Goal: Transaction & Acquisition: Purchase product/service

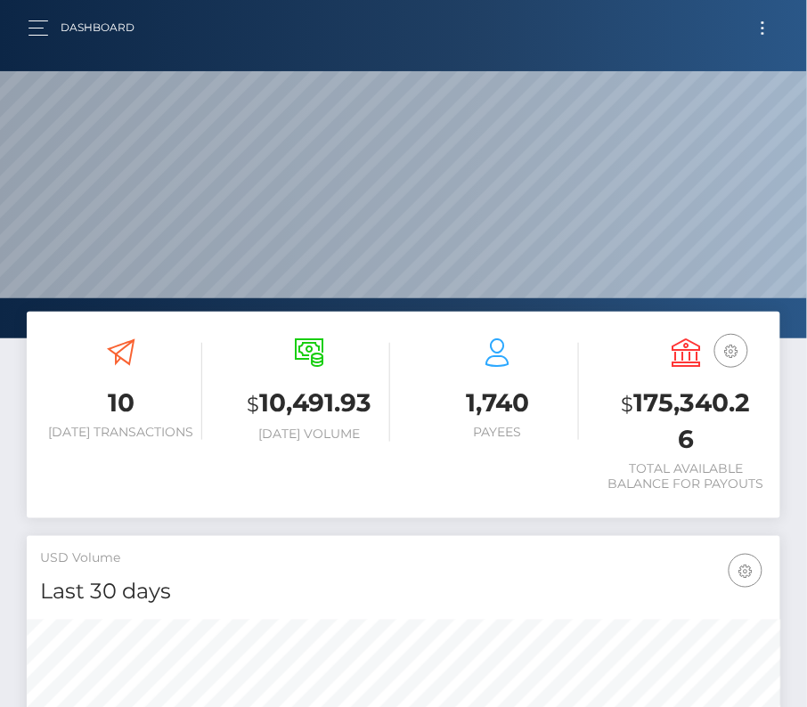
scroll to position [315, 363]
click at [756, 30] on button "Toggle navigation" at bounding box center [762, 28] width 33 height 24
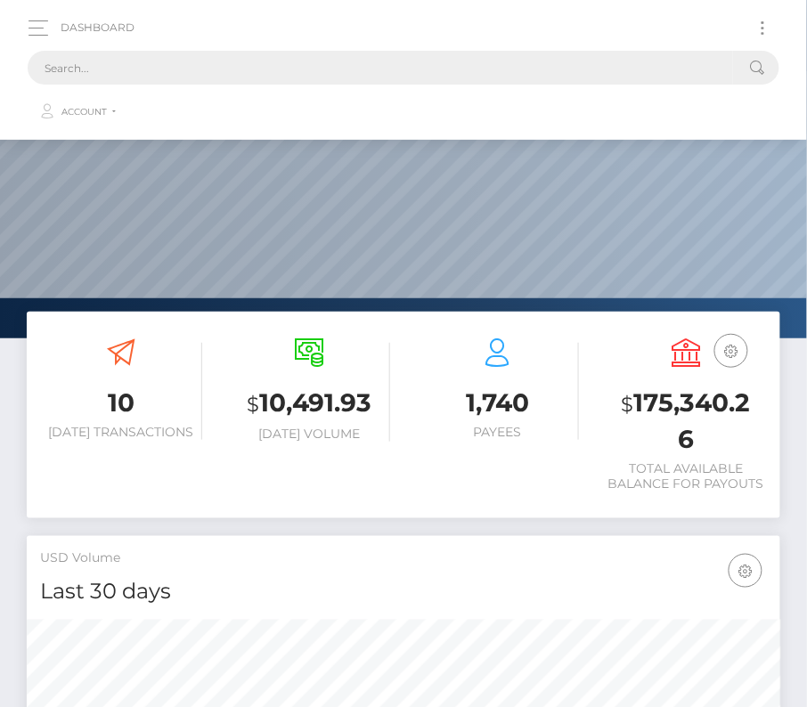
click at [292, 73] on input "text" at bounding box center [380, 68] width 705 height 34
paste input "726938"
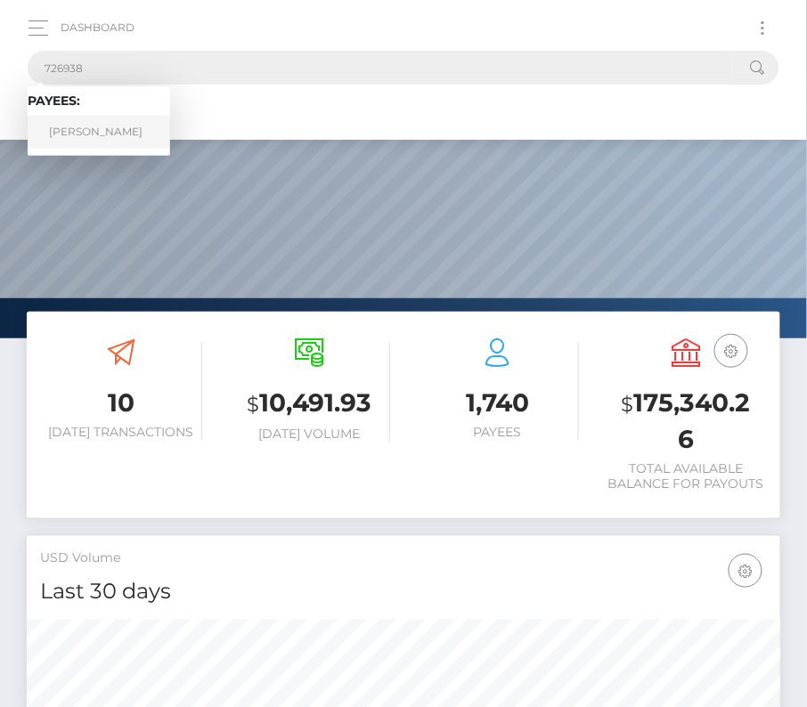
type input "726938"
click at [99, 130] on link "Kyle Osbrne" at bounding box center [99, 132] width 142 height 33
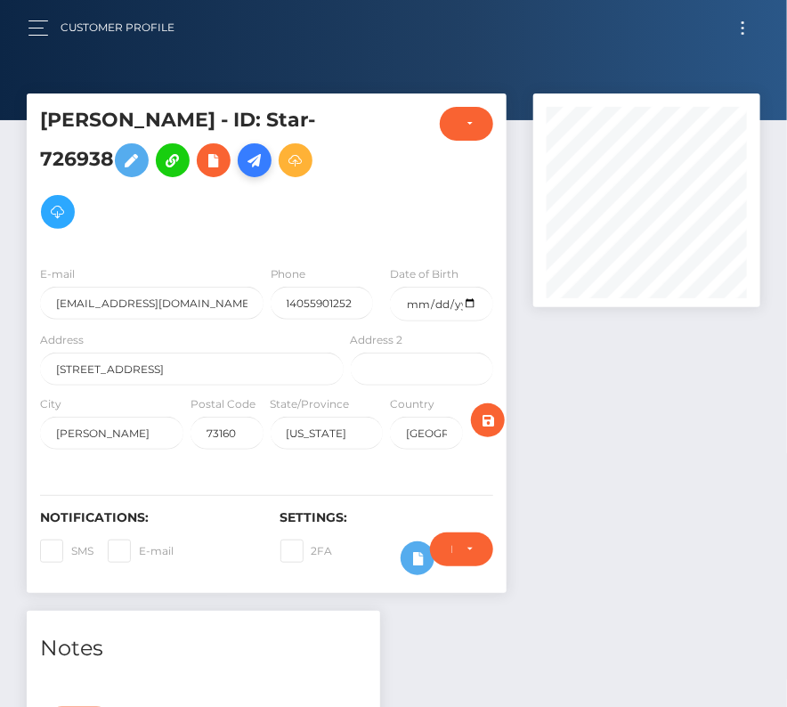
click at [257, 164] on icon at bounding box center [254, 161] width 21 height 22
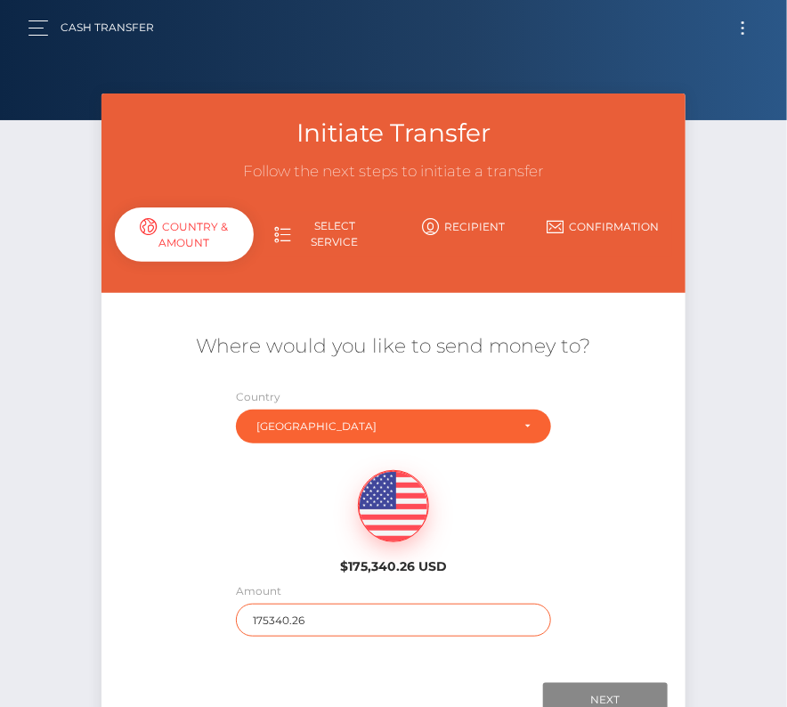
click at [277, 619] on input "175340.26" at bounding box center [393, 620] width 314 height 33
type input "1774"
click at [247, 539] on div "$175,340.26 USD" at bounding box center [393, 516] width 585 height 129
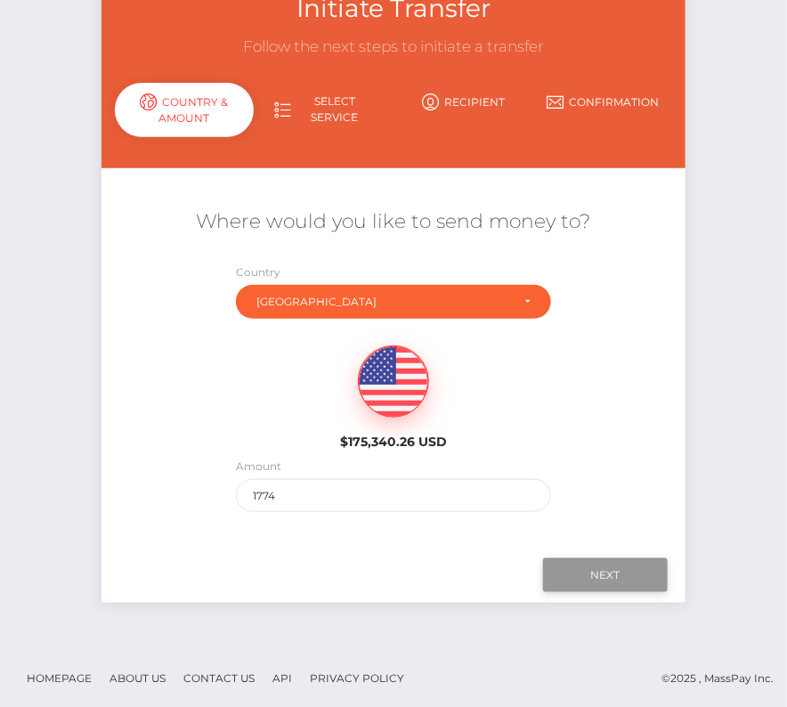
click at [593, 572] on input "Next" at bounding box center [605, 575] width 125 height 34
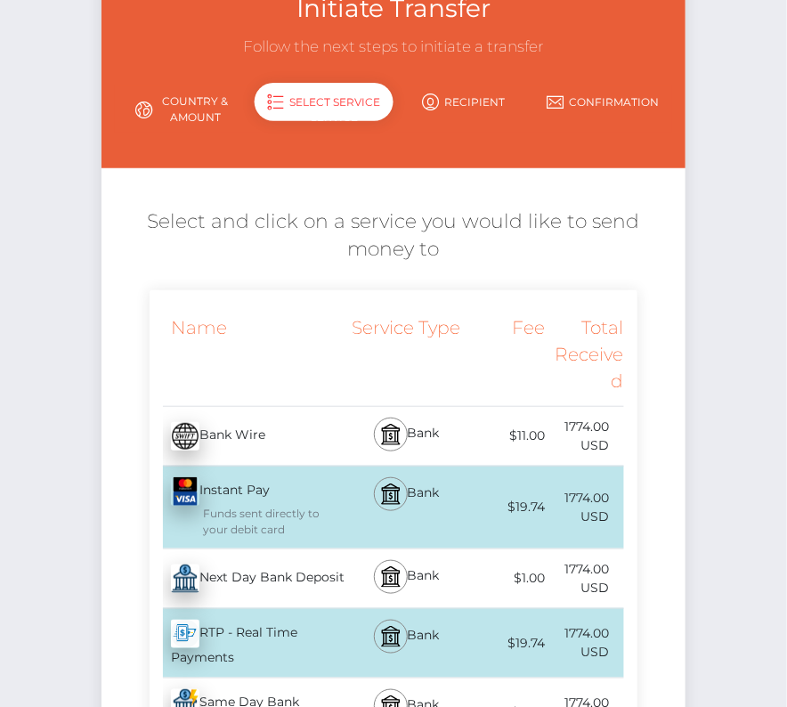
click at [312, 586] on div "Next Day Bank Deposit - USD" at bounding box center [249, 579] width 198 height 50
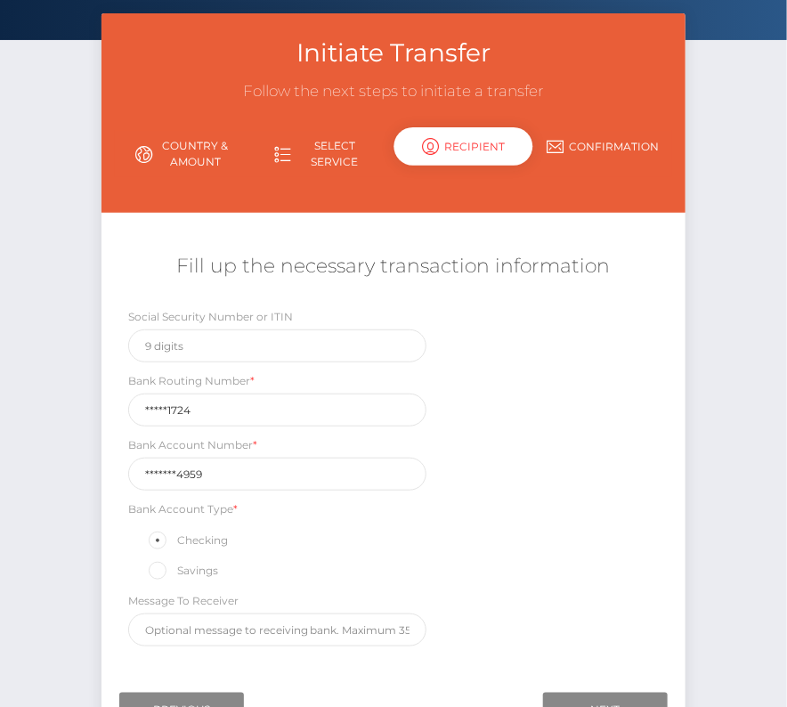
scroll to position [209, 0]
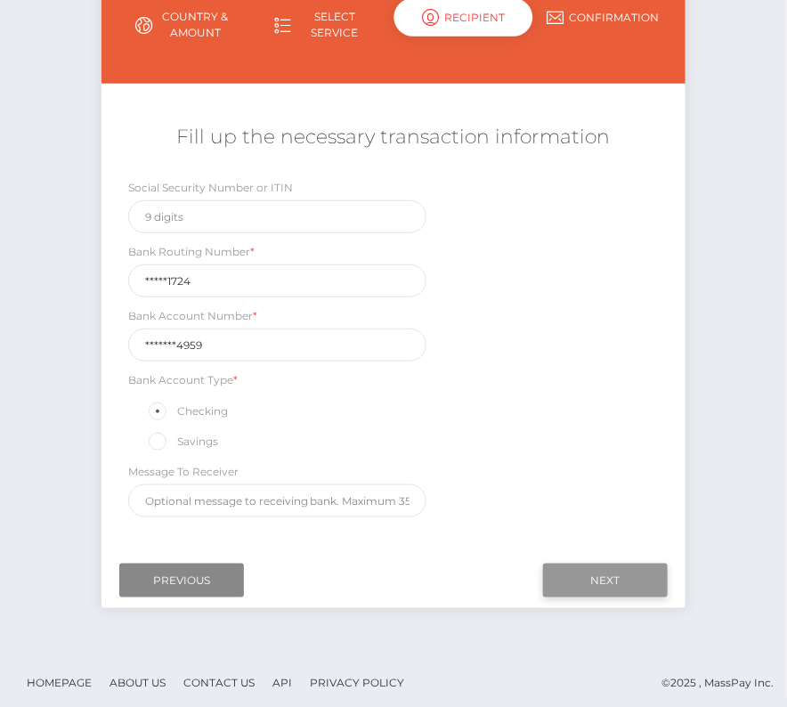
click at [587, 577] on input "Next" at bounding box center [605, 581] width 125 height 34
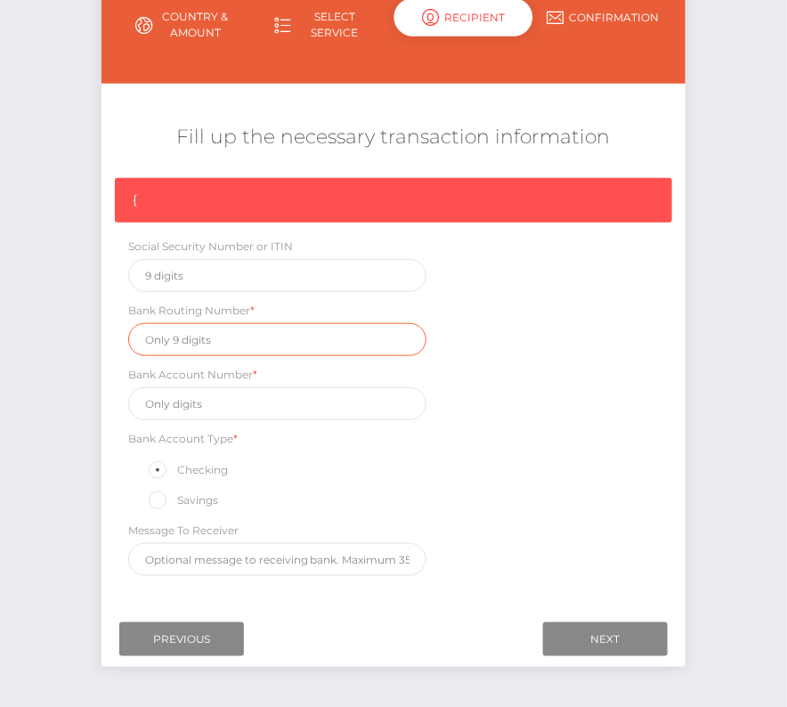
click at [203, 335] on input "text" at bounding box center [277, 339] width 299 height 33
paste input "322271724"
type input "322271724"
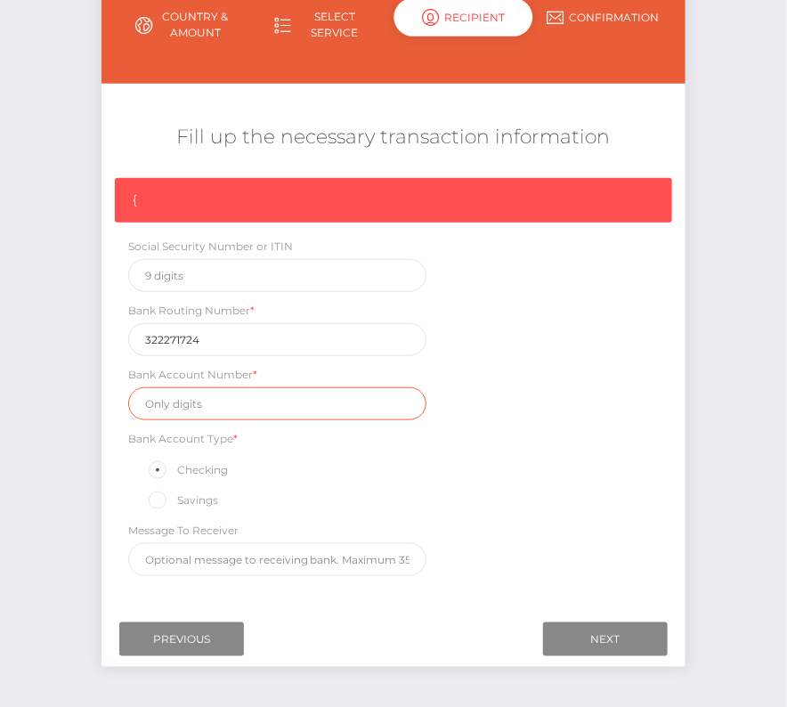
click at [218, 398] on input "text" at bounding box center [277, 403] width 299 height 33
paste input "40033914959"
type input "40033914959"
click at [538, 547] on div "{ Social Security Number or ITIN Bank Routing Number * 322271724 Bank Account N…" at bounding box center [393, 381] width 585 height 407
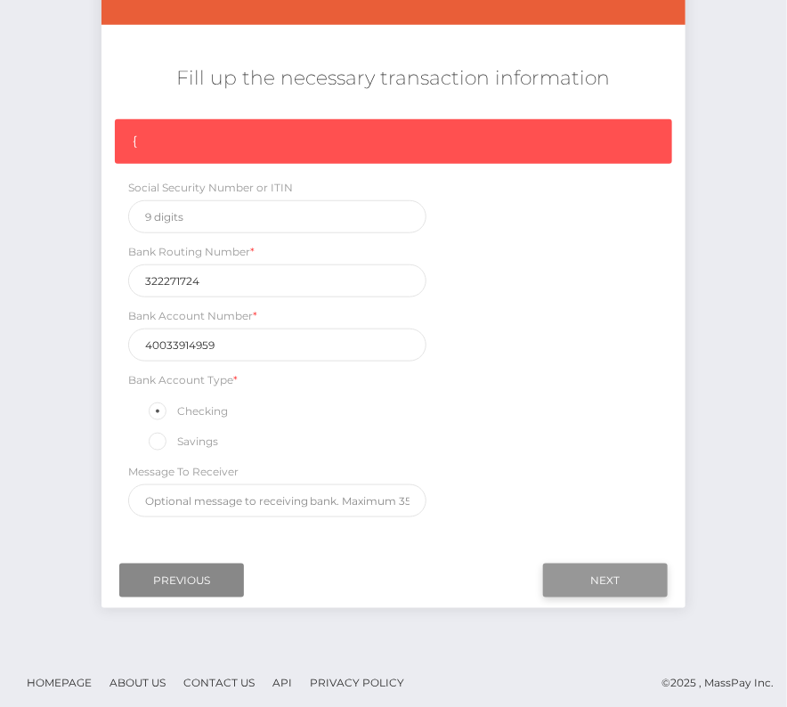
click at [570, 572] on input "Next" at bounding box center [605, 581] width 125 height 34
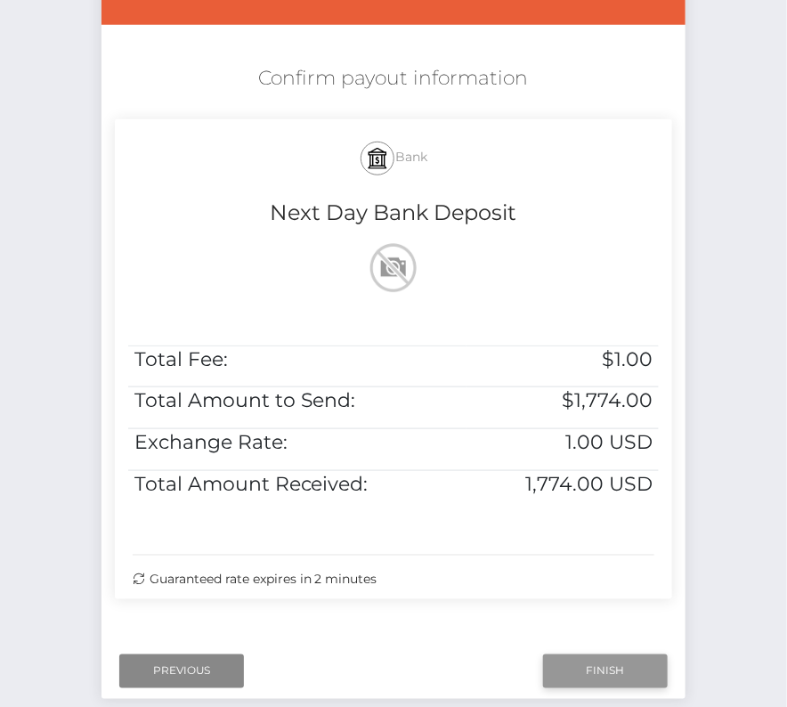
click at [614, 658] on input "Finish" at bounding box center [605, 671] width 125 height 34
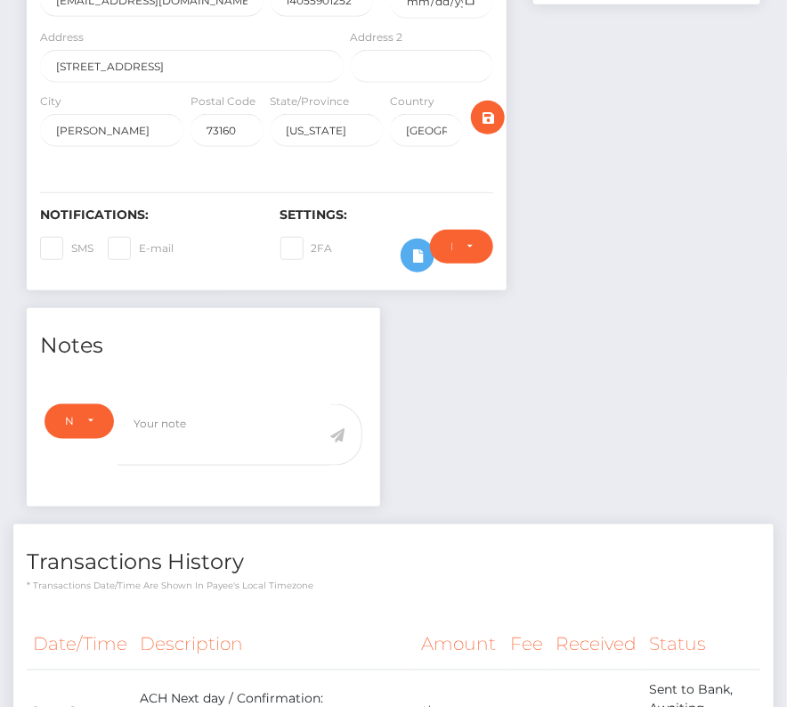
scroll to position [454, 0]
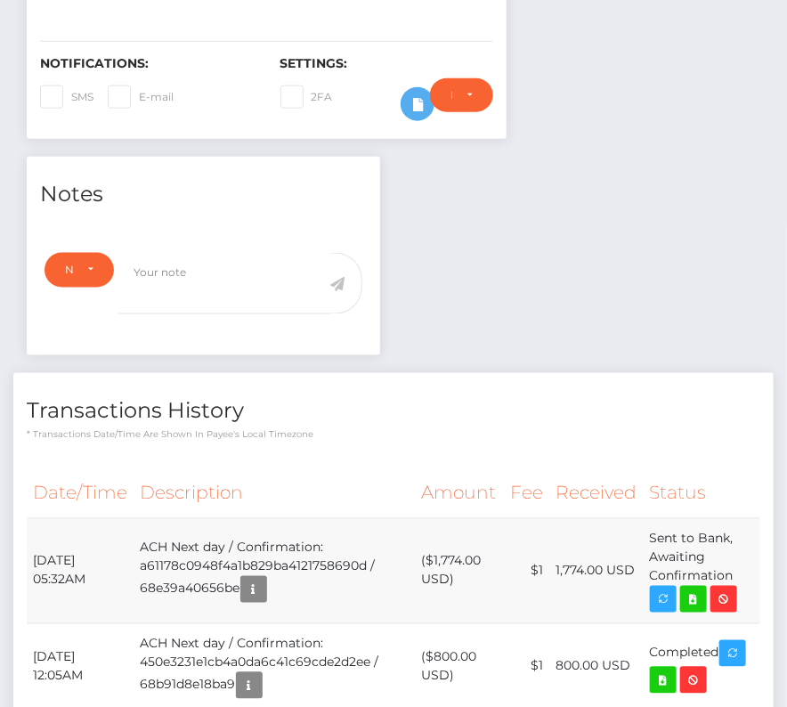
drag, startPoint x: 31, startPoint y: 553, endPoint x: 740, endPoint y: 574, distance: 708.9
click at [740, 574] on tr "October 6, 2025 05:32AM ACH Next day / Confirmation: a61178c0948f4a1b829ba41217…" at bounding box center [394, 570] width 734 height 105
copy tr "October 6, 2025 05:32AM ACH Next day / Confirmation: a61178c0948f4a1b829ba41217…"
click at [698, 592] on icon at bounding box center [693, 599] width 21 height 22
click at [0, 0] on div "Kyle Osbrne - ID: Star-726938 CLOSED ACTIVE E-mail Phone" at bounding box center [393, 372] width 787 height 1467
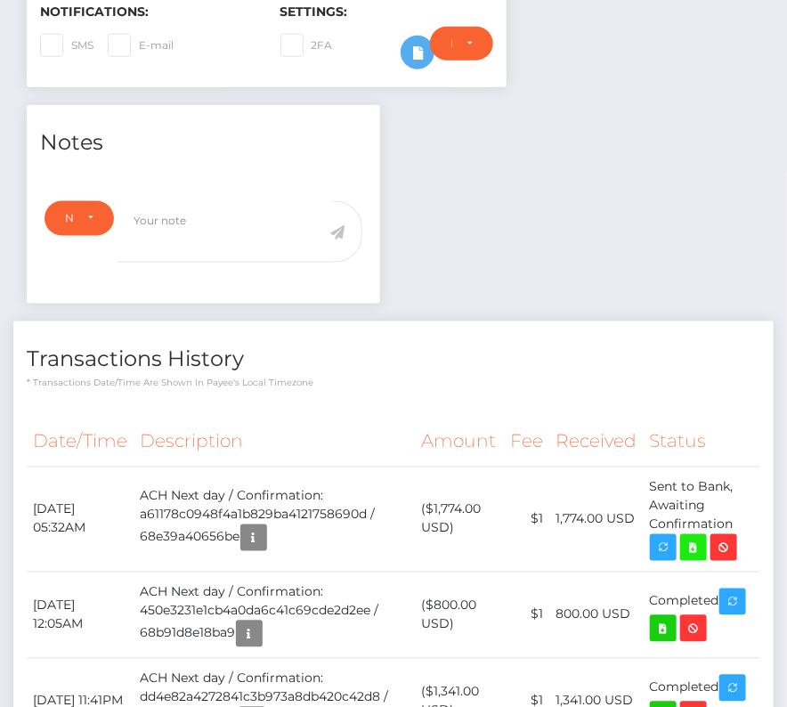
scroll to position [564, 0]
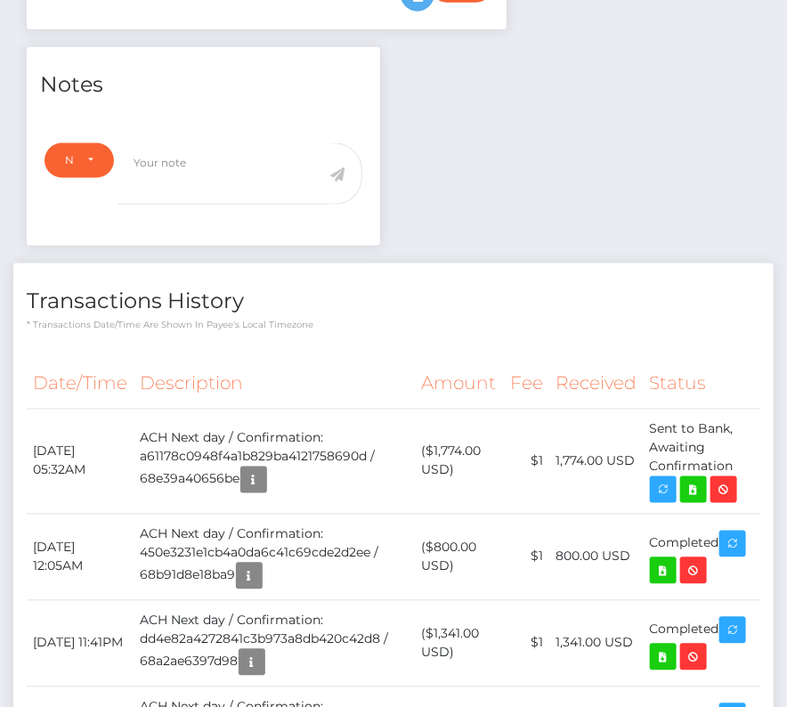
click at [367, 347] on div "Date/Time Description Amount Fee Received Status" at bounding box center [393, 618] width 760 height 544
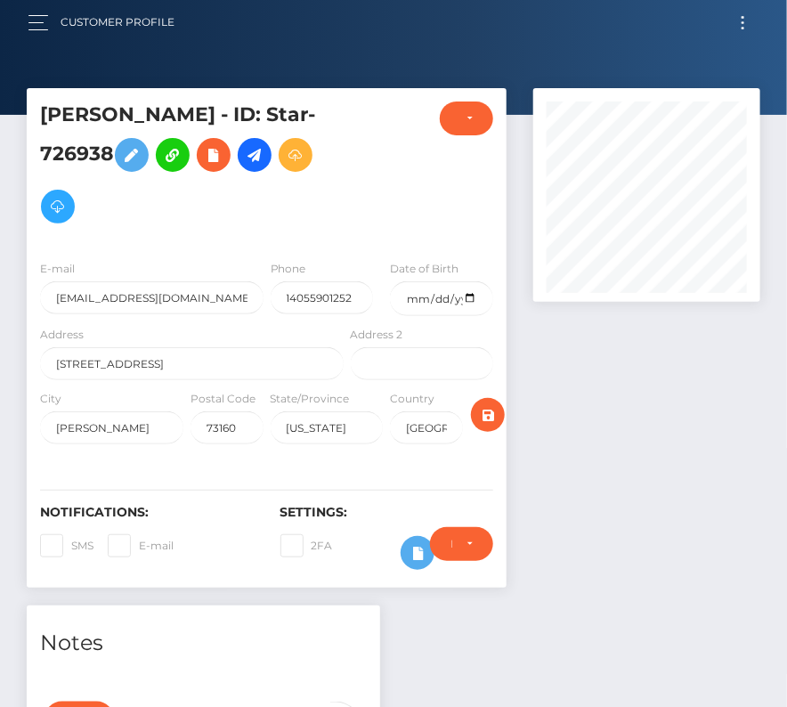
scroll to position [0, 0]
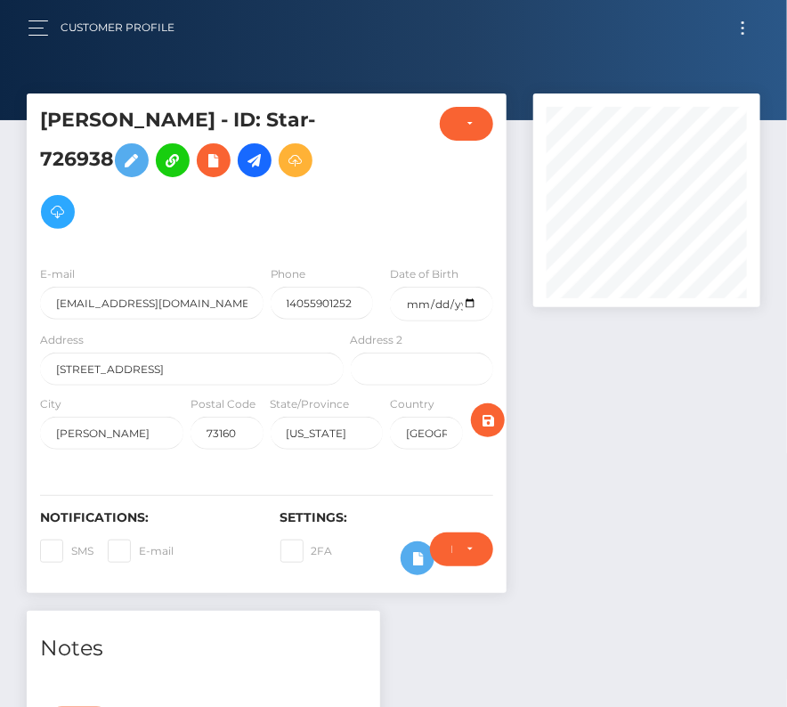
click at [744, 28] on button "Toggle navigation" at bounding box center [742, 28] width 33 height 24
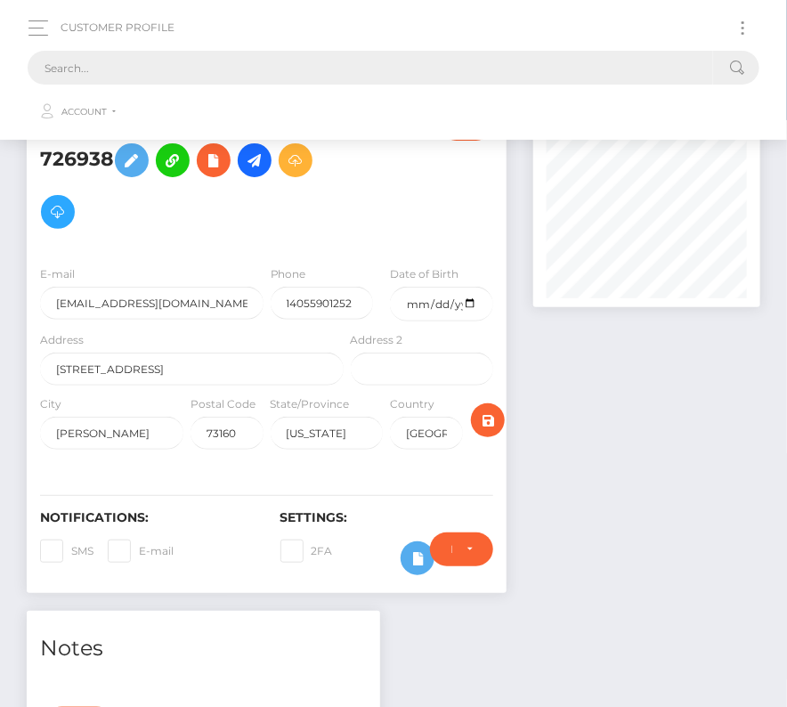
click at [345, 71] on input "text" at bounding box center [370, 68] width 685 height 34
paste input "133861"
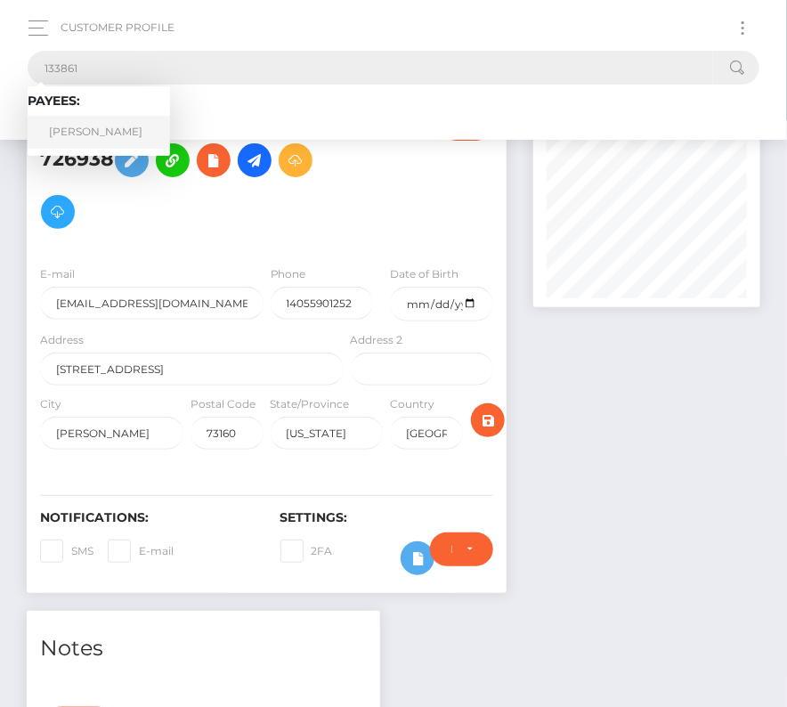
type input "133861"
click at [121, 135] on link "Jonathan Rowe" at bounding box center [99, 132] width 142 height 33
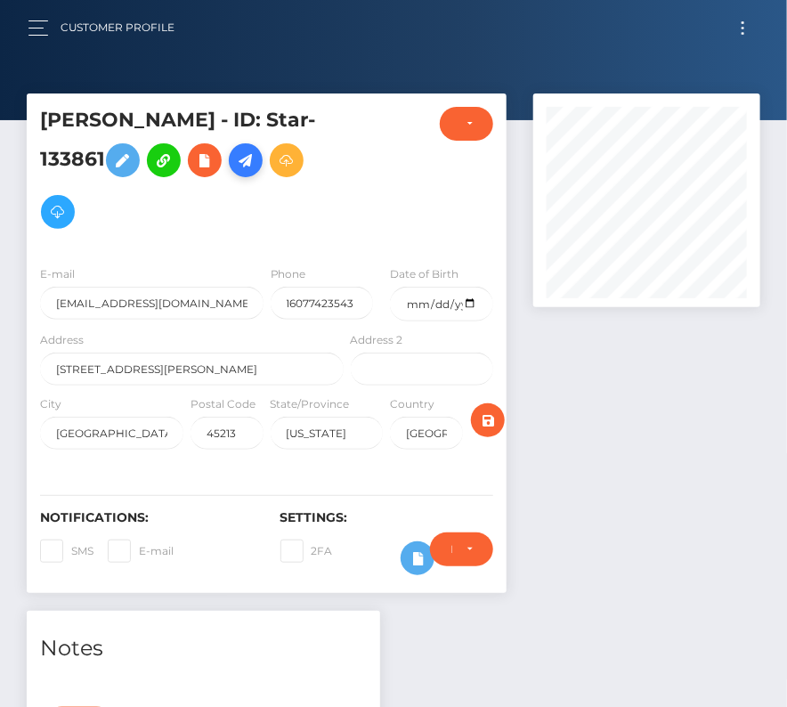
click at [245, 157] on icon at bounding box center [245, 161] width 21 height 22
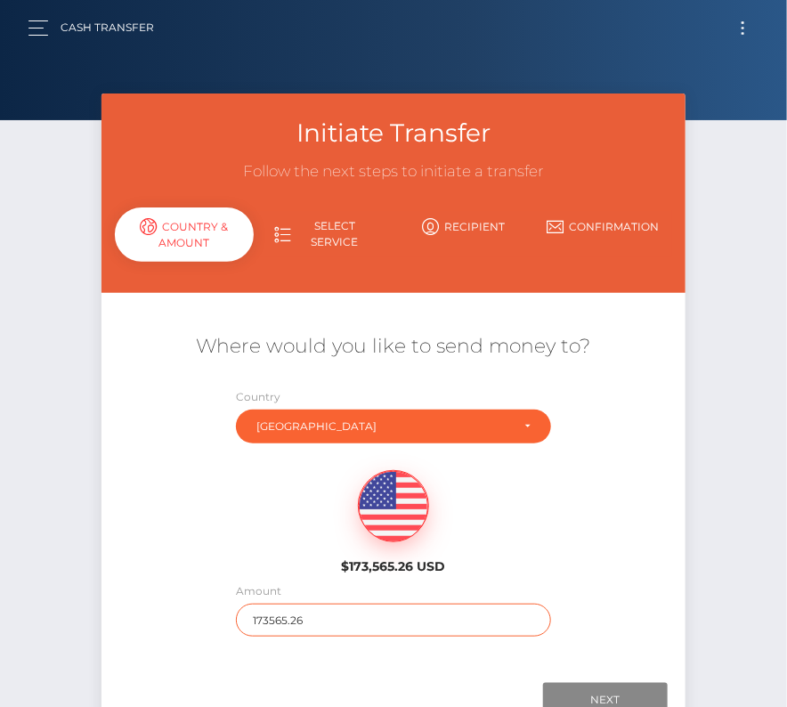
click at [289, 612] on input "173565.26" at bounding box center [393, 620] width 314 height 33
type input "185"
click at [249, 534] on div "$173,565.26 USD" at bounding box center [393, 516] width 585 height 129
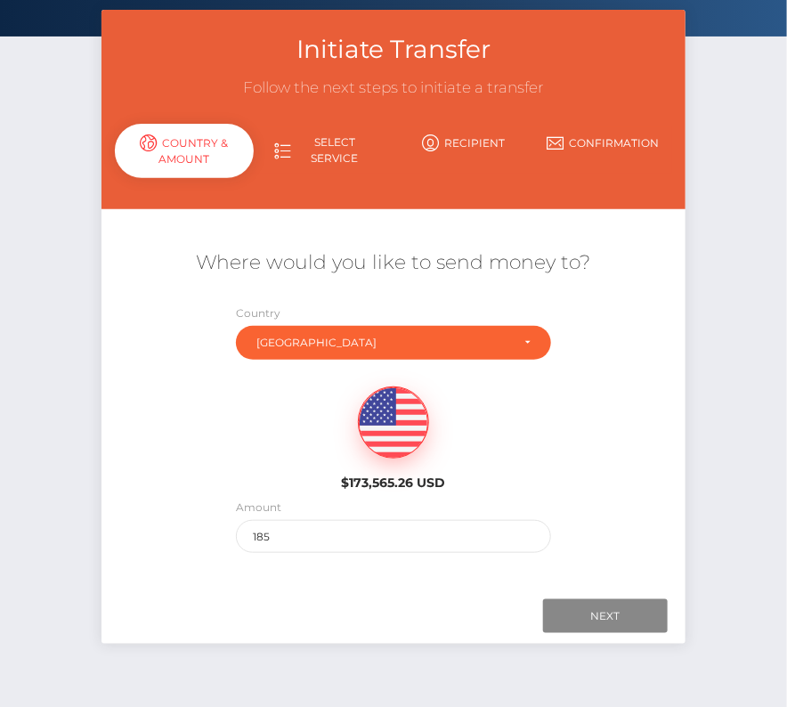
scroll to position [125, 0]
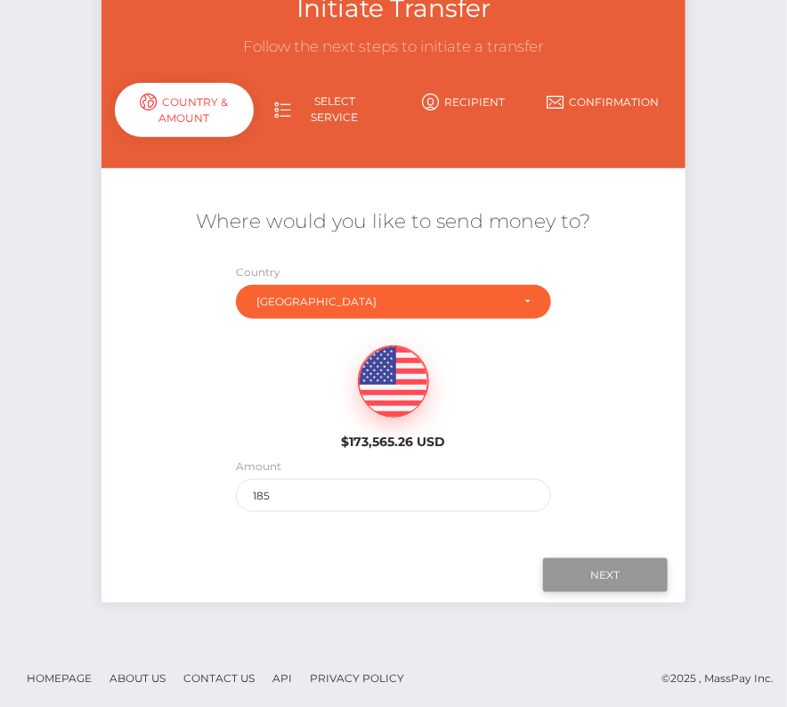
click at [613, 558] on input "Next" at bounding box center [605, 575] width 125 height 34
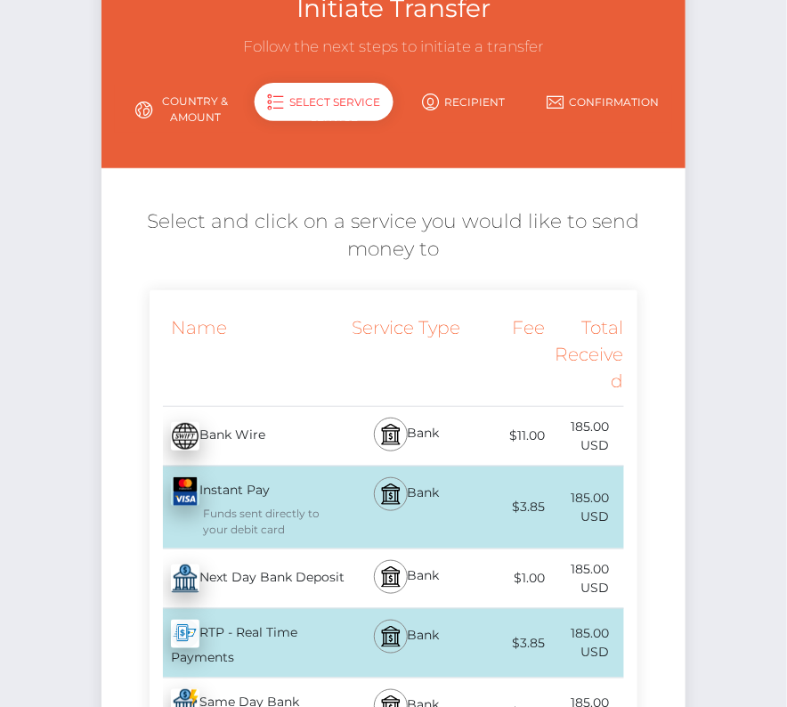
click at [236, 580] on div "Next Day Bank Deposit - USD" at bounding box center [249, 579] width 198 height 50
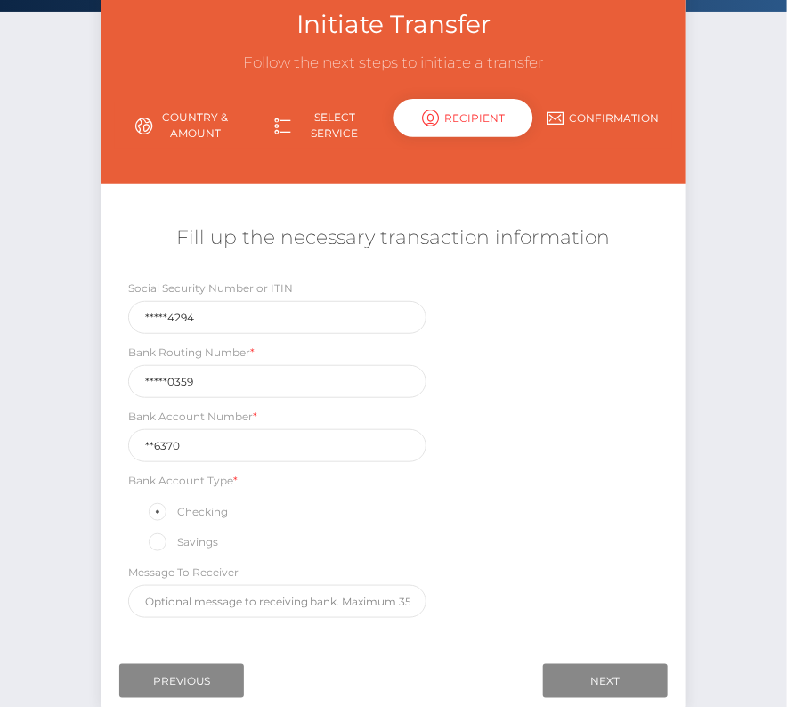
scroll to position [109, 0]
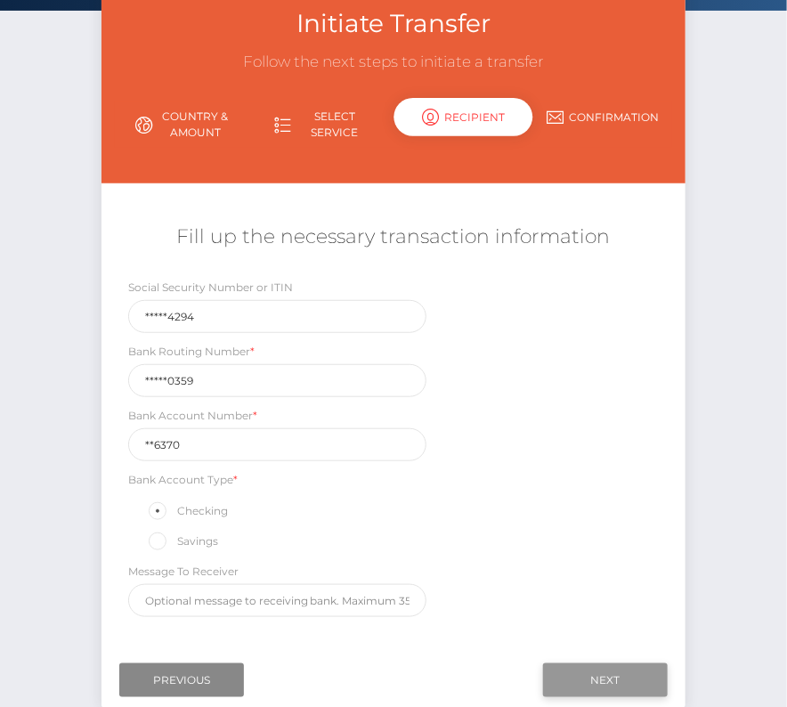
click at [612, 673] on input "Next" at bounding box center [605, 680] width 125 height 34
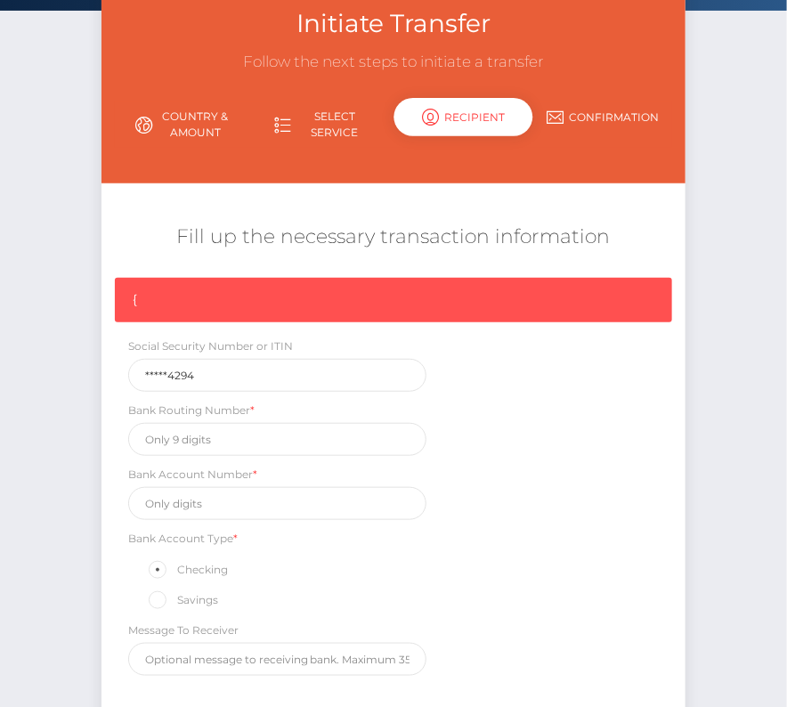
scroll to position [268, 0]
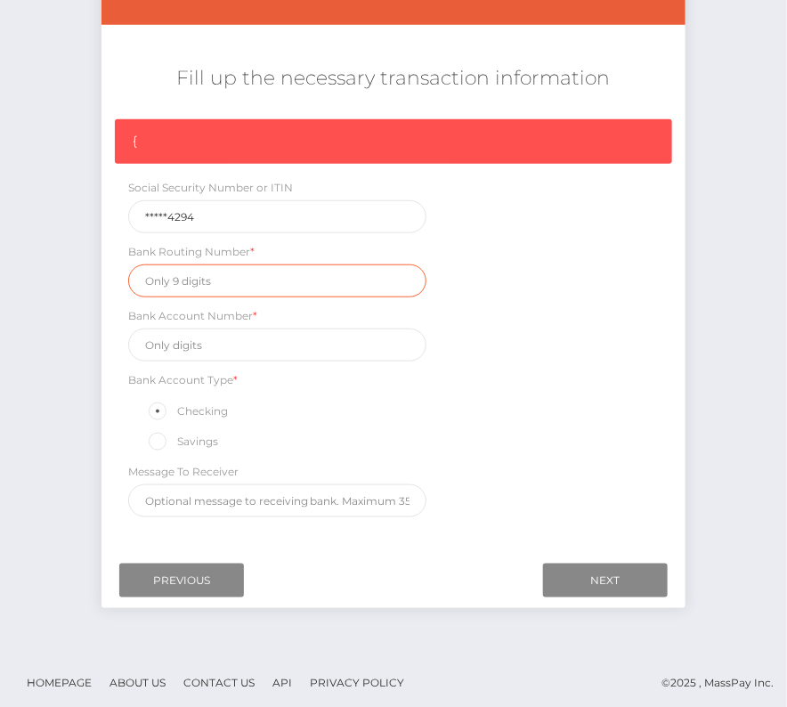
click at [192, 273] on input "text" at bounding box center [277, 280] width 299 height 33
paste input "222380359"
type input "222380359"
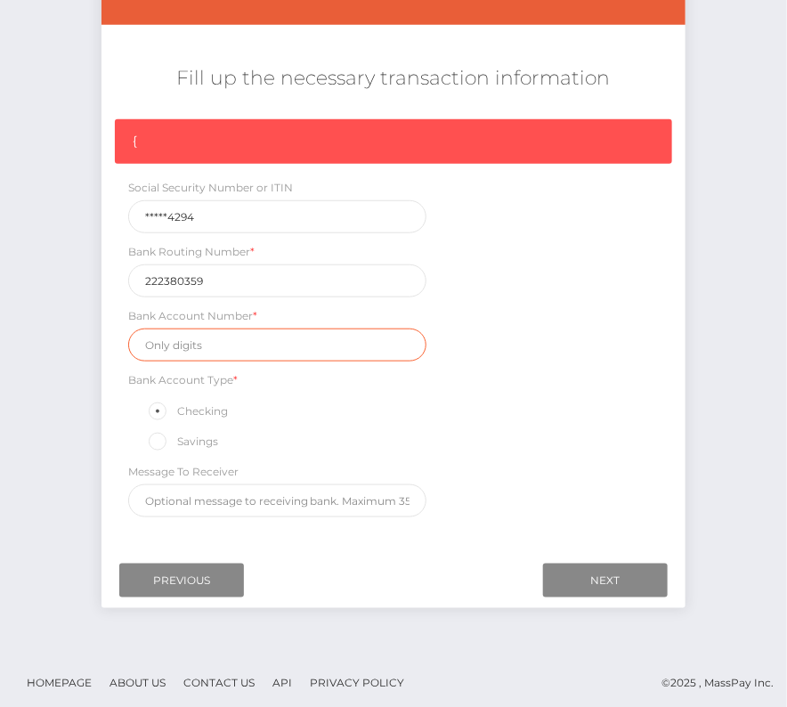
click at [194, 342] on input "text" at bounding box center [277, 344] width 299 height 33
paste input "236370"
type input "236370"
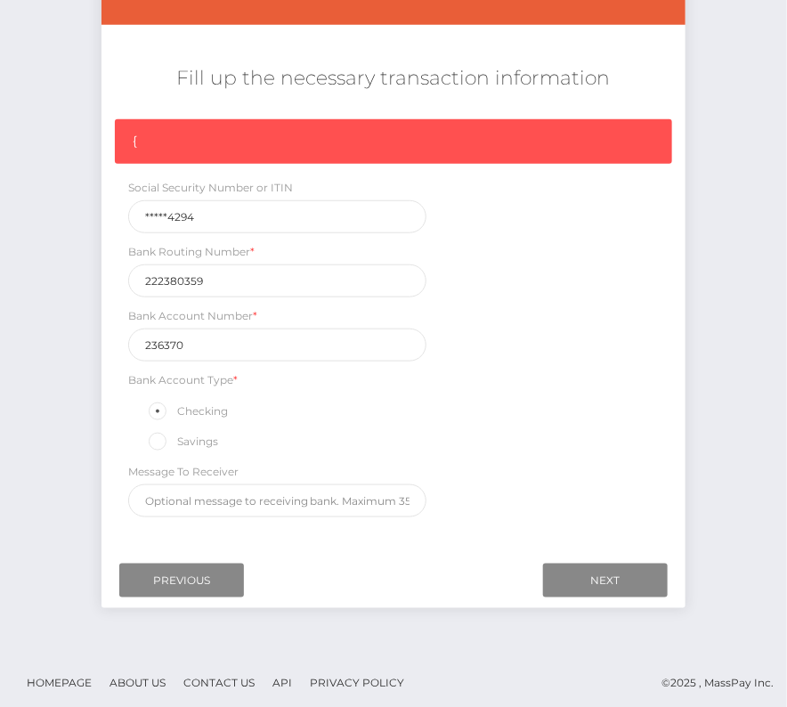
click at [552, 421] on div "{ Social Security Number or ITIN *****4294 Bank Routing Number * 222380359 Bank…" at bounding box center [393, 322] width 585 height 407
click at [606, 575] on input "Next" at bounding box center [605, 581] width 125 height 34
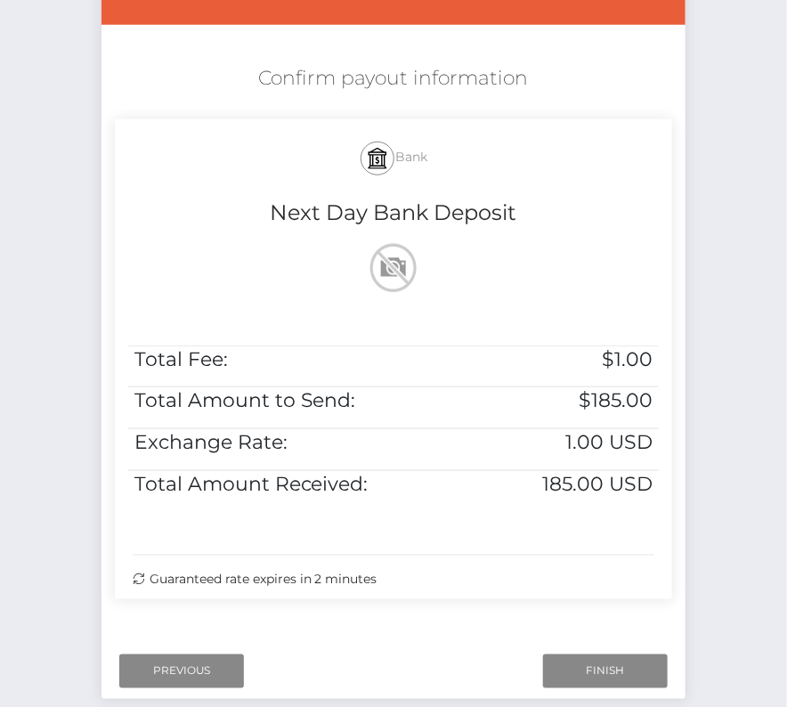
scroll to position [270, 0]
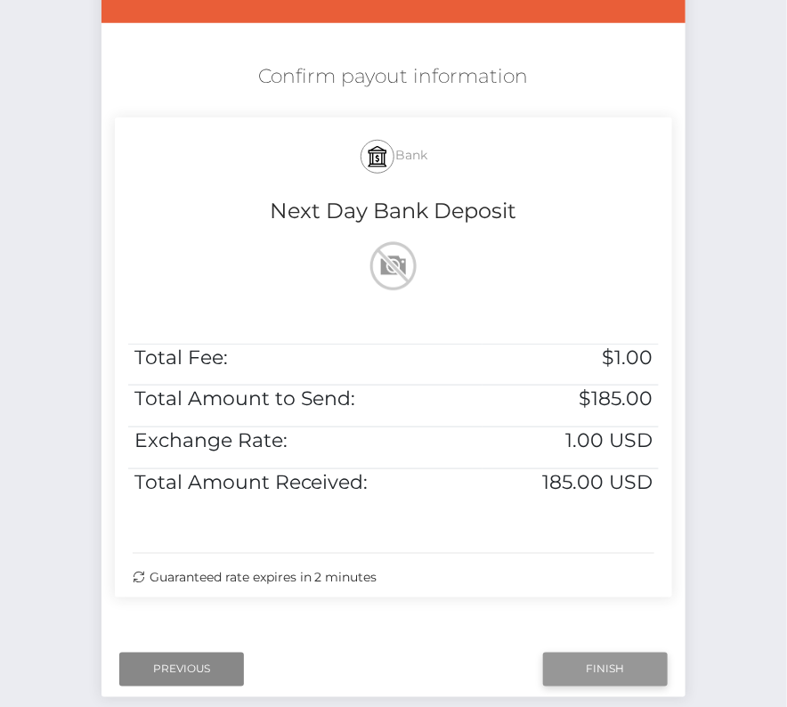
click at [594, 664] on input "Finish" at bounding box center [605, 670] width 125 height 34
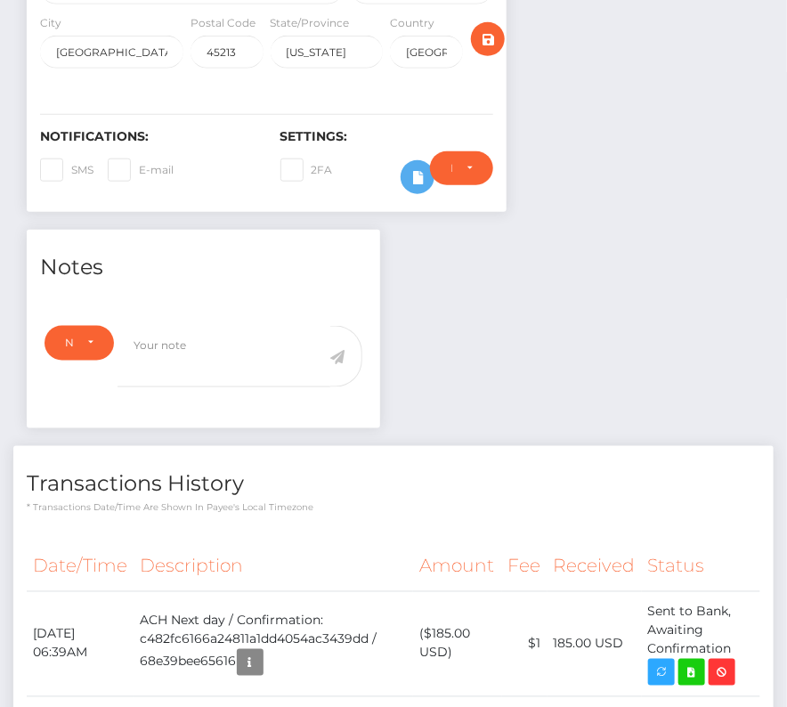
scroll to position [582, 0]
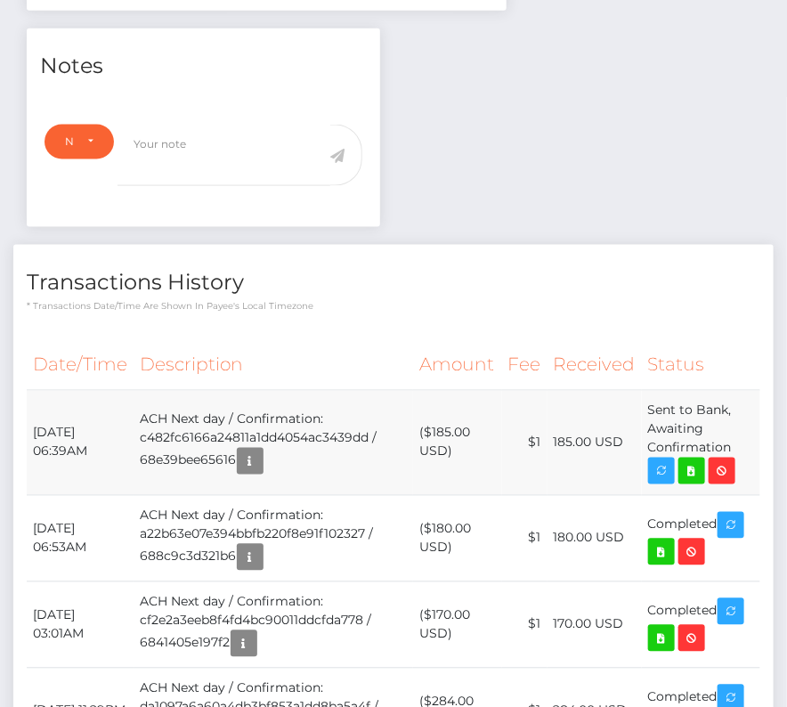
drag, startPoint x: 31, startPoint y: 426, endPoint x: 661, endPoint y: 478, distance: 631.6
click at [661, 478] on tr "October 6, 2025 06:39AM ACH Next day / Confirmation: c482fc6166a24811a1dd4054ac…" at bounding box center [394, 442] width 734 height 105
copy tr "October 6, 2025 06:39AM ACH Next day / Confirmation: c482fc6166a24811a1dd4054ac…"
click at [695, 466] on icon at bounding box center [691, 471] width 21 height 22
click at [0, 0] on div "Jonathan Rowe - ID: Star-133861 CLOSED ACTIVE E-mail City" at bounding box center [393, 331] width 787 height 1640
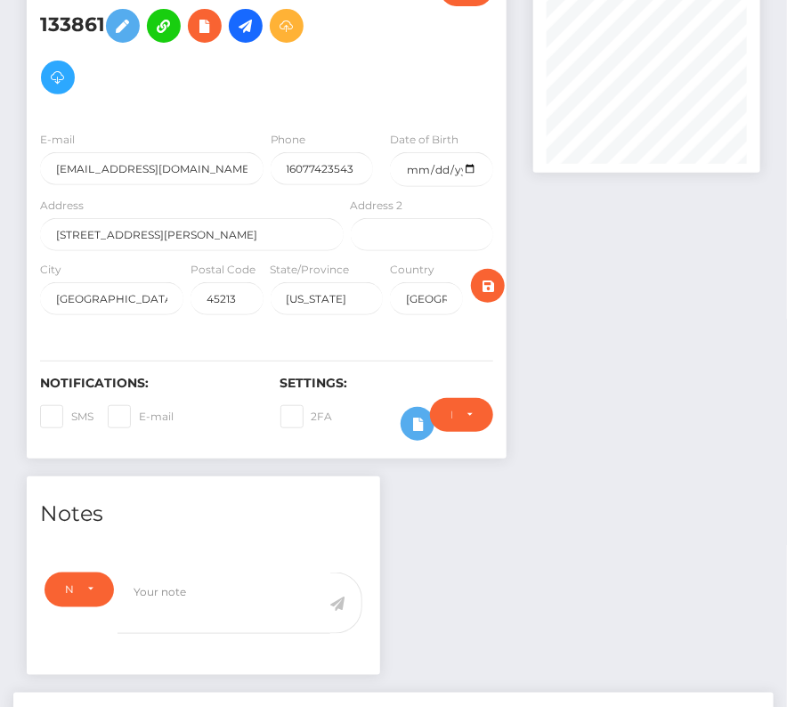
scroll to position [0, 0]
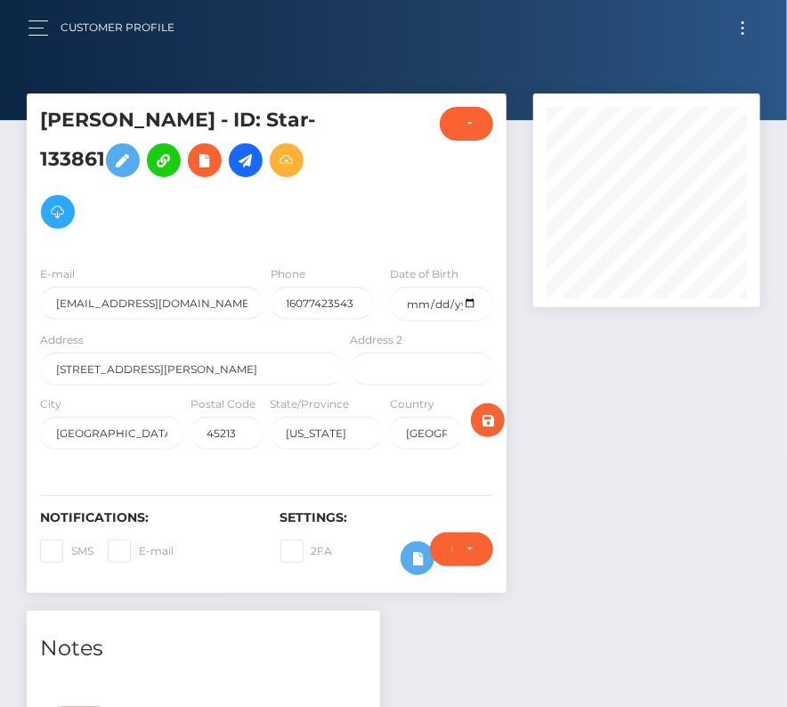
click at [741, 24] on button "Toggle navigation" at bounding box center [742, 28] width 33 height 24
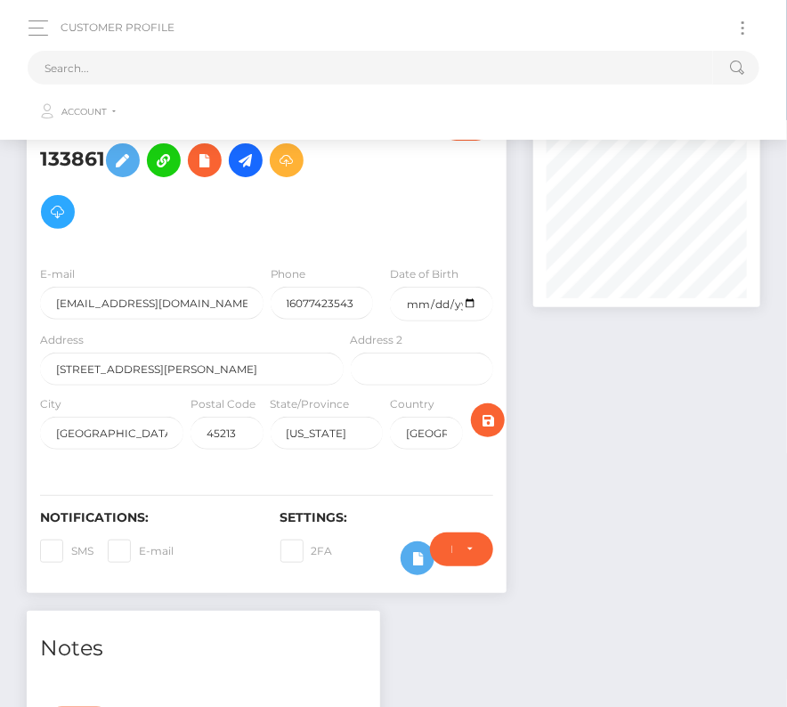
click at [605, 335] on div at bounding box center [647, 351] width 254 height 517
click at [470, 69] on input "text" at bounding box center [370, 68] width 685 height 34
paste input "828758"
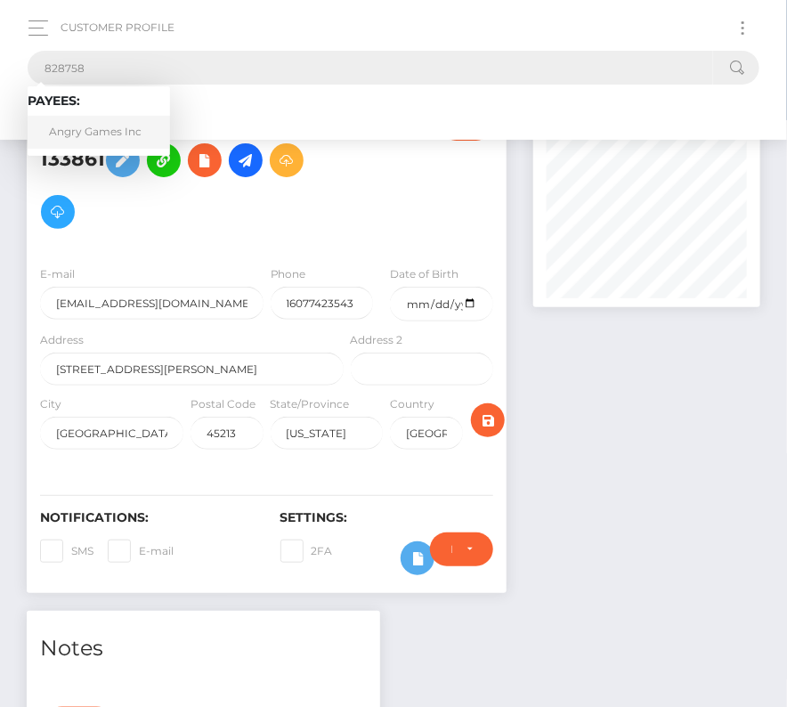
type input "828758"
click at [99, 133] on link "Angry Games Inc" at bounding box center [99, 132] width 142 height 33
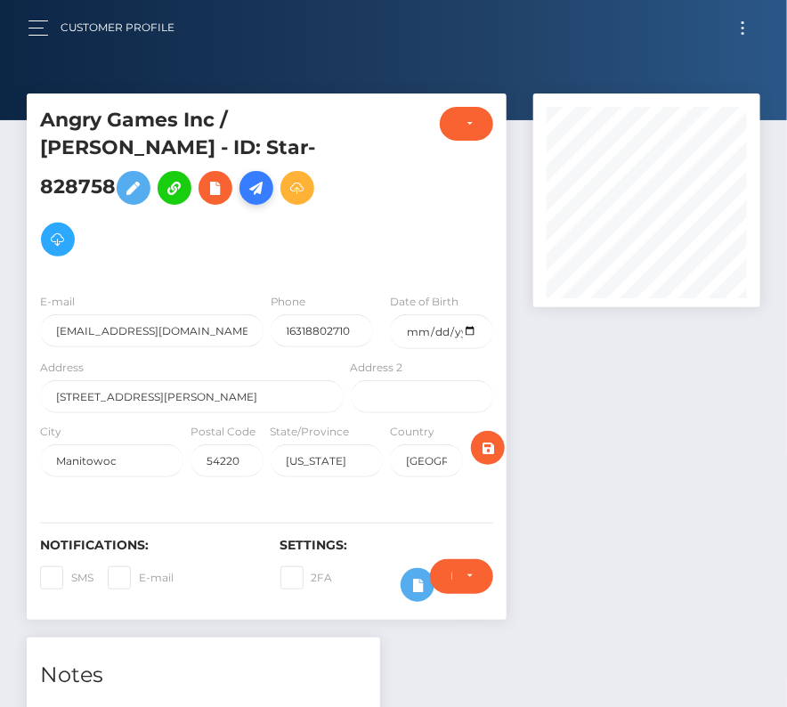
click at [246, 199] on icon at bounding box center [256, 188] width 21 height 22
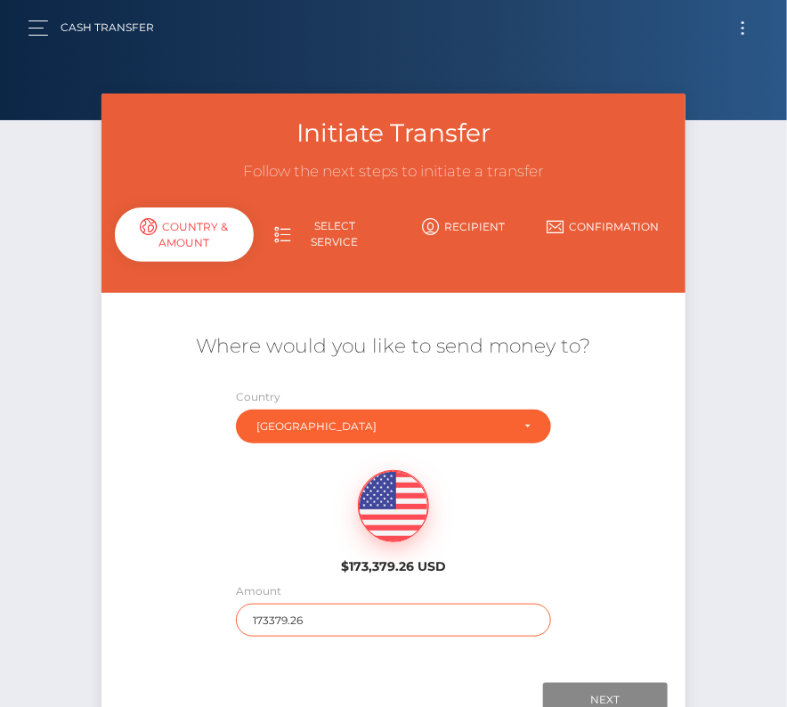
click at [282, 620] on input "173379.26" at bounding box center [393, 620] width 314 height 33
type input "192"
click at [190, 552] on div "$173,379.26 USD" at bounding box center [393, 516] width 585 height 129
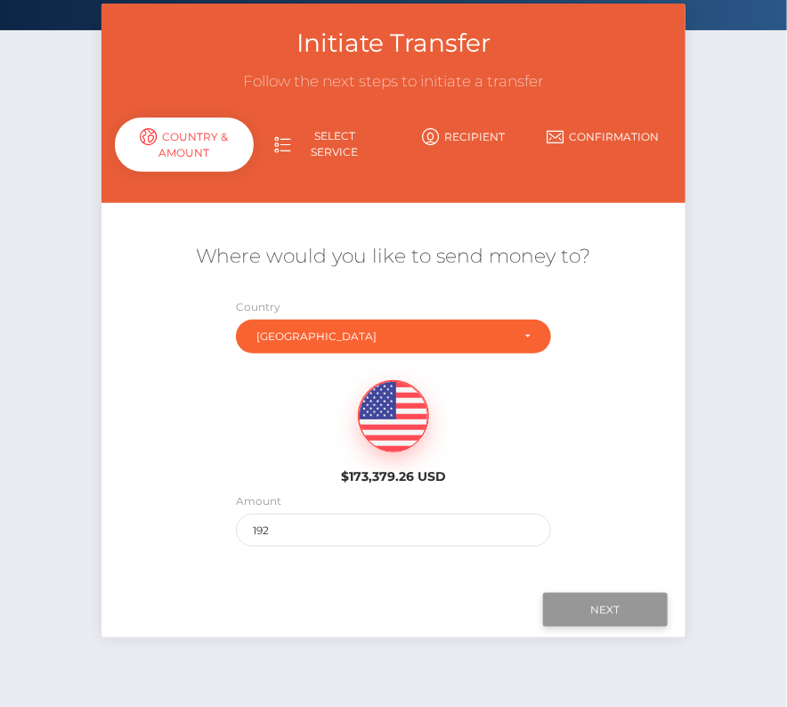
click at [579, 604] on input "Next" at bounding box center [605, 610] width 125 height 34
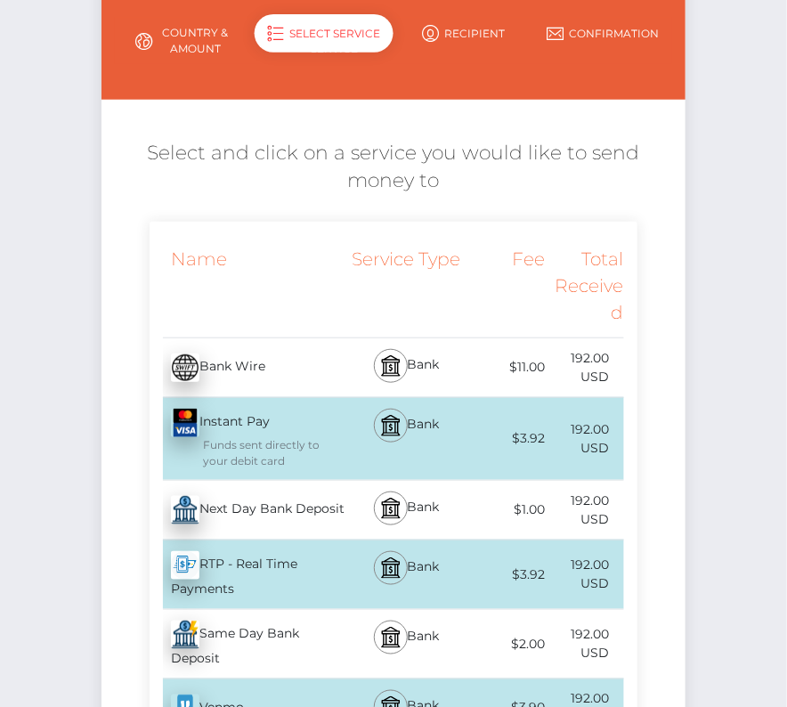
scroll to position [214, 0]
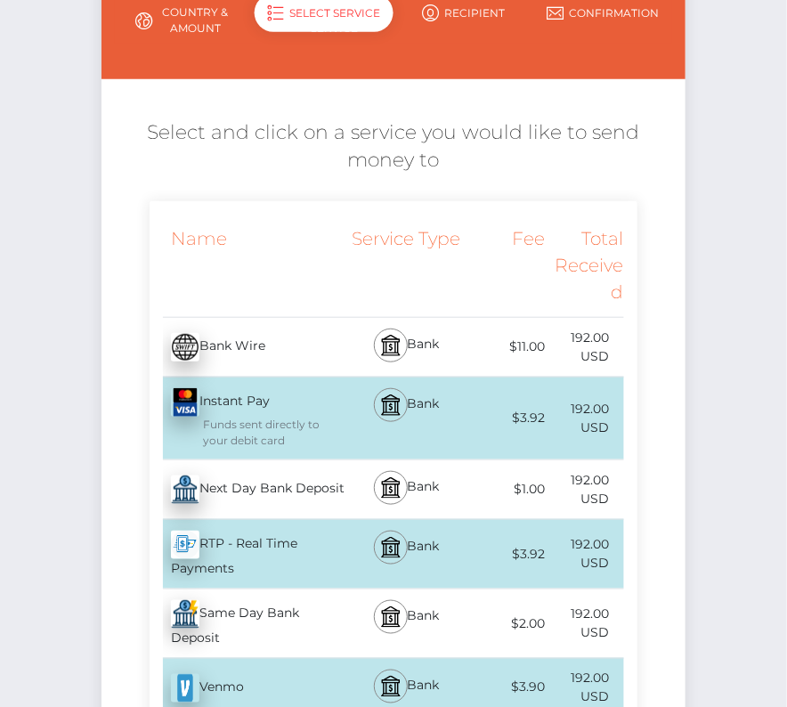
click at [279, 477] on div "Next Day Bank Deposit - USD" at bounding box center [249, 490] width 198 height 50
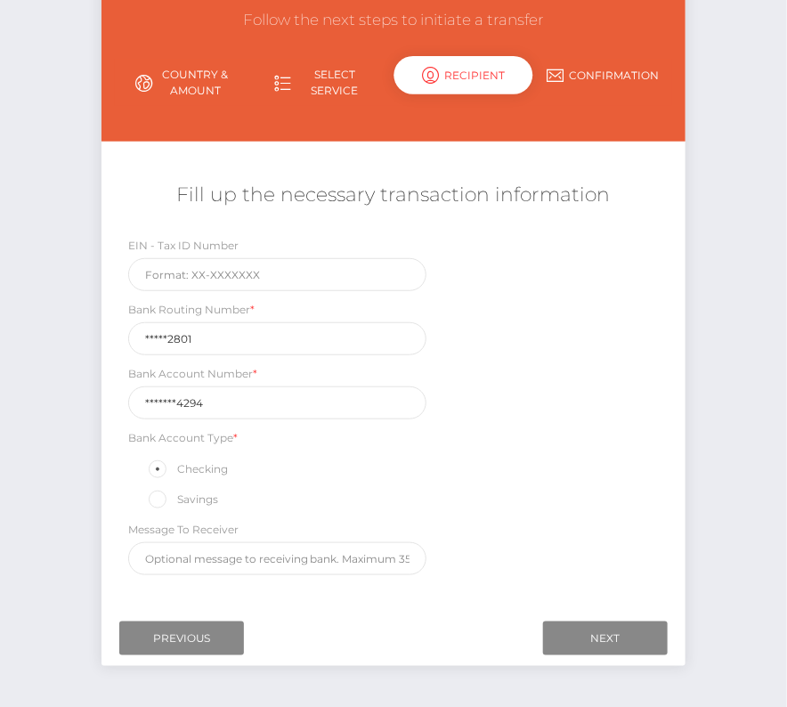
scroll to position [180, 0]
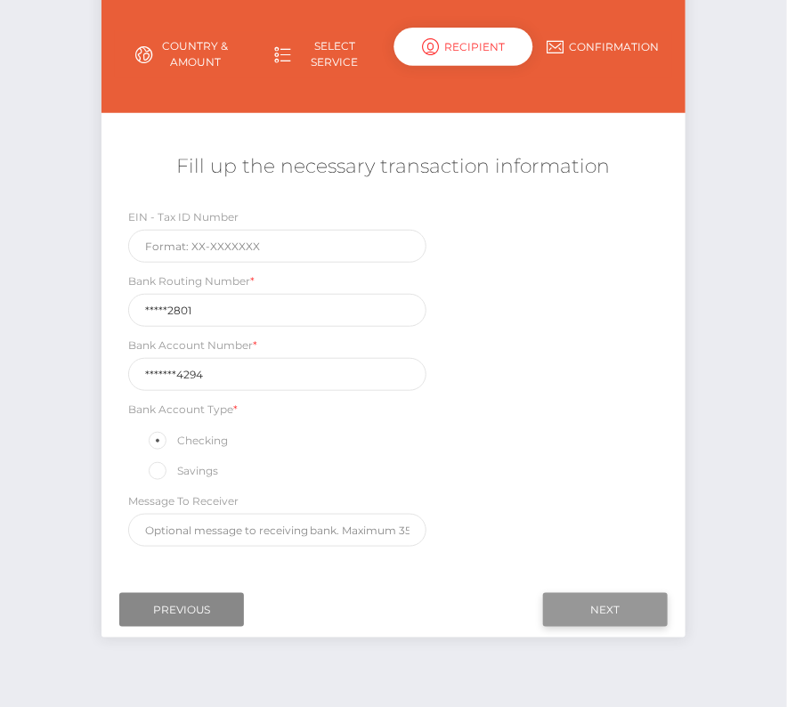
click at [590, 606] on input "Next" at bounding box center [605, 610] width 125 height 34
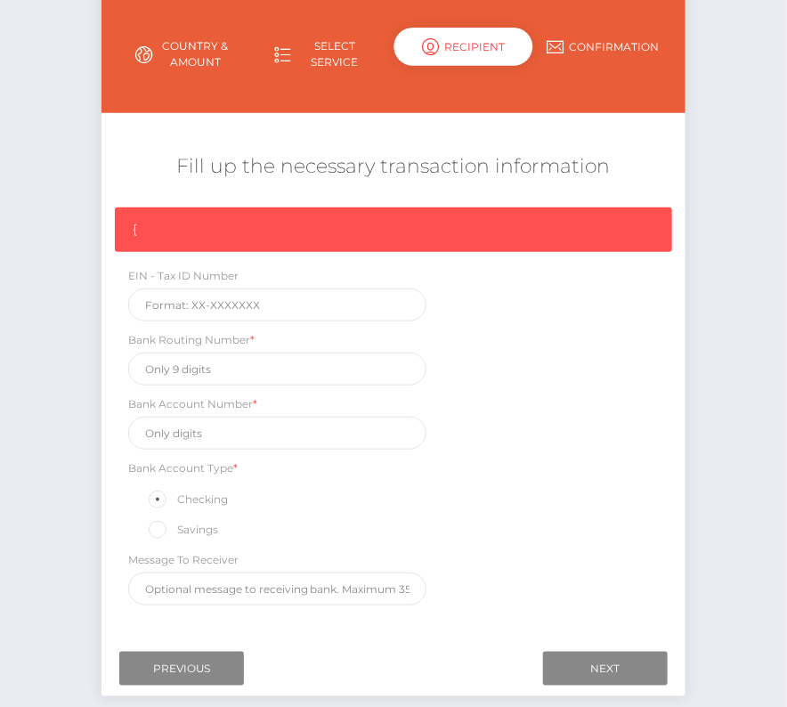
click at [182, 387] on div "{ EIN - Tax ID Number Bank Routing Number * Bank Account Number * Bank Account …" at bounding box center [393, 410] width 585 height 407
click at [164, 358] on input "text" at bounding box center [277, 369] width 299 height 33
paste input "275982801"
type input "275982801"
click at [174, 431] on input "text" at bounding box center [277, 433] width 299 height 33
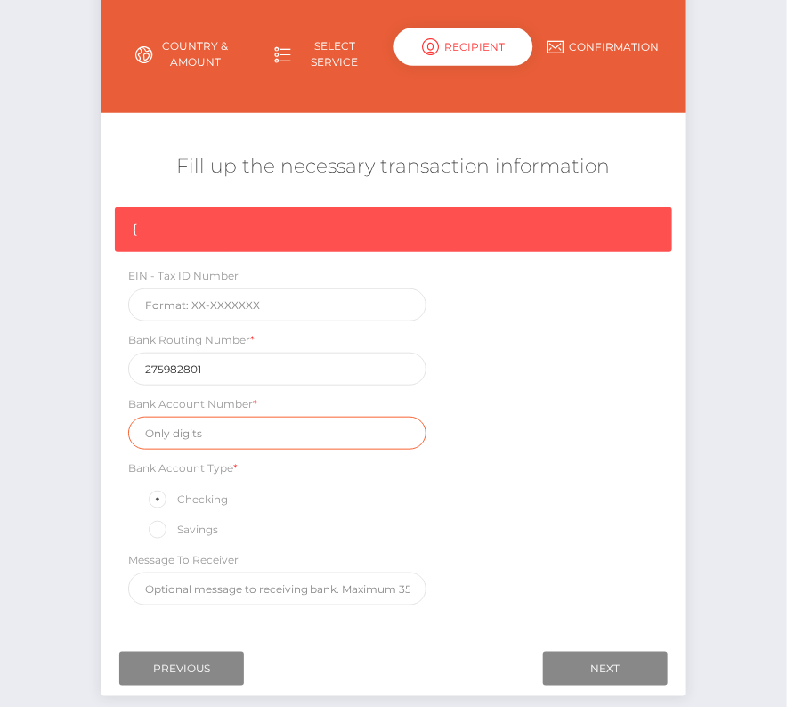
paste input "40123214294"
type input "40123214294"
click at [514, 540] on div "{ EIN - Tax ID Number Bank Routing Number * 275982801 Bank Account Number * 401…" at bounding box center [393, 410] width 585 height 407
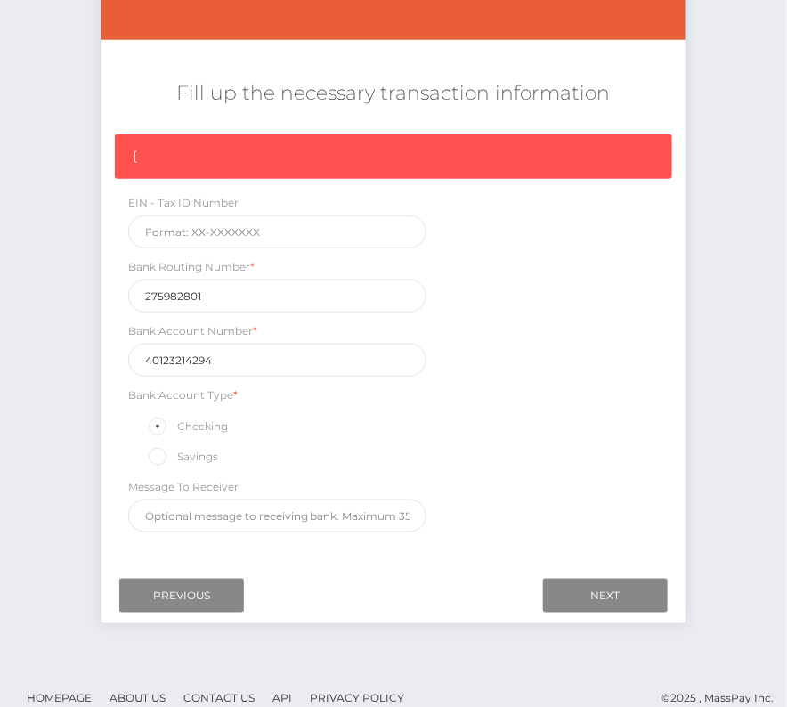
scroll to position [268, 0]
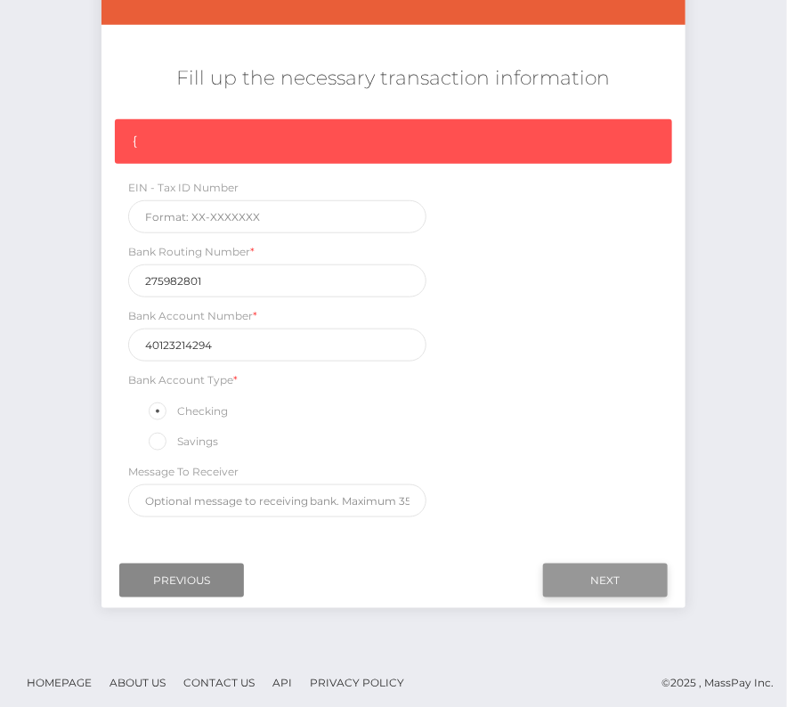
click at [580, 564] on input "Next" at bounding box center [605, 581] width 125 height 34
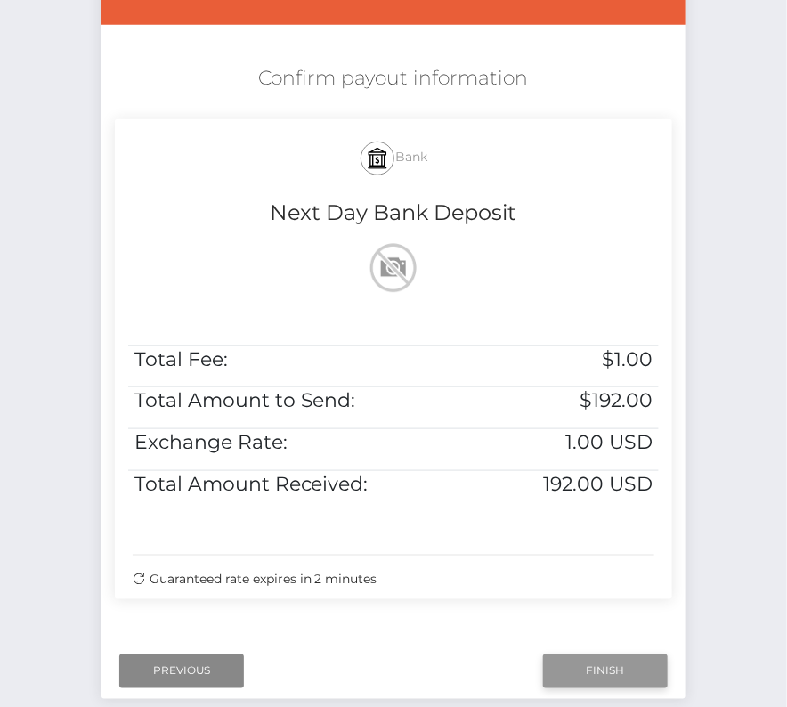
click at [612, 664] on input "Finish" at bounding box center [605, 671] width 125 height 34
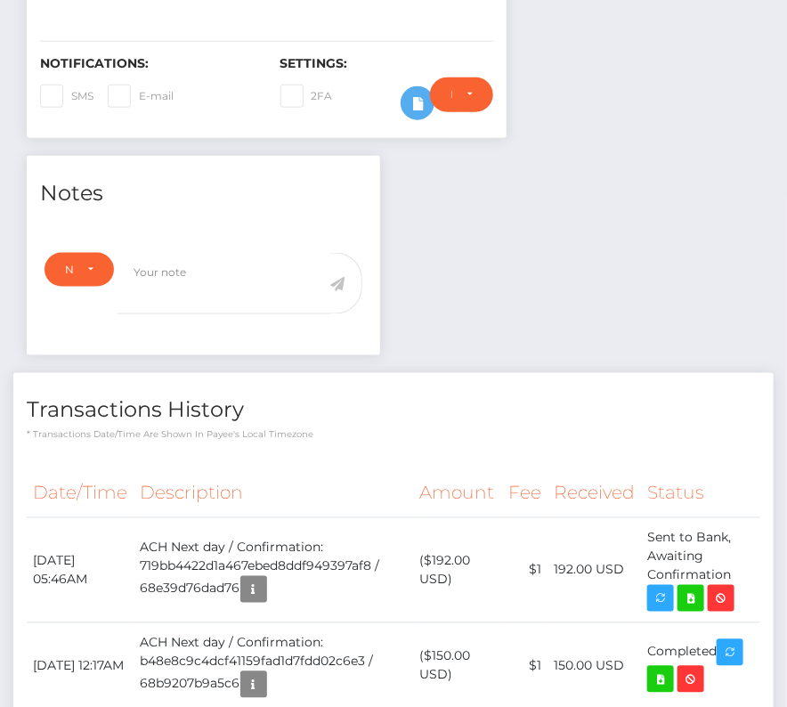
scroll to position [483, 0]
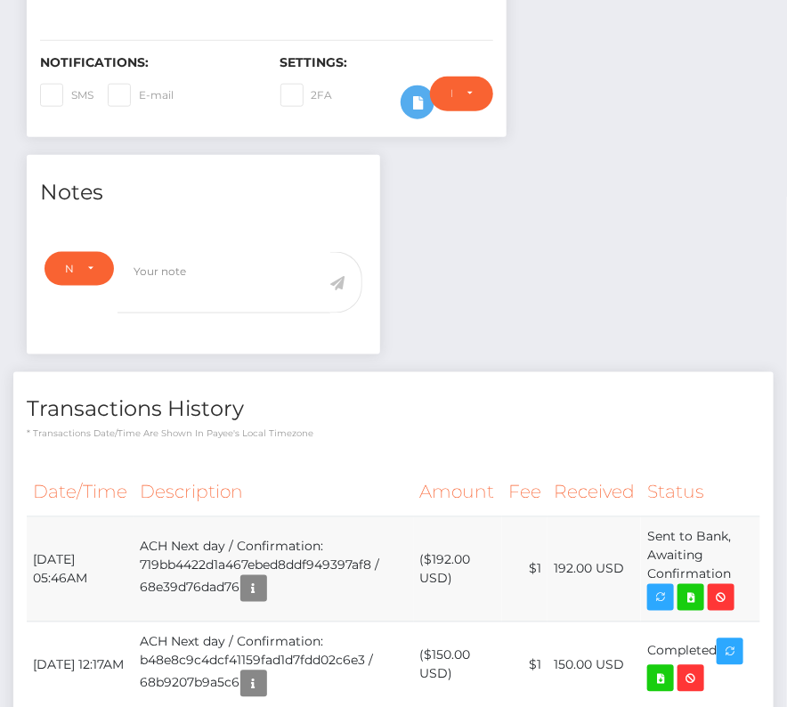
drag, startPoint x: 30, startPoint y: 521, endPoint x: 753, endPoint y: 554, distance: 723.6
click at [753, 554] on tr "October 6, 2025 05:46AM ACH Next day / Confirmation: 719bb4422d1a467ebed8ddf949…" at bounding box center [394, 569] width 734 height 105
copy tbody "October 6, 2025 05:46AM ACH Next day / Confirmation: 719bb4422d1a467ebed8ddf949…"
click at [693, 587] on icon at bounding box center [690, 598] width 21 height 22
click at [0, 0] on div "Angry Games Inc / Scott W. Rehm - ID: Star-828758 CLOSED" at bounding box center [393, 315] width 787 height 1408
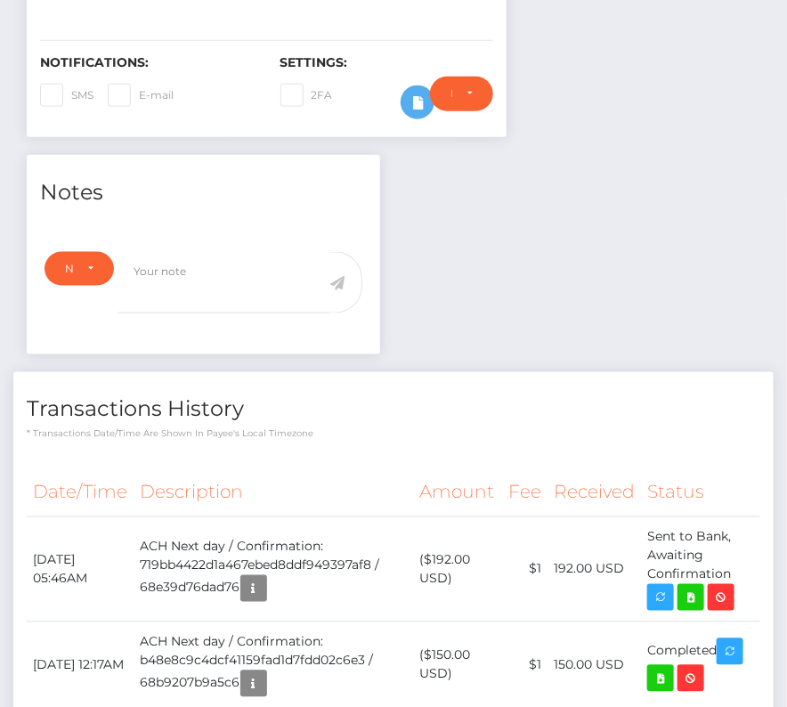
click at [499, 394] on h4 "Transactions History" at bounding box center [394, 409] width 734 height 31
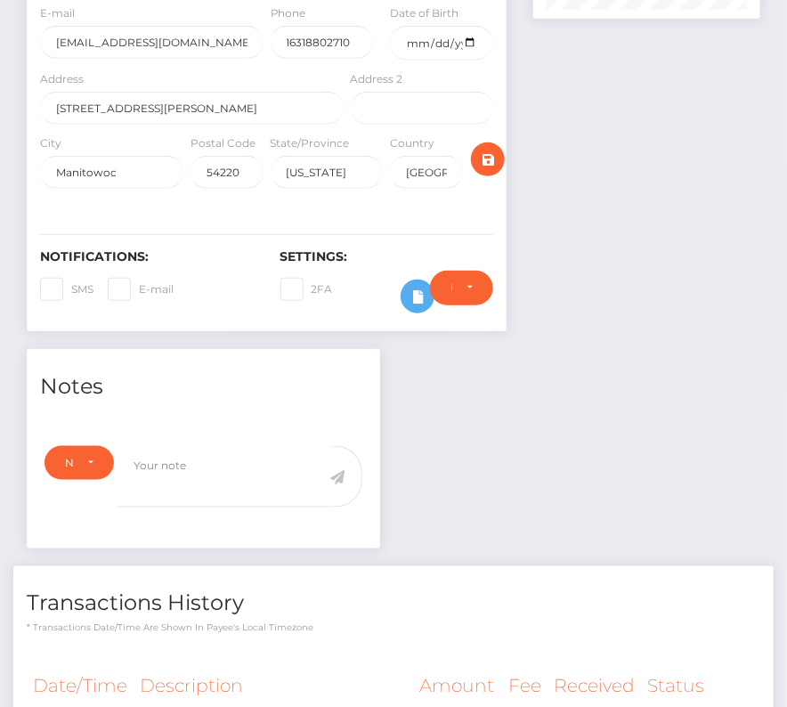
scroll to position [0, 0]
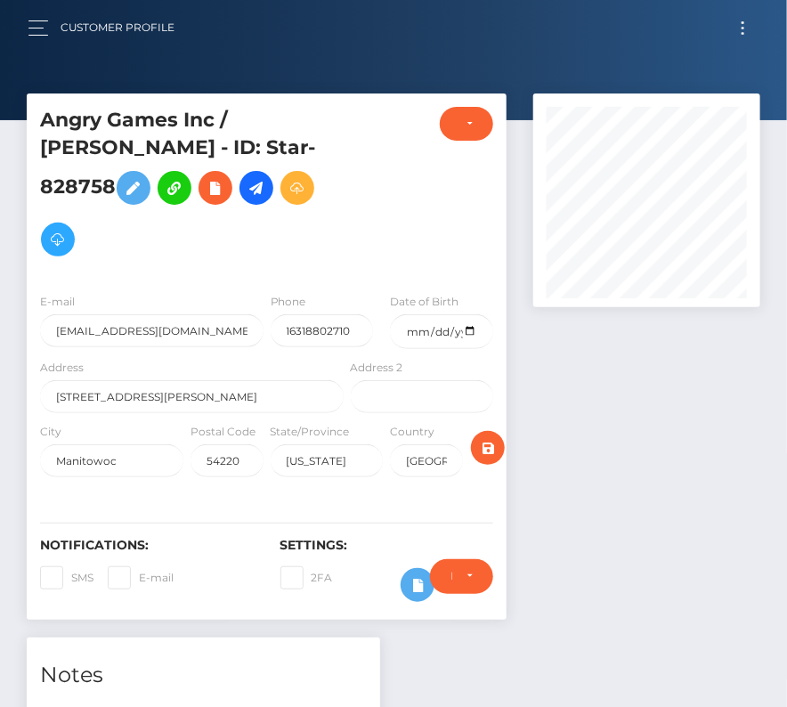
click at [737, 26] on button "Toggle navigation" at bounding box center [742, 28] width 33 height 24
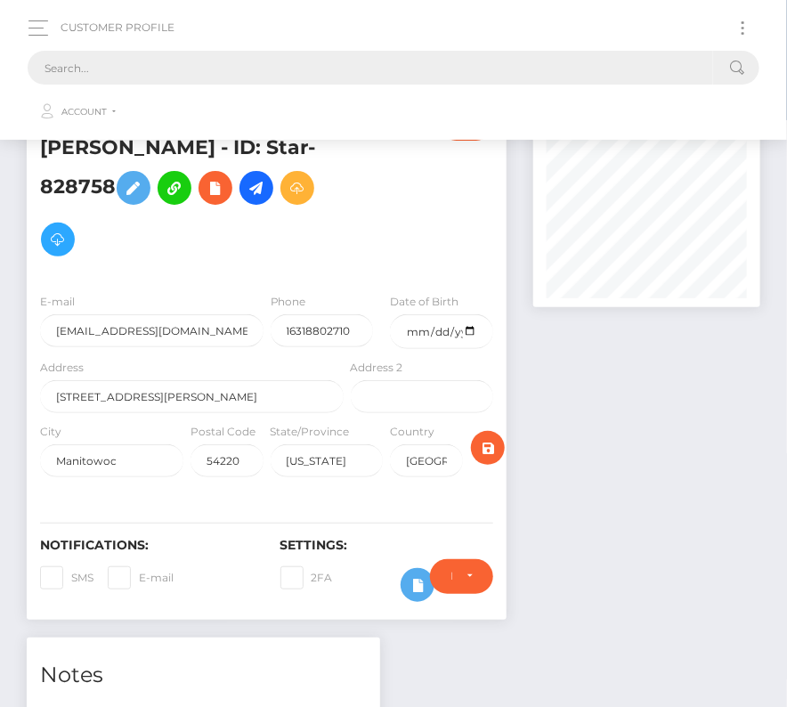
click at [234, 58] on input "text" at bounding box center [370, 68] width 685 height 34
paste input "1143524"
type input "1143524"
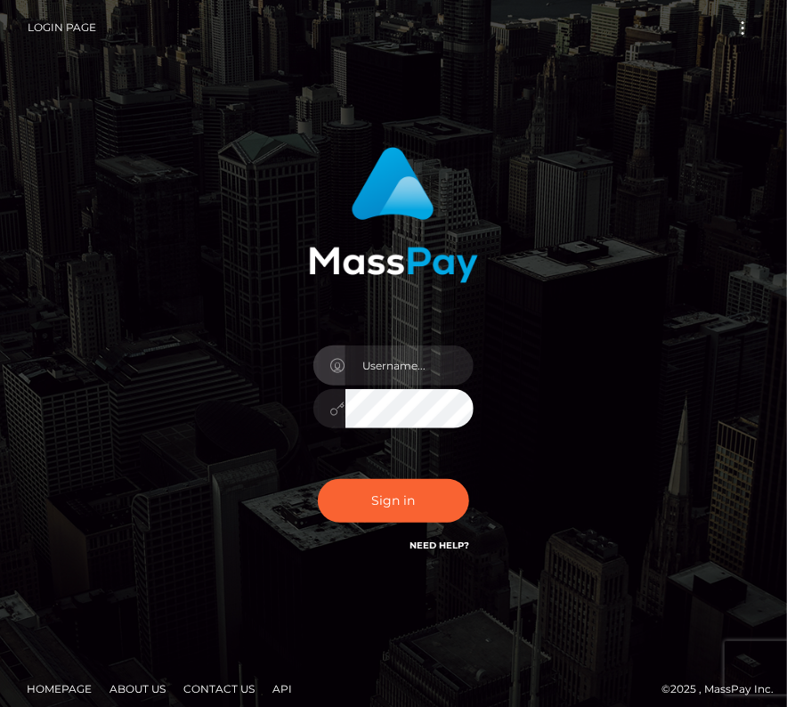
click at [383, 372] on input "text" at bounding box center [409, 365] width 128 height 40
type input "kateo"
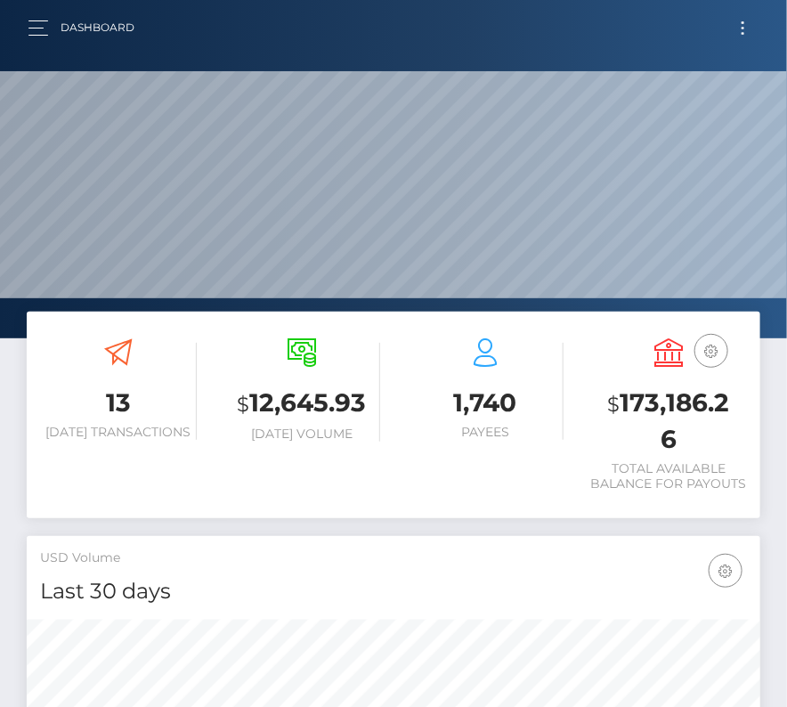
scroll to position [315, 353]
click at [743, 18] on button "Toggle navigation" at bounding box center [742, 28] width 33 height 24
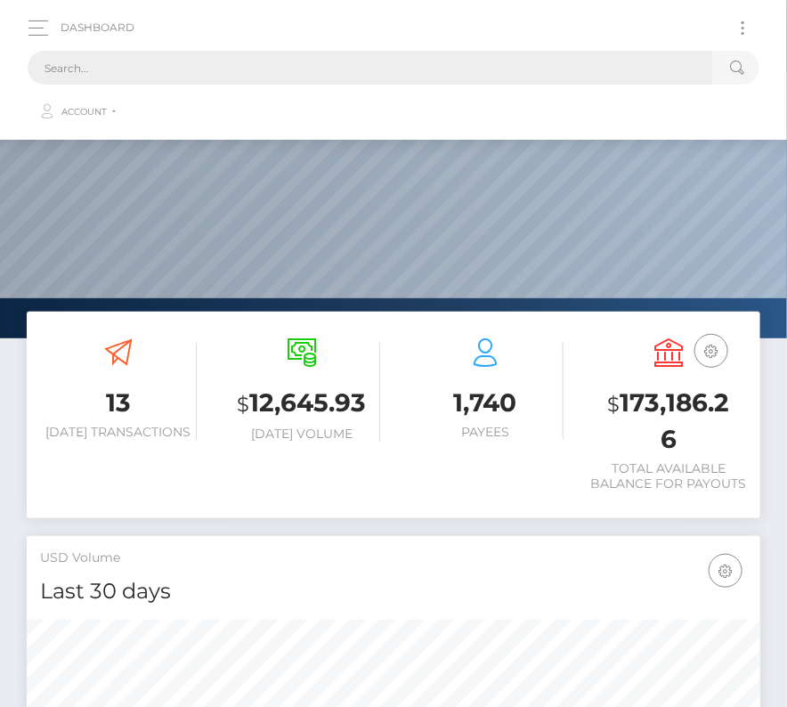
click at [430, 69] on input "text" at bounding box center [370, 68] width 685 height 34
paste input "1143524"
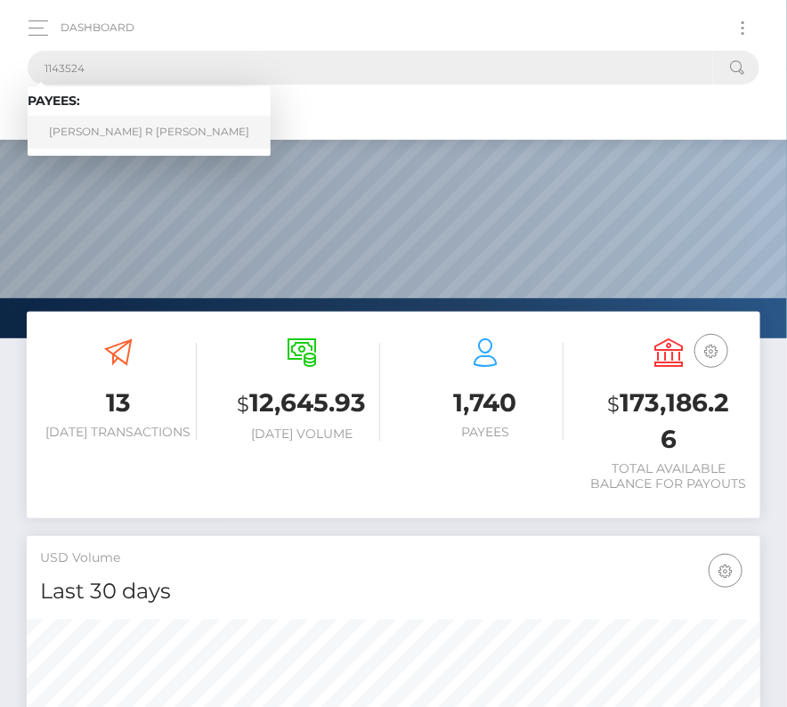
type input "1143524"
click at [93, 125] on link "Drake R Murphy" at bounding box center [149, 132] width 243 height 33
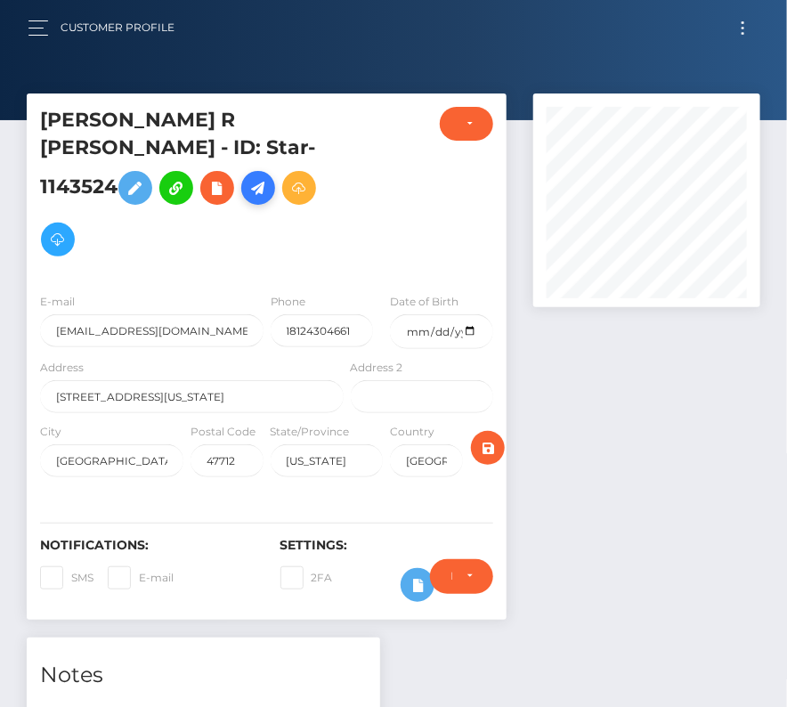
click at [267, 177] on icon at bounding box center [257, 188] width 21 height 22
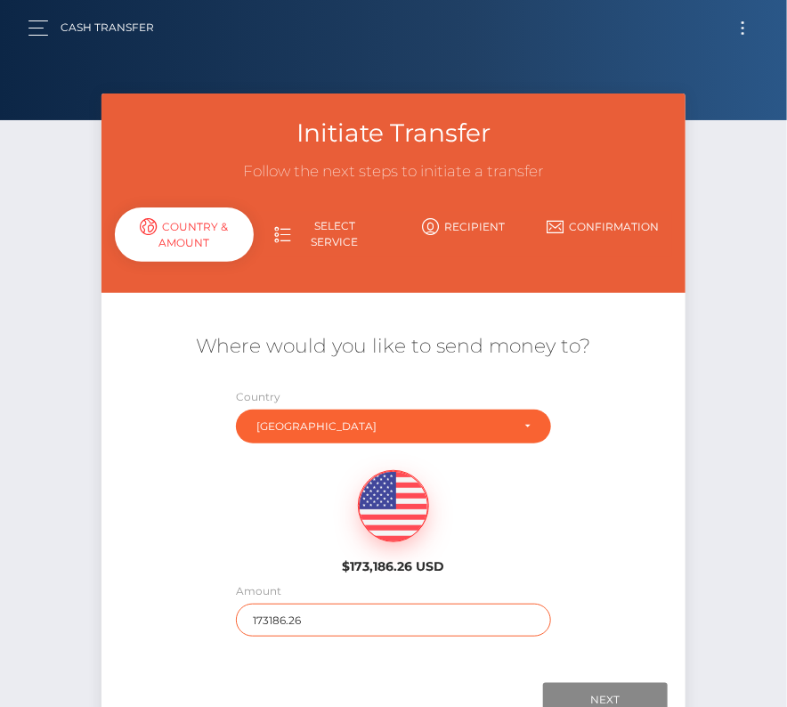
click at [267, 619] on input "173186.26" at bounding box center [393, 620] width 314 height 33
type input "4059"
click at [271, 542] on div "$173,186.26 USD" at bounding box center [393, 516] width 585 height 129
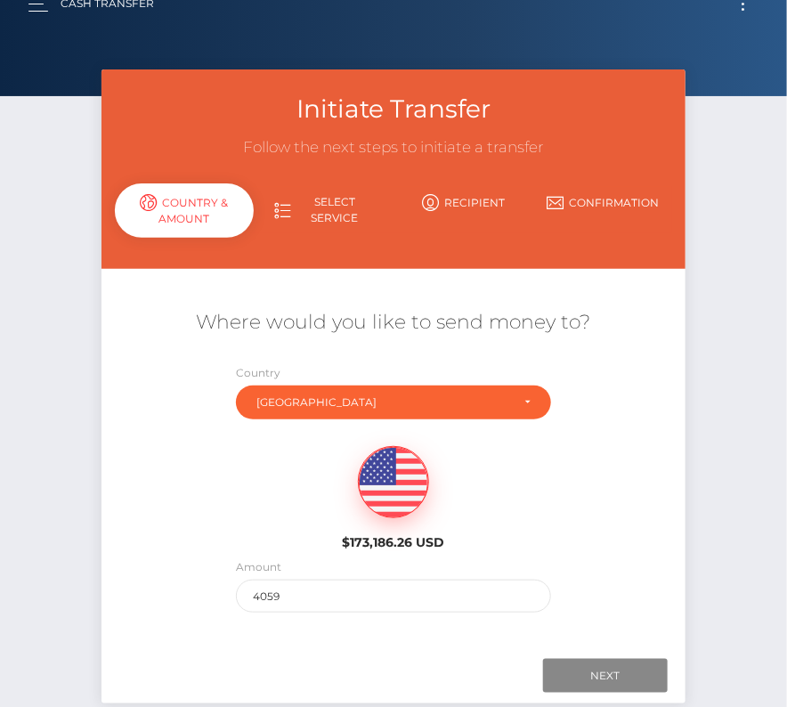
scroll to position [40, 0]
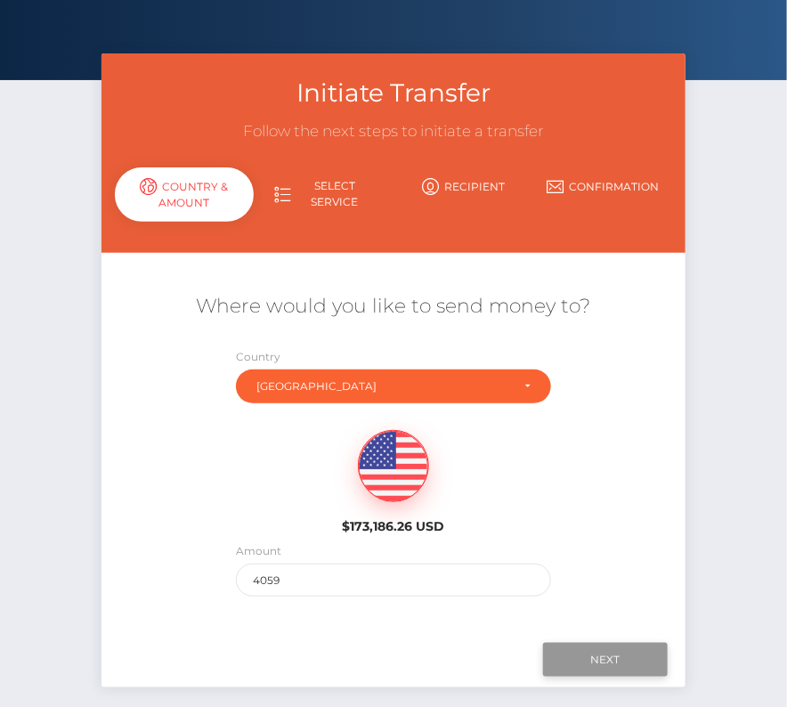
click at [596, 647] on input "Next" at bounding box center [605, 660] width 125 height 34
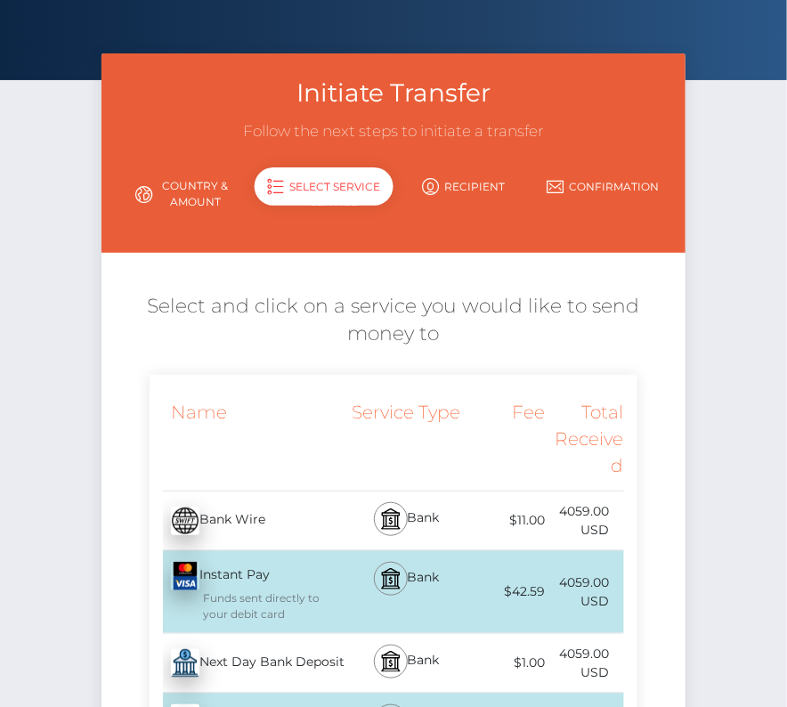
click at [248, 662] on div "Next Day Bank Deposit - USD" at bounding box center [249, 663] width 198 height 50
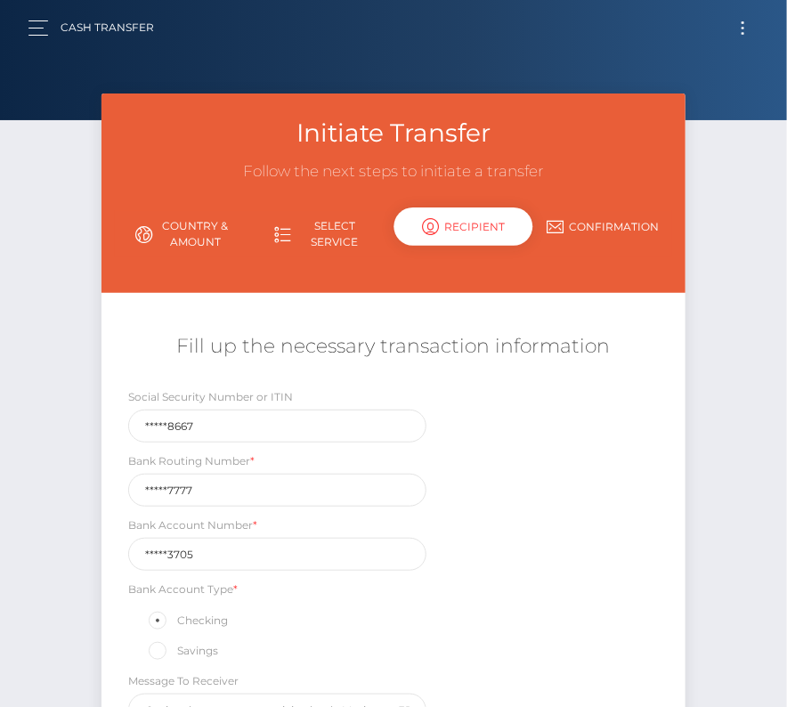
scroll to position [209, 0]
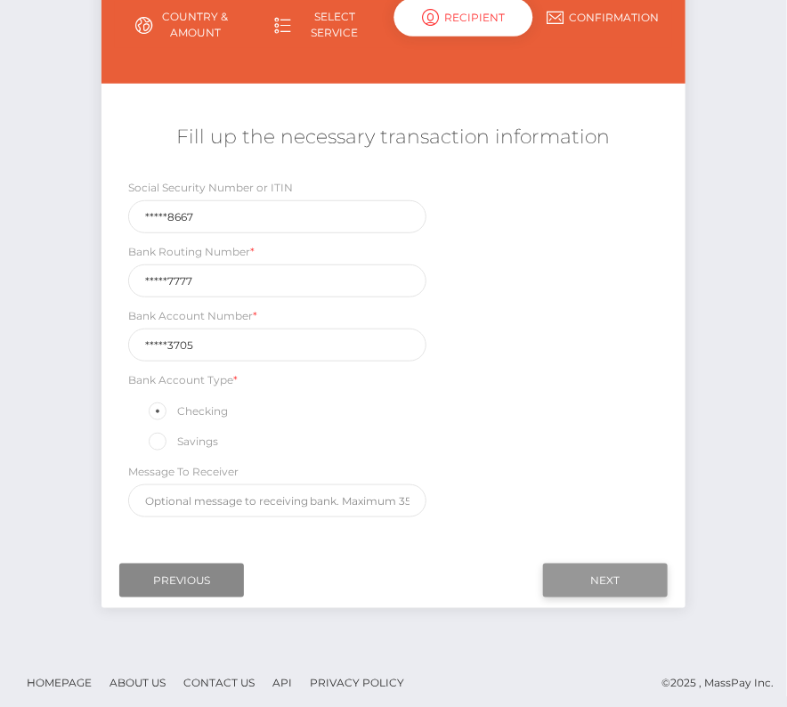
click at [627, 575] on input "Next" at bounding box center [605, 581] width 125 height 34
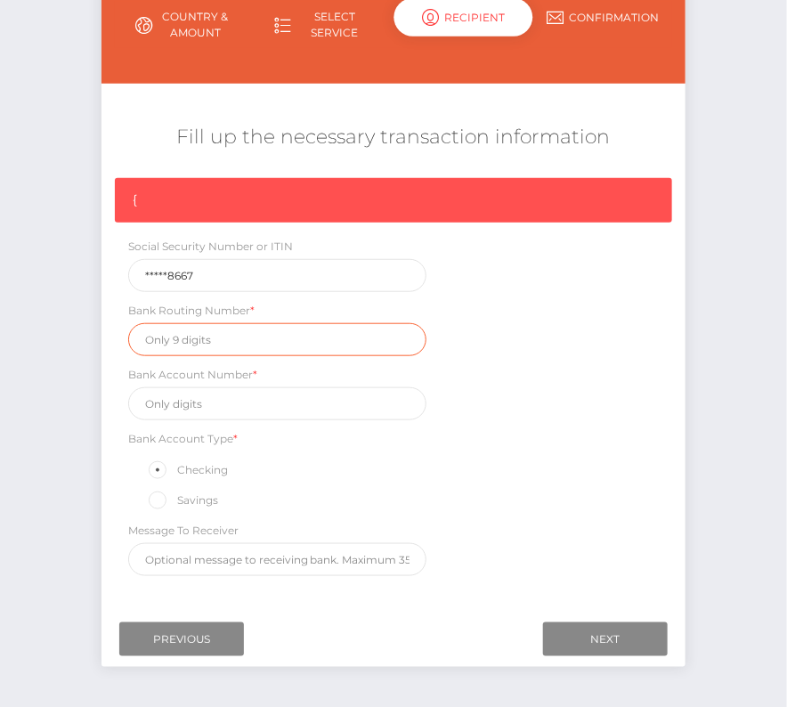
click at [208, 339] on input "text" at bounding box center [277, 339] width 299 height 33
paste input "286377777"
type input "286377777"
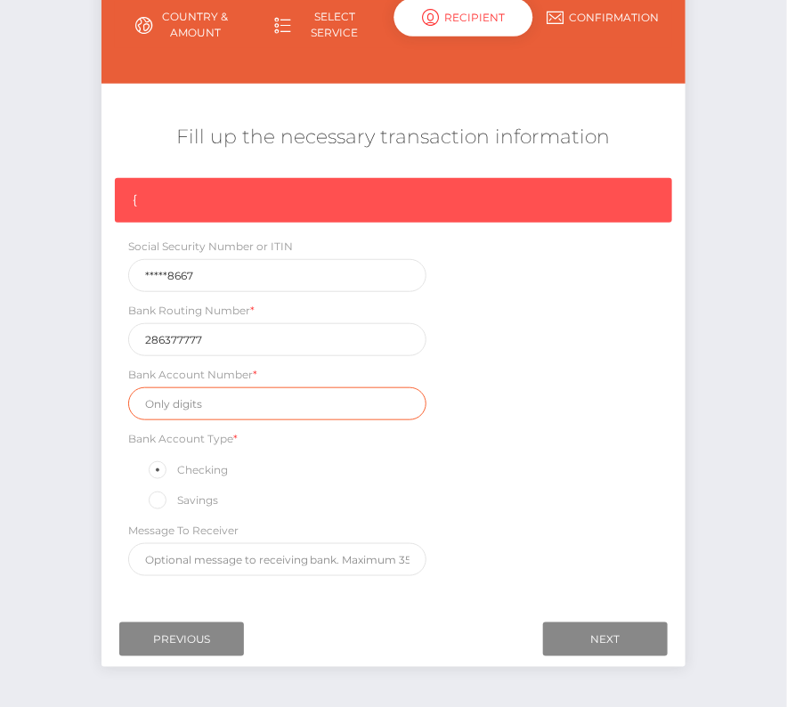
click at [173, 404] on input "text" at bounding box center [277, 403] width 299 height 33
paste input "221053705"
type input "221053705"
click at [477, 432] on div "{ Social Security Number or ITIN *****8667 Bank Routing Number * 286377777 Bank…" at bounding box center [393, 381] width 585 height 407
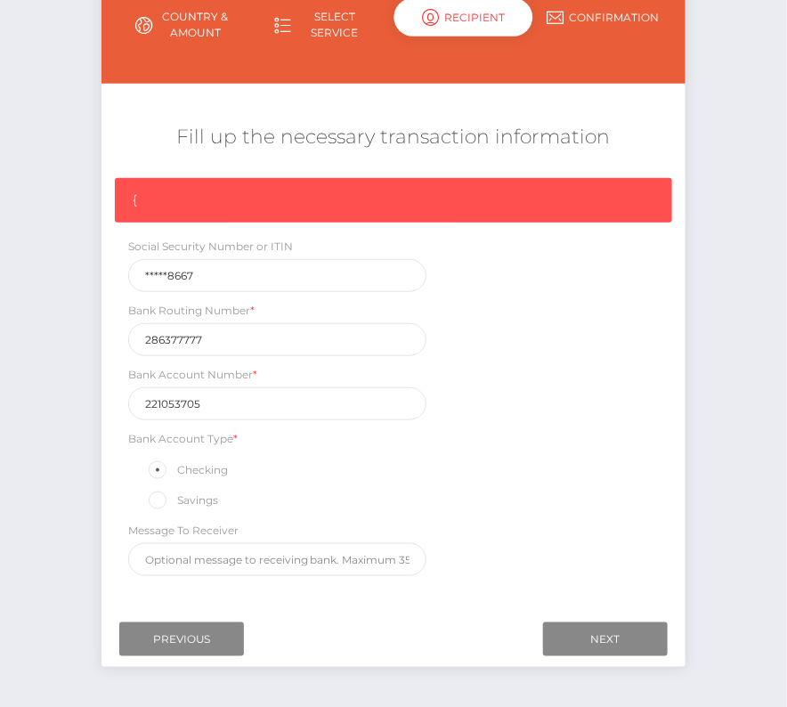
scroll to position [268, 0]
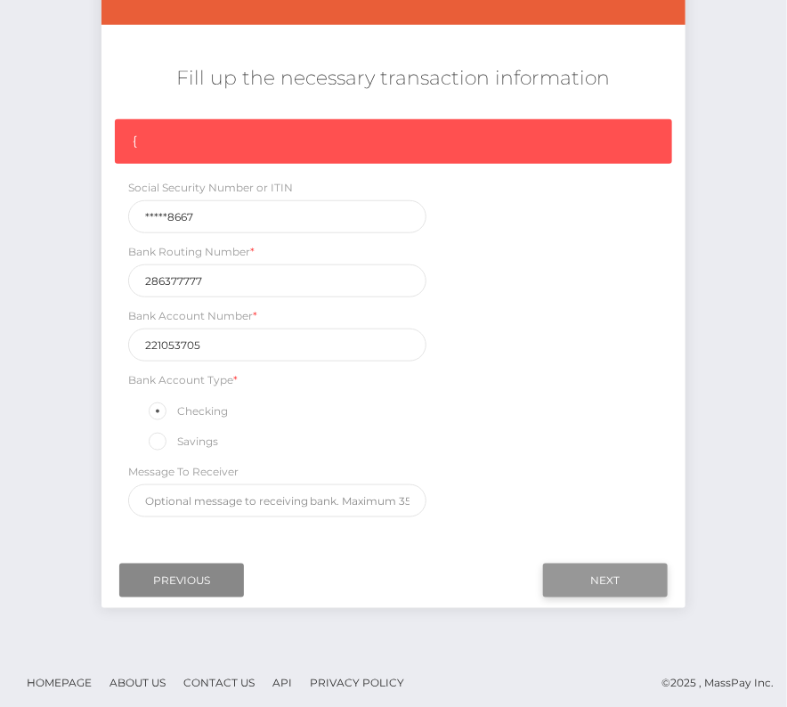
click at [599, 575] on input "Next" at bounding box center [605, 581] width 125 height 34
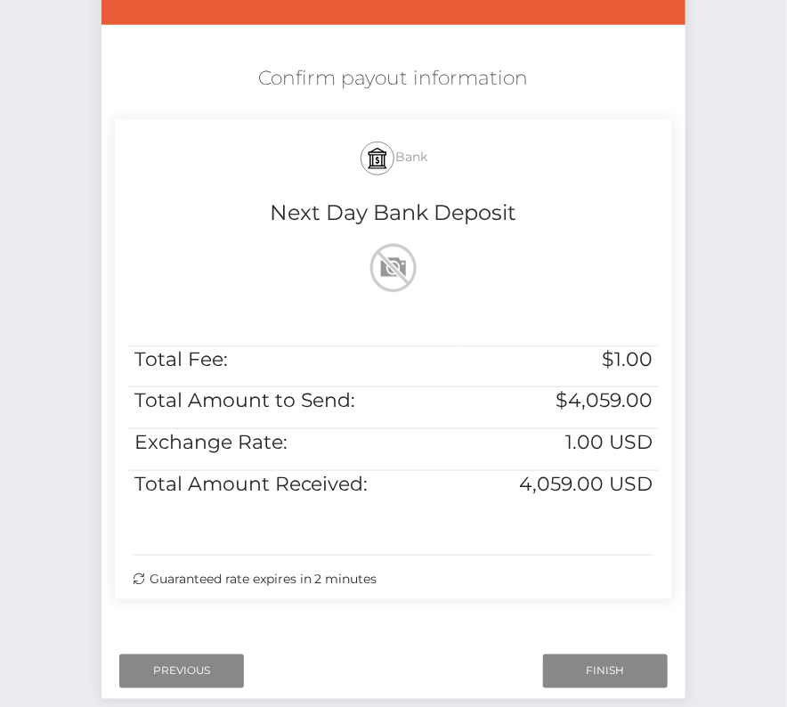
scroll to position [363, 0]
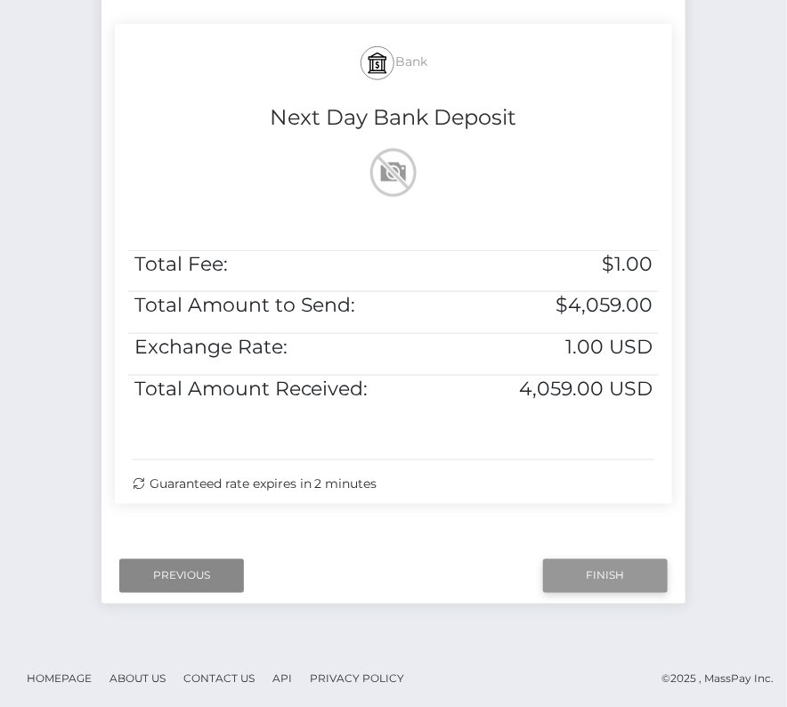
click at [611, 569] on input "Finish" at bounding box center [605, 576] width 125 height 34
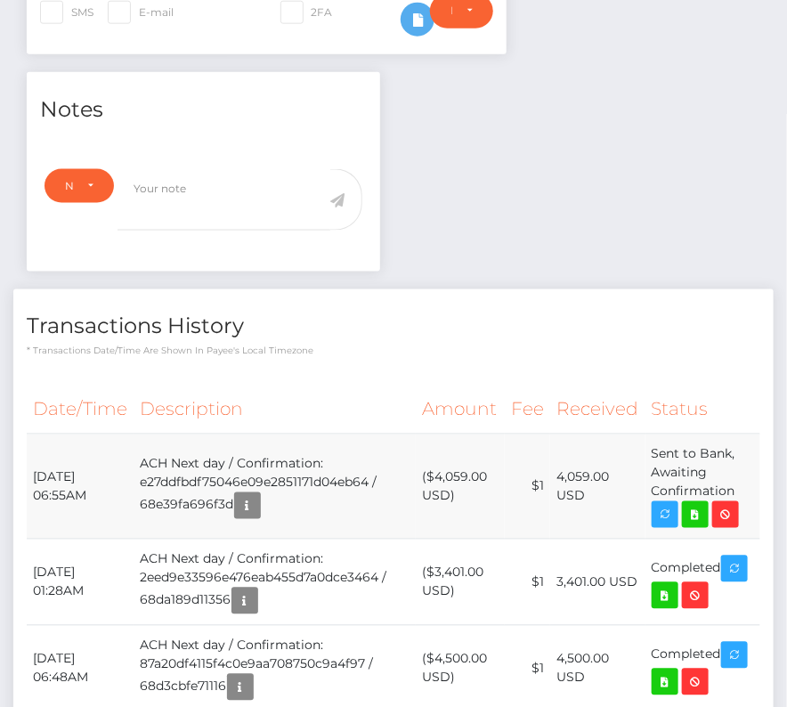
scroll to position [581, 0]
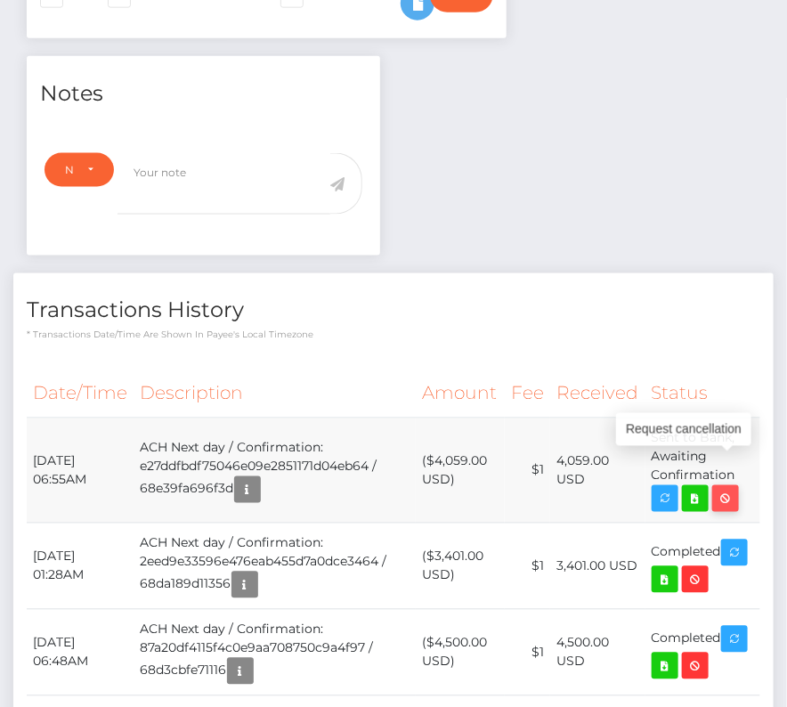
drag, startPoint x: 30, startPoint y: 424, endPoint x: 732, endPoint y: 460, distance: 702.5
click at [732, 460] on tr "October 6, 2025 06:55AM ACH Next day / Confirmation: e27ddfbdf75046e09e2851171d…" at bounding box center [394, 470] width 734 height 105
copy tbody "October 6, 2025 06:55AM ACH Next day / Confirmation: e27ddfbdf75046e09e2851171d…"
click at [698, 488] on icon at bounding box center [695, 499] width 21 height 22
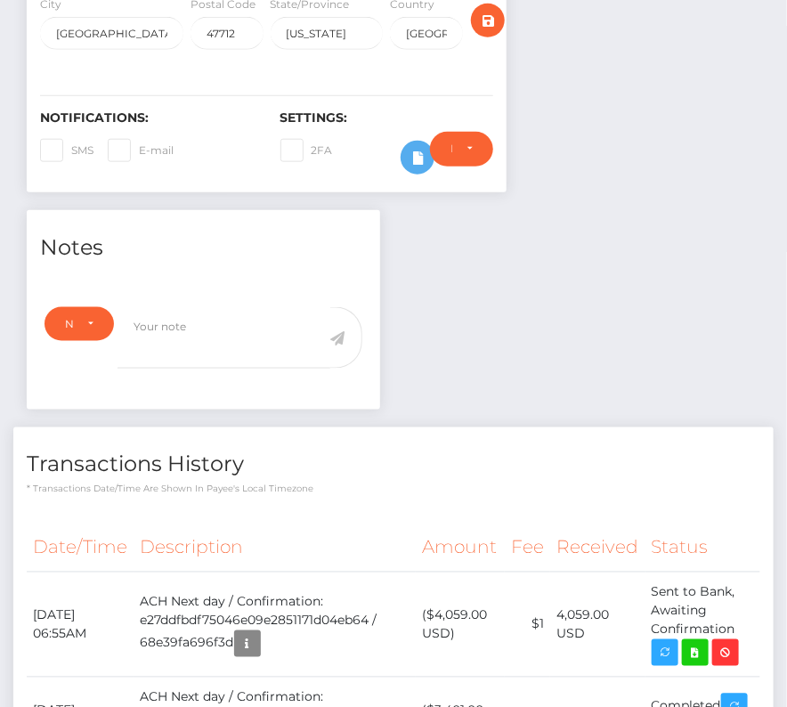
scroll to position [0, 0]
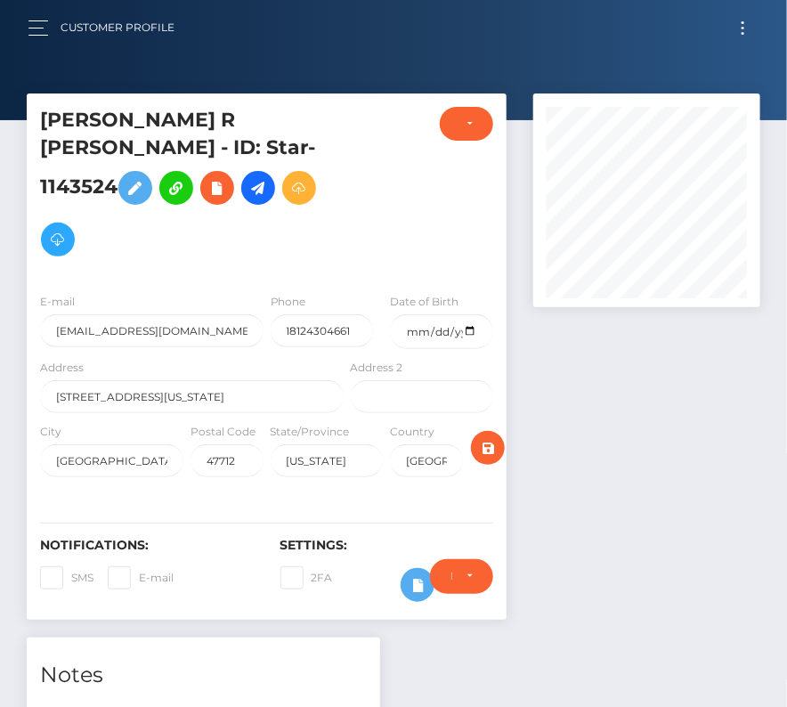
click at [745, 28] on button "Toggle navigation" at bounding box center [742, 28] width 33 height 24
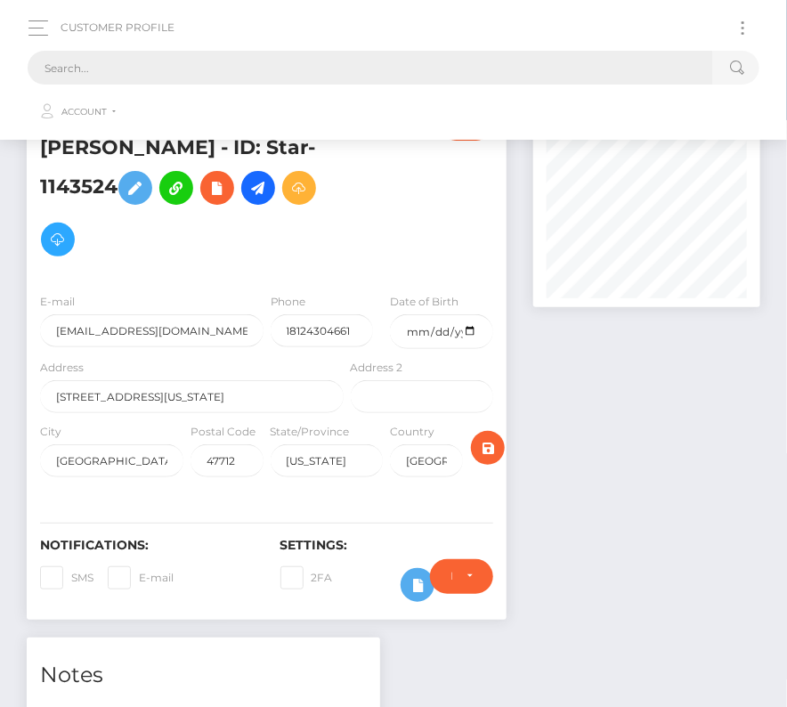
click at [294, 61] on input "text" at bounding box center [370, 68] width 685 height 34
paste input "644261"
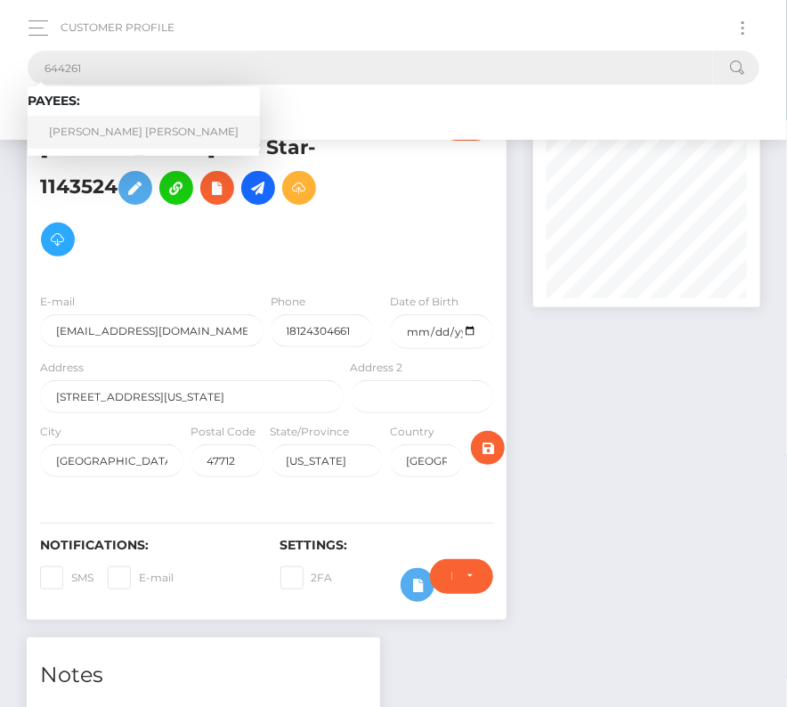
type input "644261"
click at [99, 126] on link "Evan George Martin Schulz" at bounding box center [144, 132] width 232 height 33
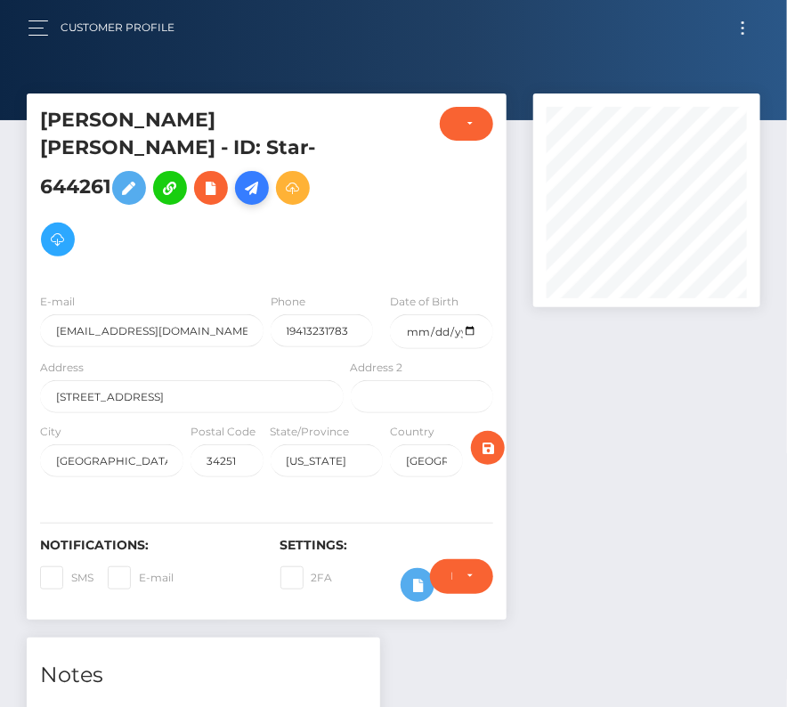
click at [241, 199] on icon at bounding box center [251, 188] width 21 height 22
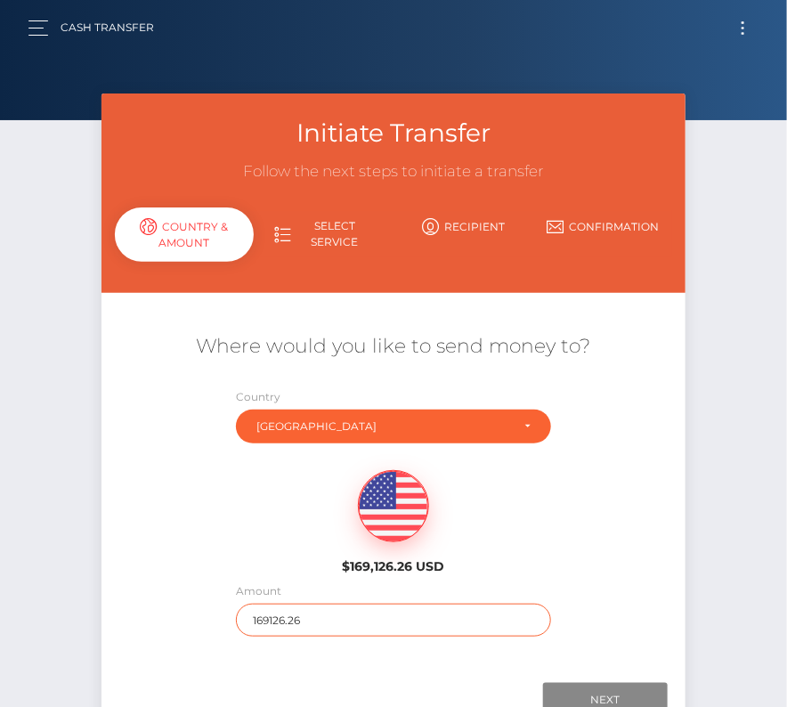
click at [332, 618] on input "169126.26" at bounding box center [393, 620] width 314 height 33
type input "882"
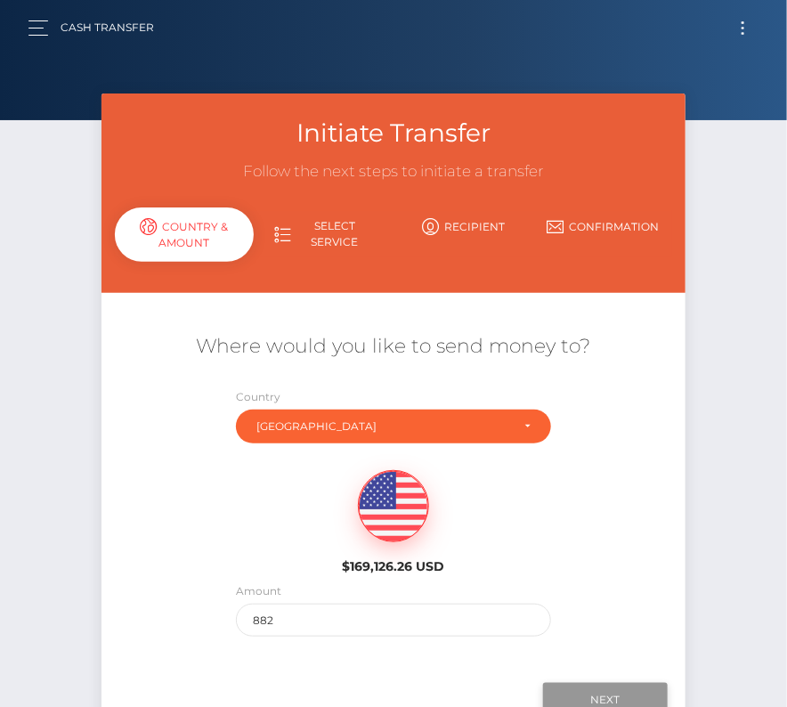
click at [602, 690] on input "Next" at bounding box center [605, 700] width 125 height 34
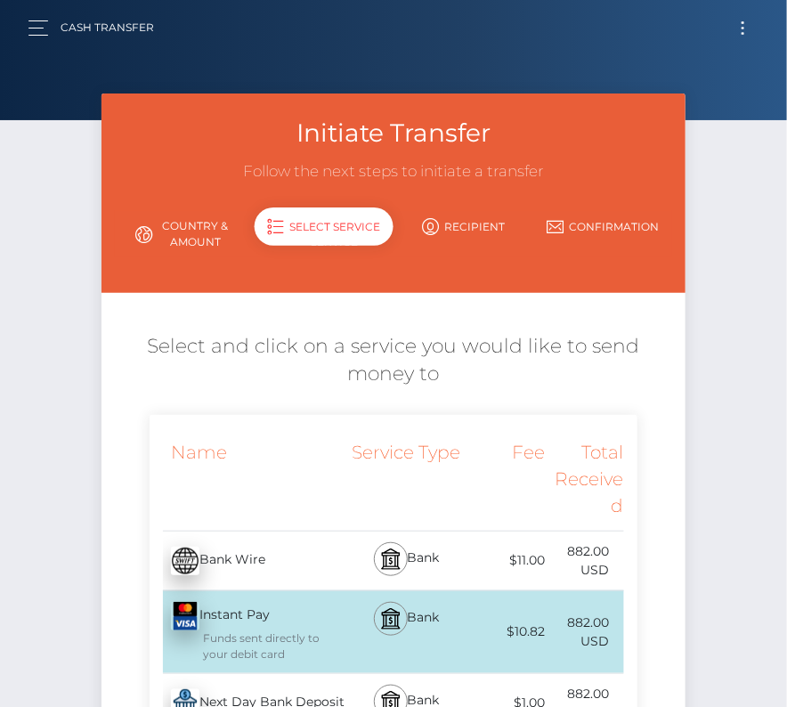
scroll to position [190, 0]
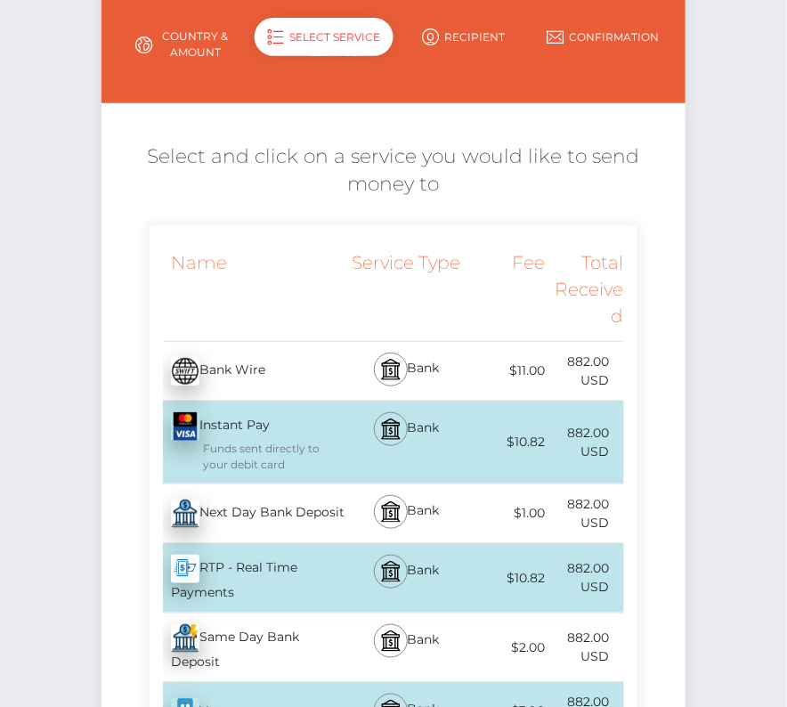
click at [288, 521] on div "Next Day Bank Deposit - USD" at bounding box center [249, 514] width 198 height 50
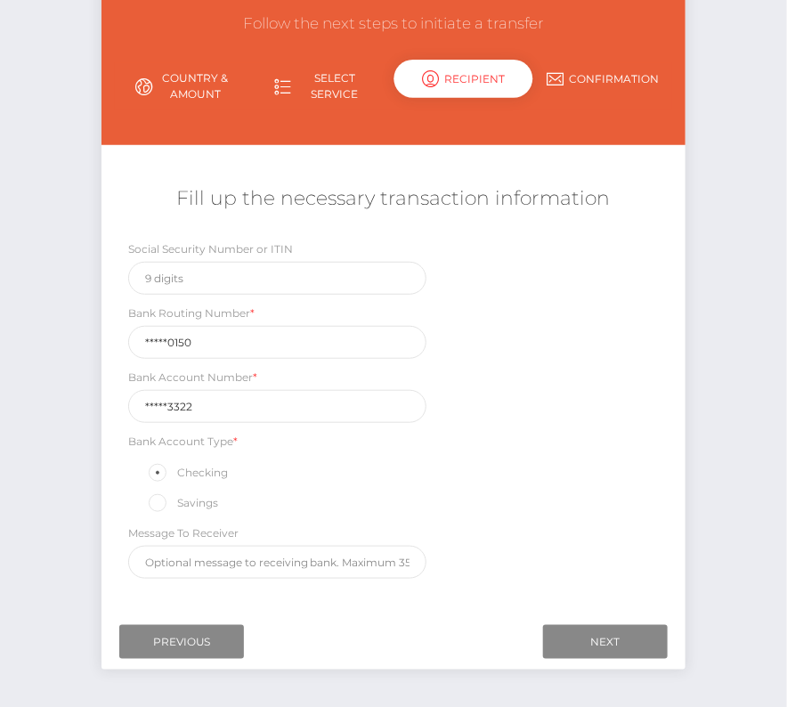
scroll to position [150, 0]
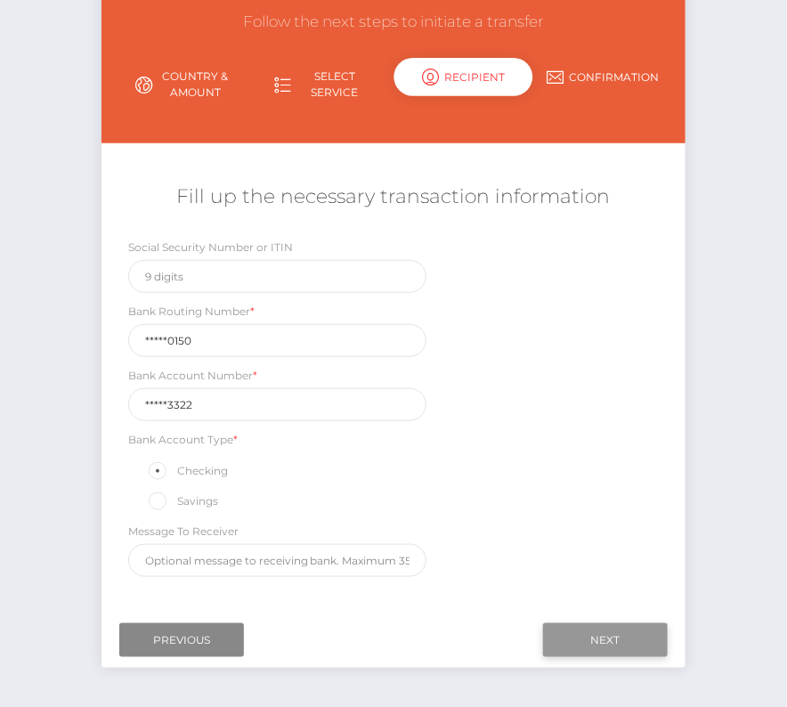
click at [609, 623] on input "Next" at bounding box center [605, 640] width 125 height 34
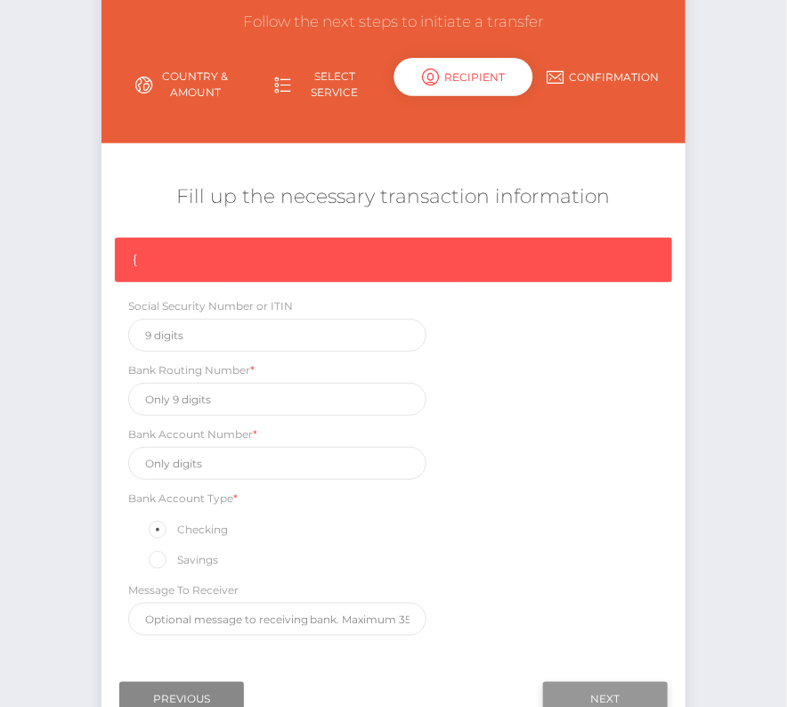
scroll to position [151, 0]
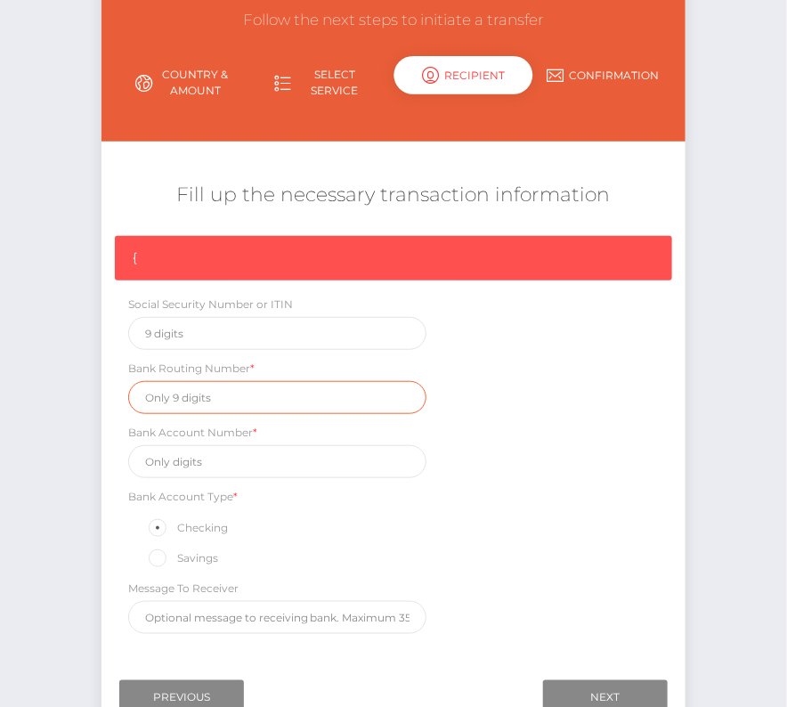
click at [166, 394] on input "text" at bounding box center [277, 397] width 299 height 33
paste input "211370150"
type input "211370150"
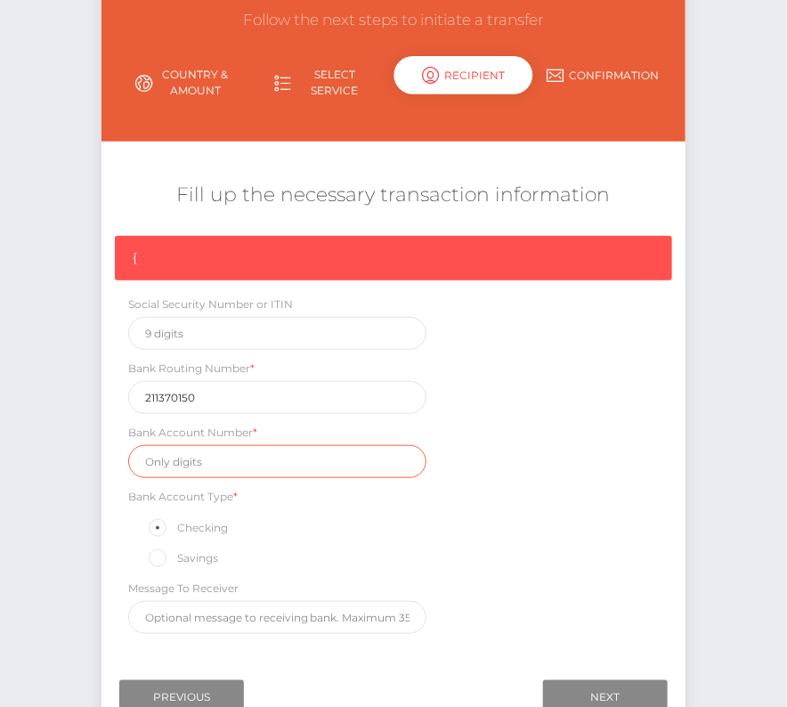
click at [174, 461] on input "text" at bounding box center [277, 461] width 299 height 33
paste input "102023322"
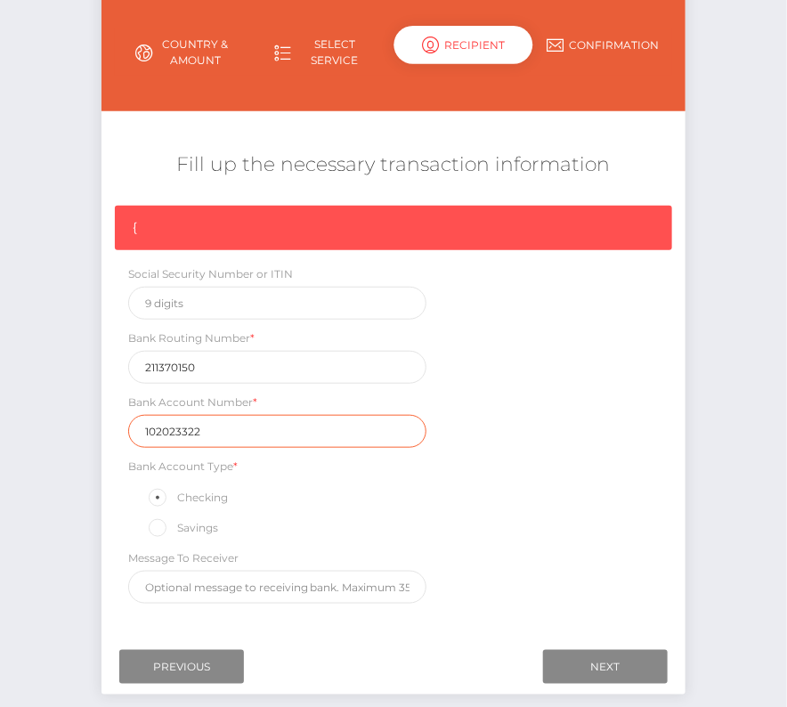
scroll to position [223, 0]
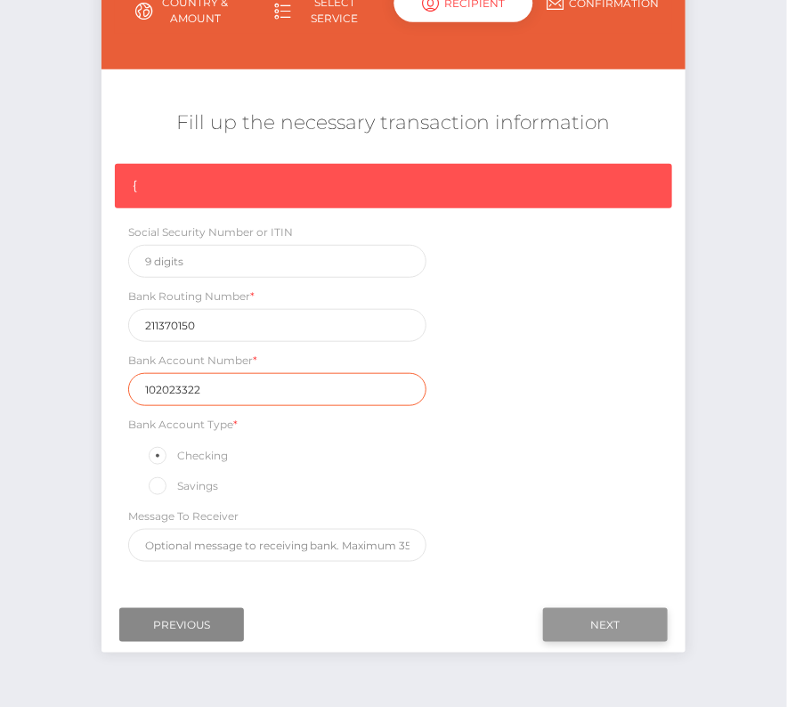
type input "102023322"
click at [595, 627] on input "Next" at bounding box center [605, 625] width 125 height 34
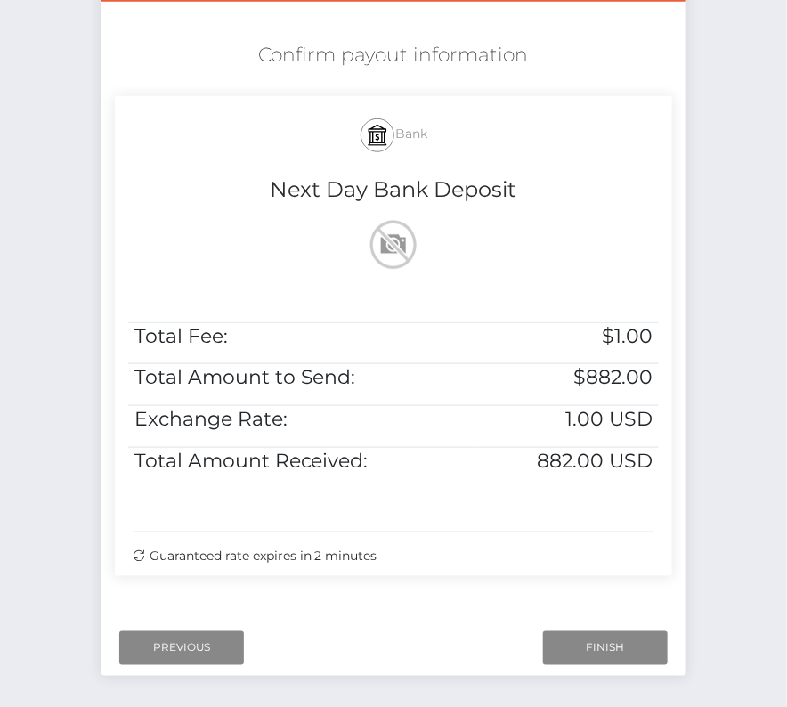
scroll to position [330, 0]
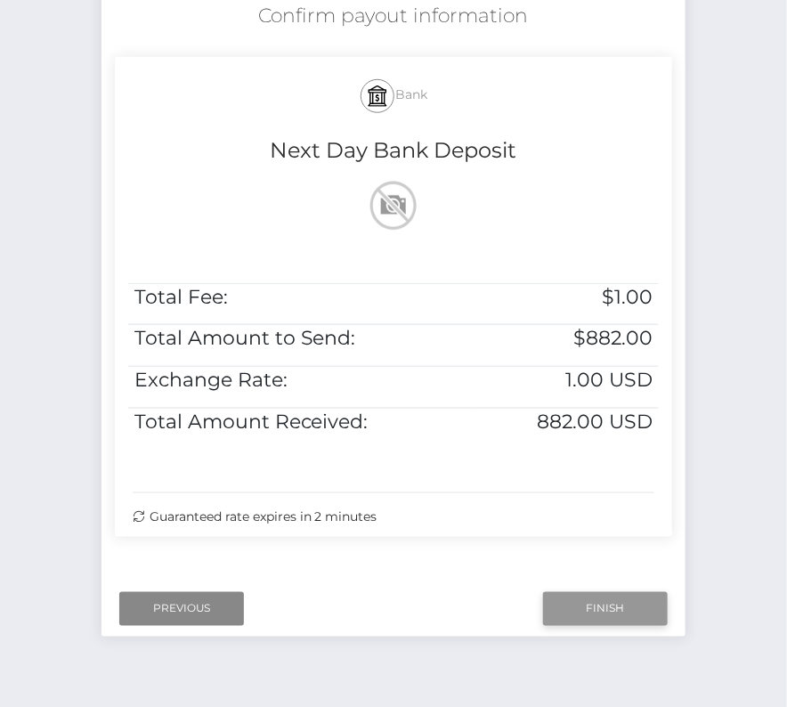
click at [579, 604] on input "Finish" at bounding box center [605, 609] width 125 height 34
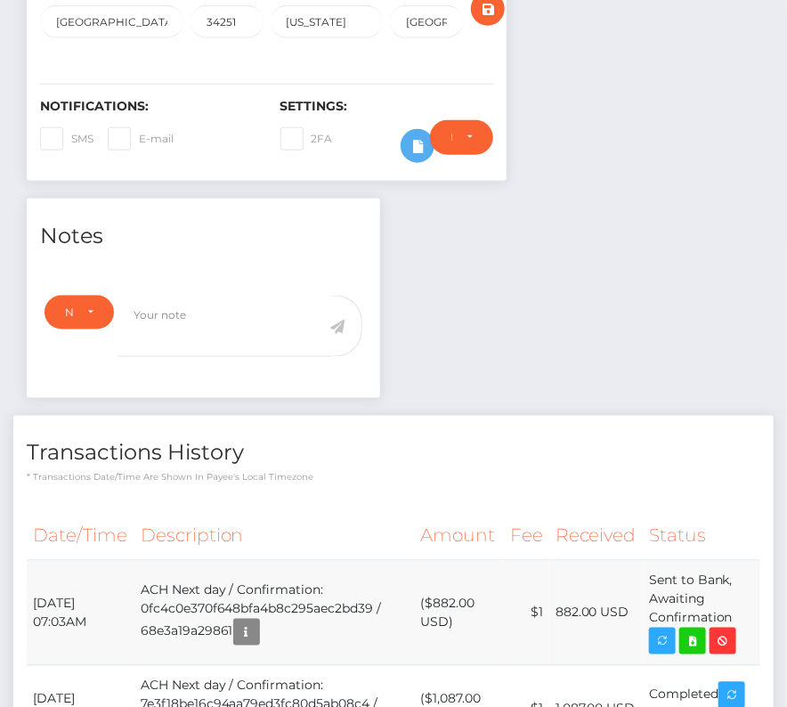
scroll to position [448, 0]
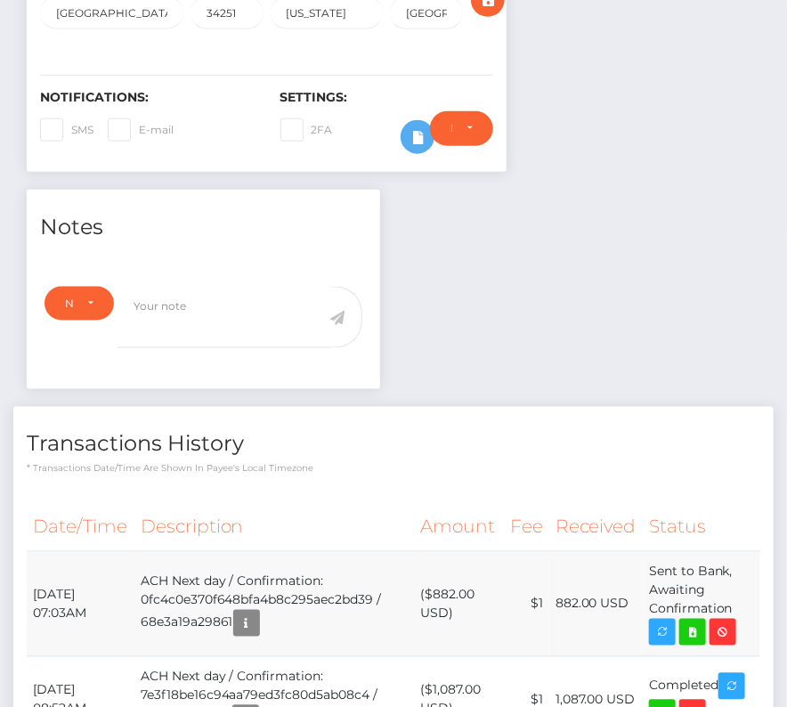
drag, startPoint x: 29, startPoint y: 557, endPoint x: 742, endPoint y: 572, distance: 713.2
click at [742, 572] on tr "October 6, 2025 07:03AM ACH Next day / Confirmation: 0fc4c0e370f648bfa4b8c295ae…" at bounding box center [394, 604] width 734 height 105
copy tr "October 6, 2025 07:03AM ACH Next day / Confirmation: 0fc4c0e370f648bfa4b8c295ae…"
click at [698, 621] on icon at bounding box center [692, 632] width 21 height 22
click at [0, 0] on div "Evan George Martin Schulz - ID: Star-644261 CLOSED ACTIVE" at bounding box center [393, 479] width 787 height 1667
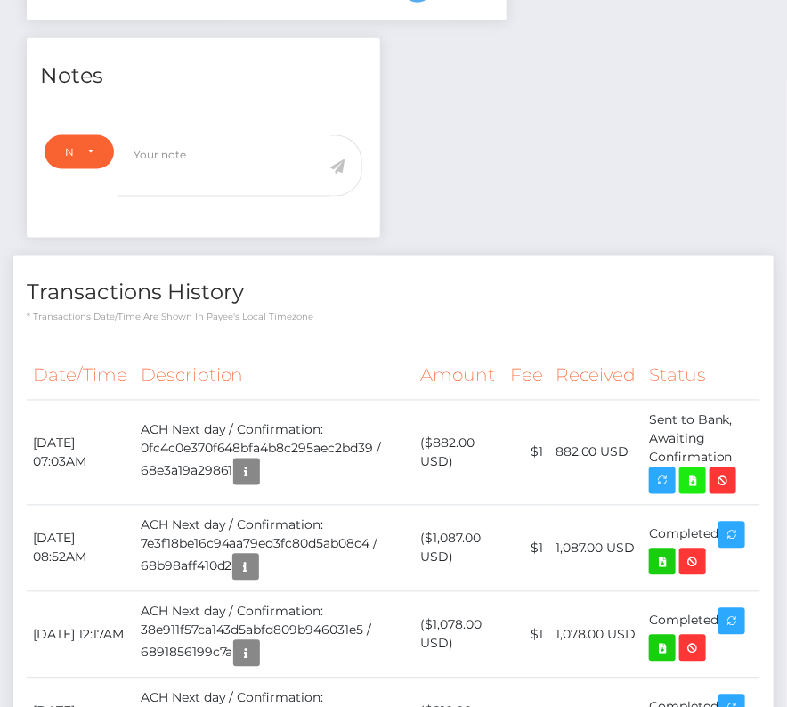
scroll to position [601, 0]
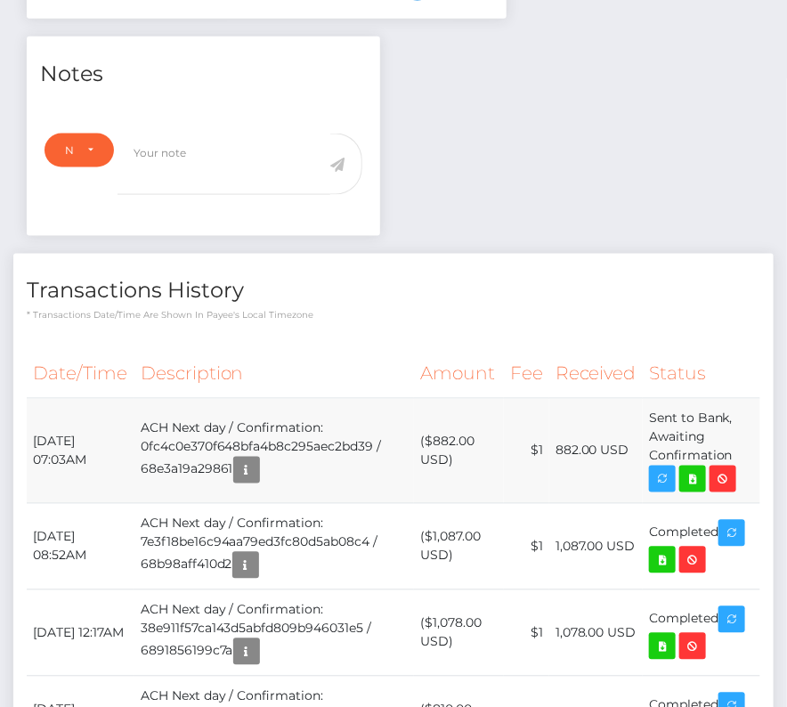
click at [347, 399] on td "ACH Next day / Confirmation: 0fc4c0e370f648bfa4b8c295aec2bd39 / 68e3a19a29861" at bounding box center [274, 451] width 280 height 105
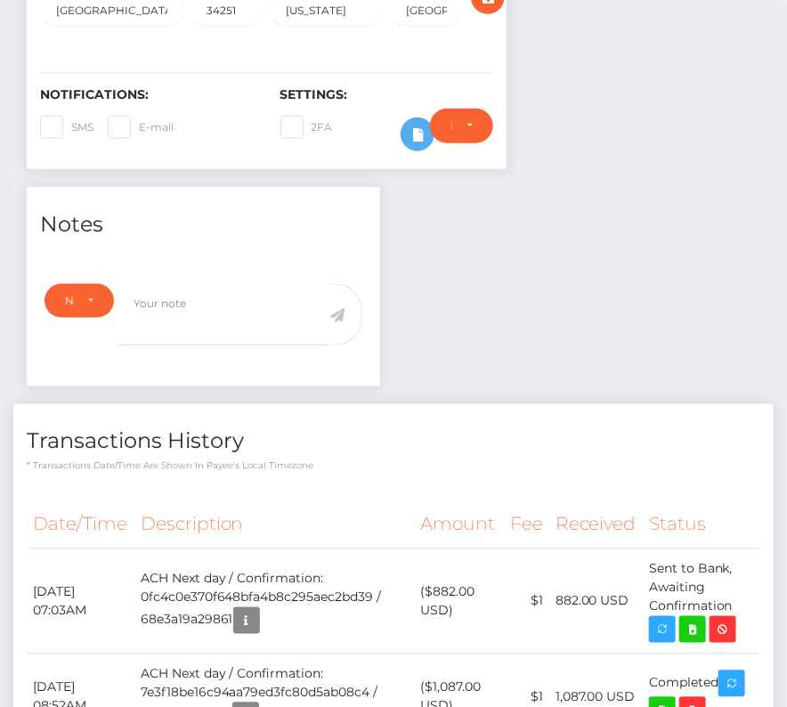
scroll to position [0, 0]
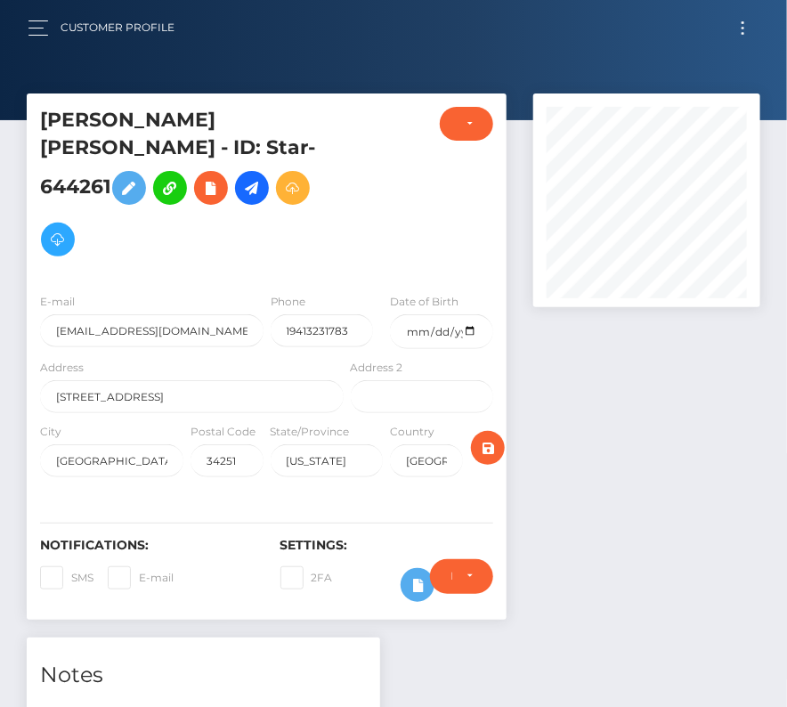
click at [736, 28] on button "Toggle navigation" at bounding box center [742, 28] width 33 height 24
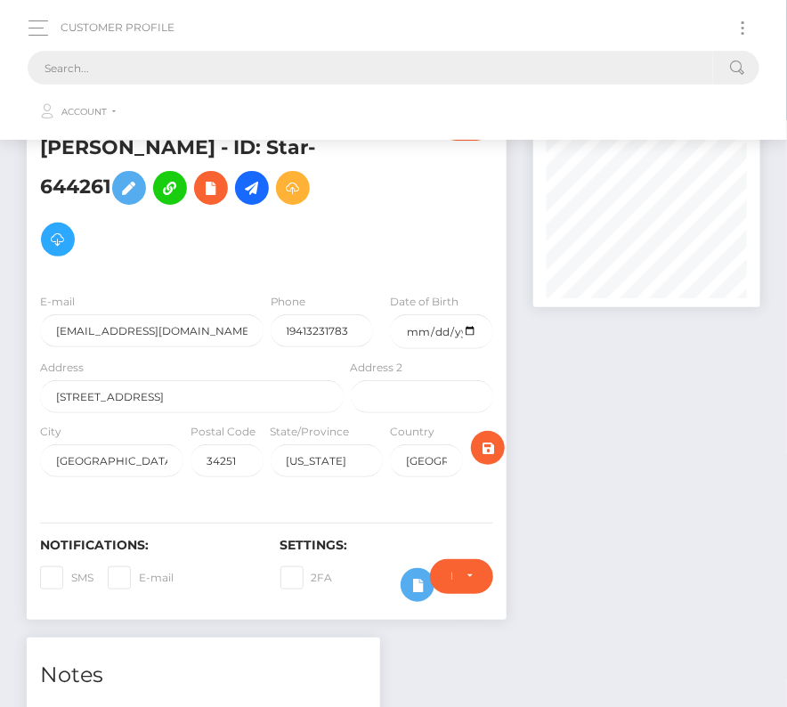
click at [396, 58] on input "text" at bounding box center [370, 68] width 685 height 34
paste input "388558"
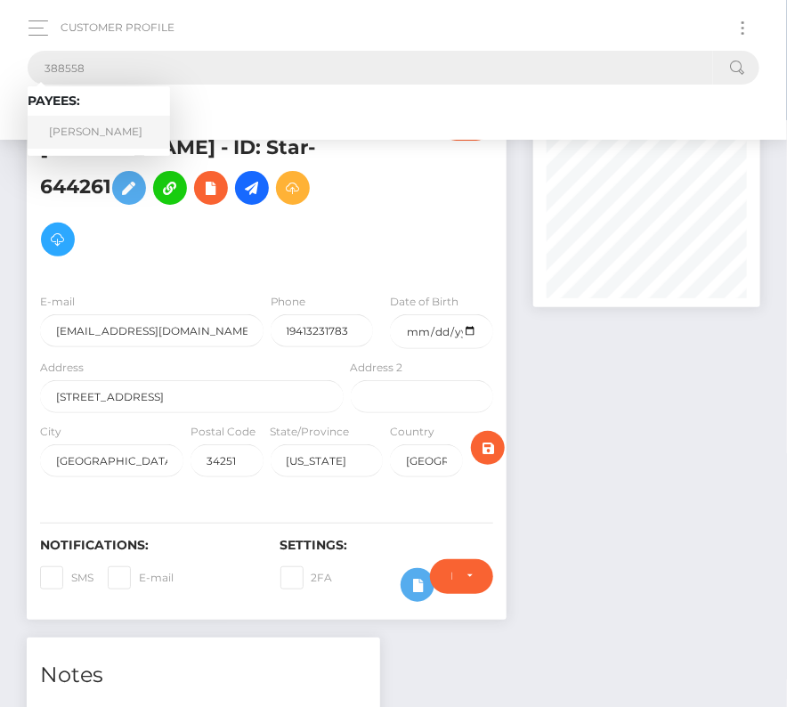
type input "388558"
click at [117, 127] on link "Chloe Marshall" at bounding box center [99, 132] width 142 height 33
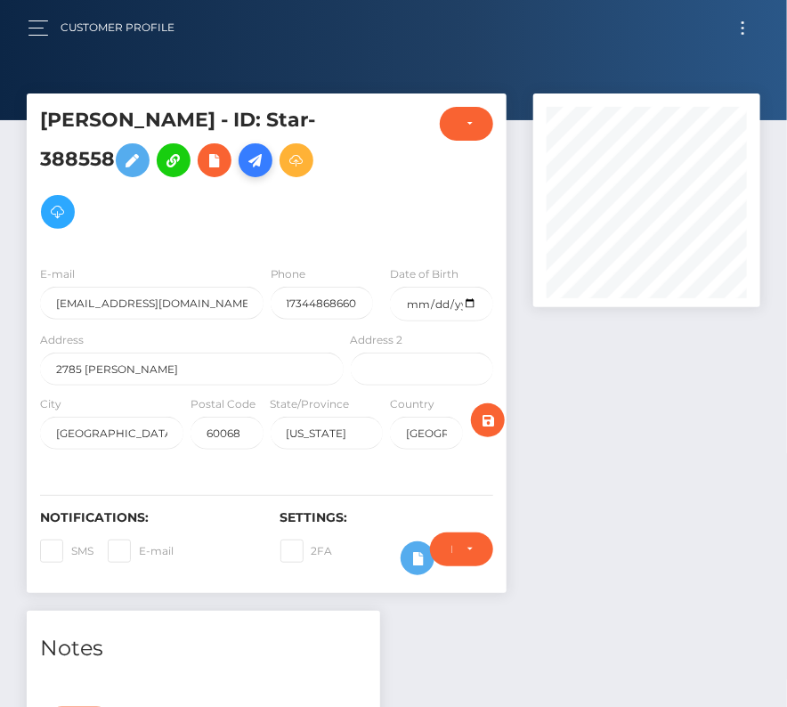
click at [252, 150] on icon at bounding box center [255, 161] width 21 height 22
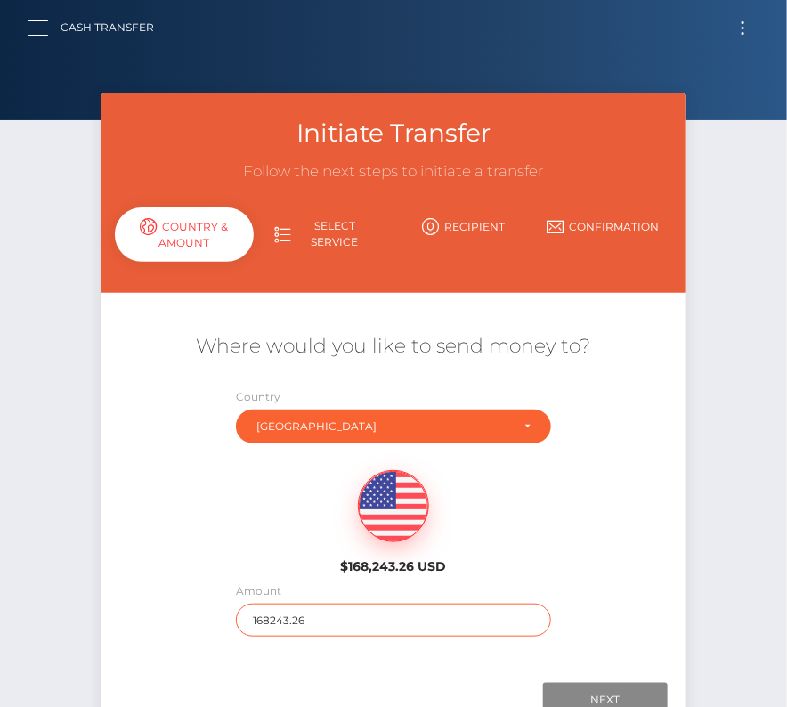
click at [266, 620] on input "168243.26" at bounding box center [393, 620] width 314 height 33
type input "798"
click at [256, 571] on div "$168,243.26 USD" at bounding box center [393, 516] width 585 height 129
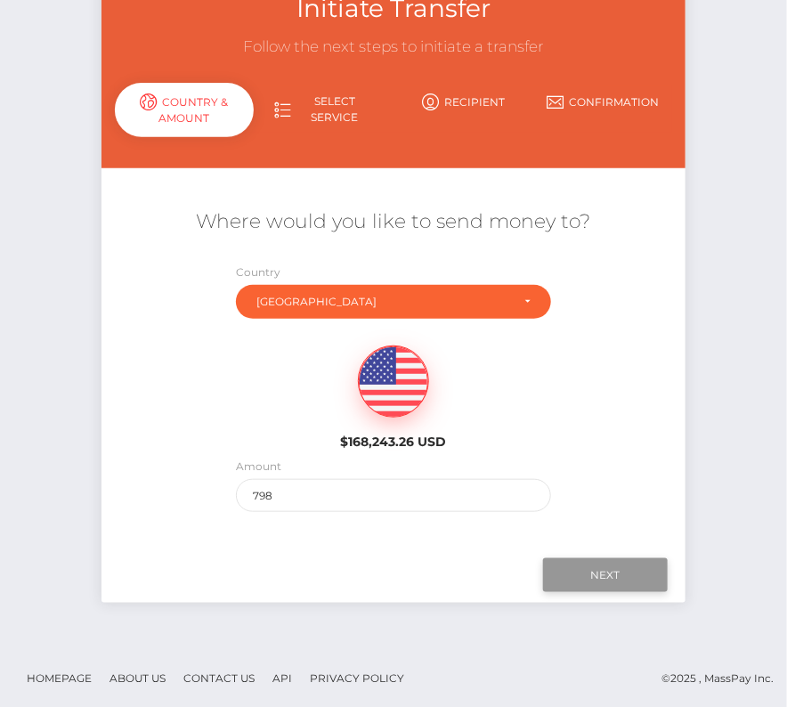
click at [631, 571] on input "Next" at bounding box center [605, 575] width 125 height 34
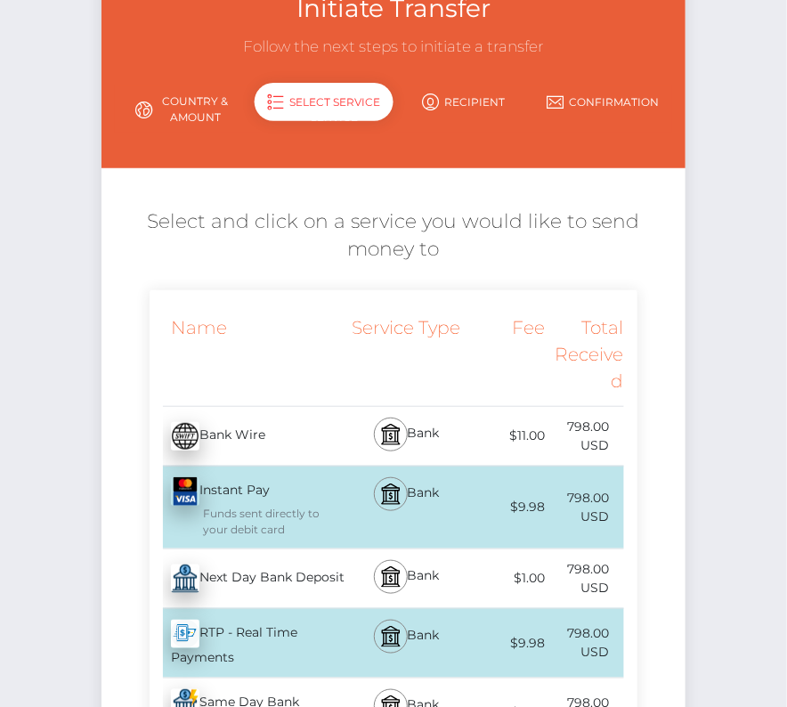
click at [291, 575] on div "Next Day Bank Deposit - USD" at bounding box center [249, 579] width 198 height 50
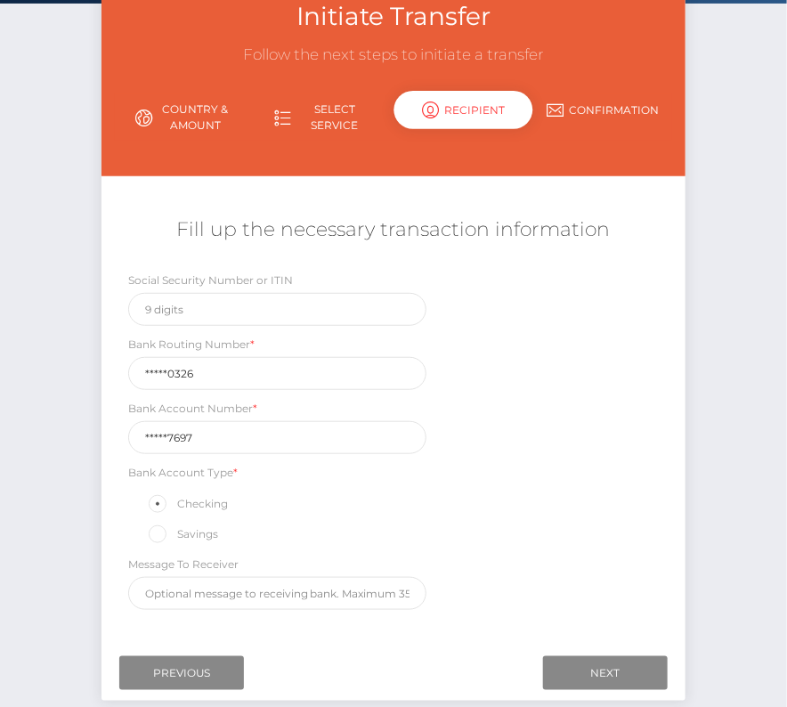
scroll to position [165, 0]
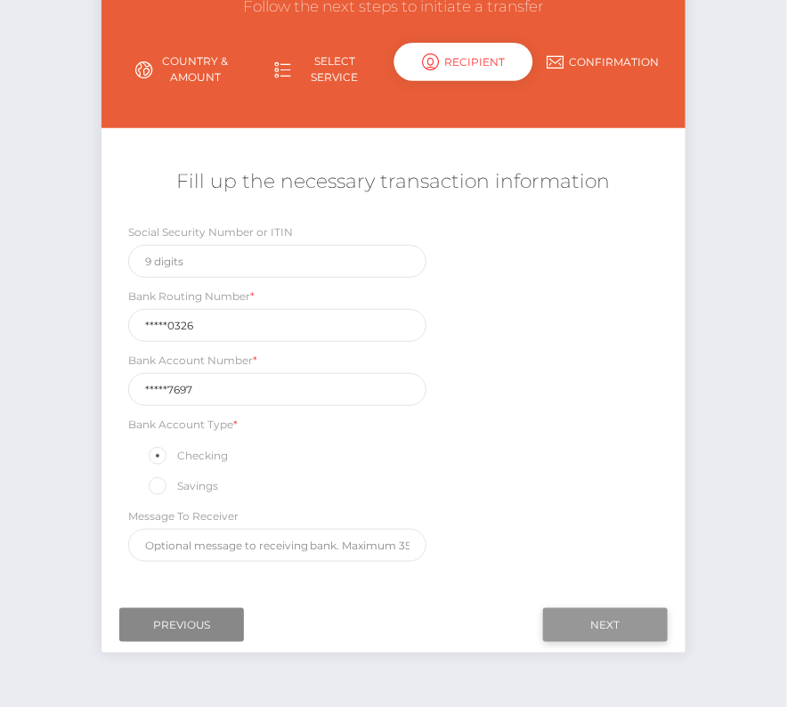
click at [598, 622] on input "Next" at bounding box center [605, 625] width 125 height 34
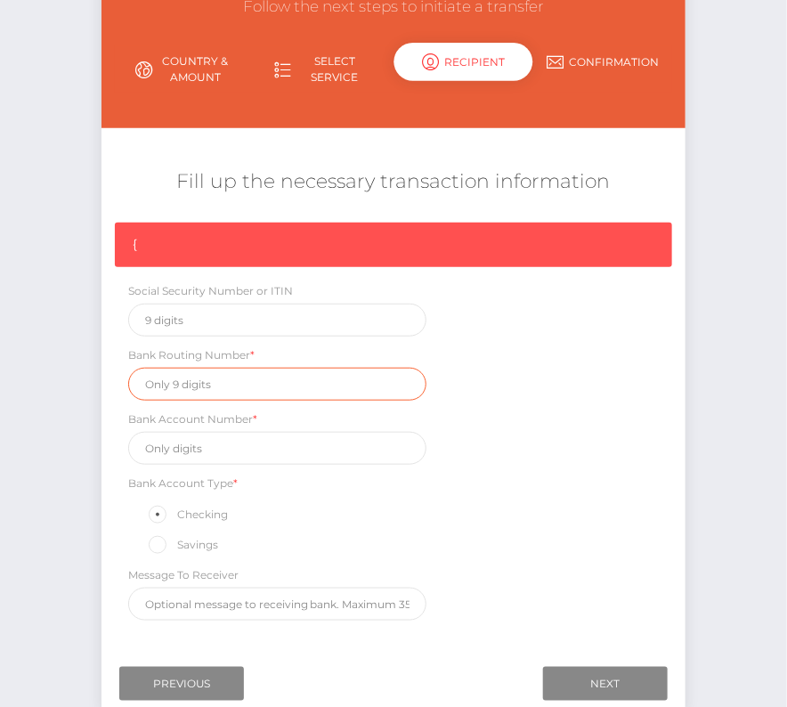
click at [186, 376] on input "text" at bounding box center [277, 384] width 299 height 33
paste input "072000326"
type input "072000326"
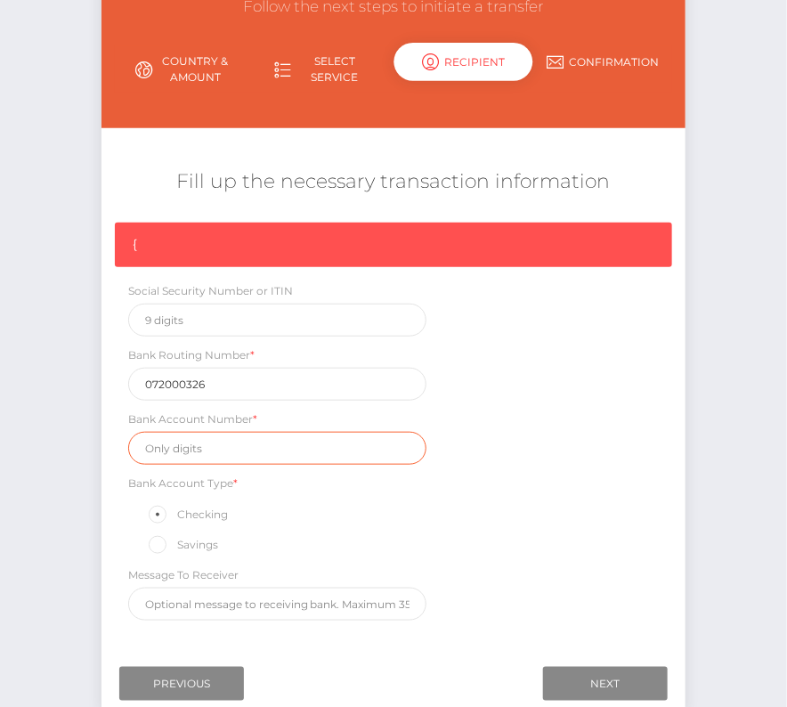
click at [192, 449] on input "text" at bounding box center [277, 448] width 299 height 33
paste input "778997697"
type input "778997697"
click at [504, 493] on div "{ Social Security Number or ITIN Bank Routing Number * 072000326 Bank Account N…" at bounding box center [393, 426] width 585 height 407
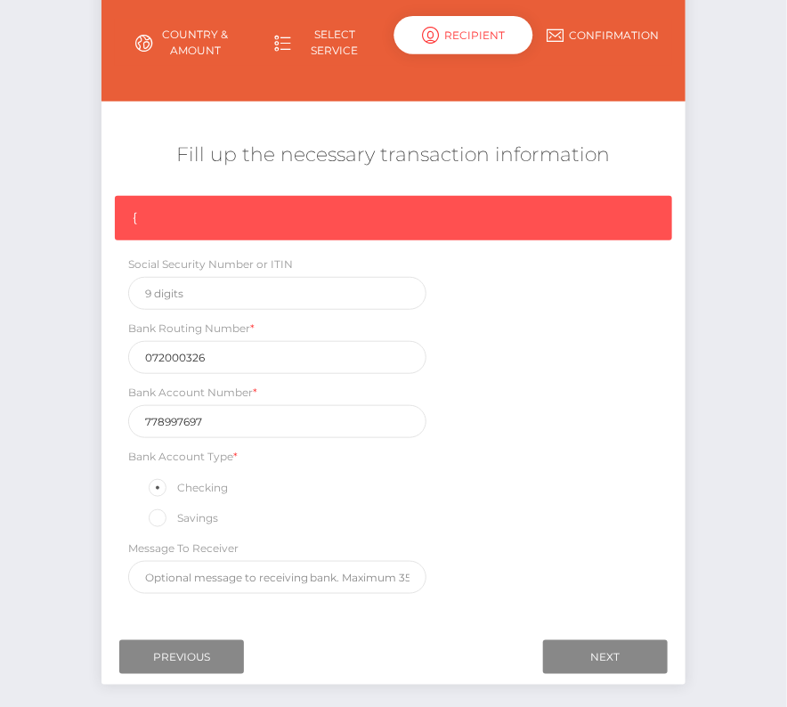
scroll to position [199, 0]
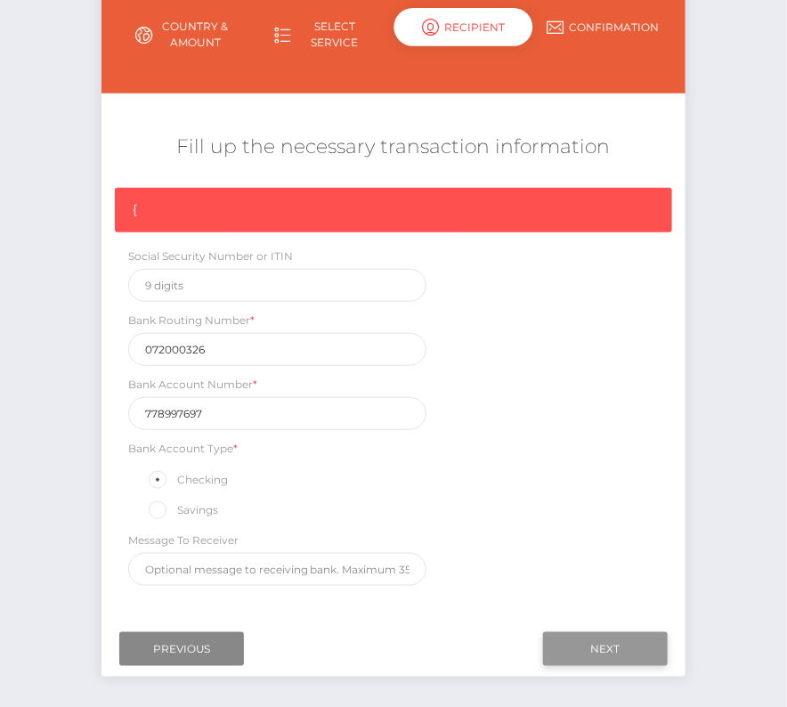
click at [591, 632] on input "Next" at bounding box center [605, 649] width 125 height 34
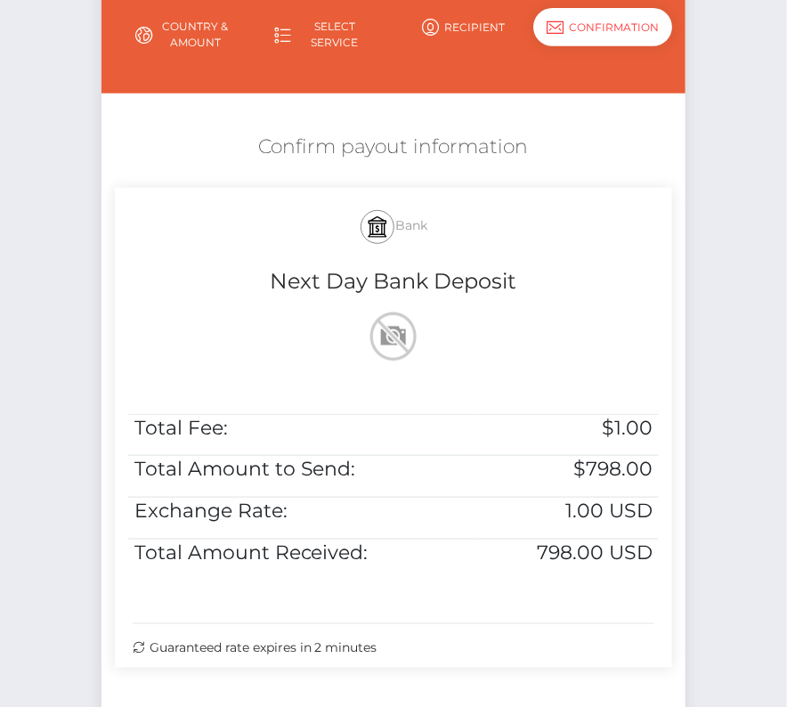
scroll to position [363, 0]
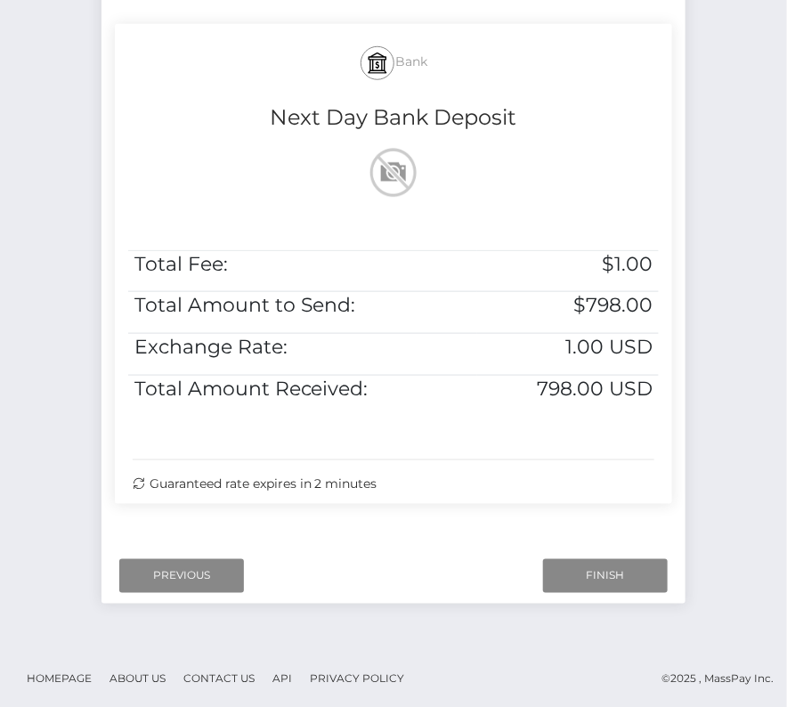
click at [617, 590] on div "Next Finish Previous" at bounding box center [393, 575] width 585 height 55
click at [601, 572] on input "Finish" at bounding box center [605, 576] width 125 height 34
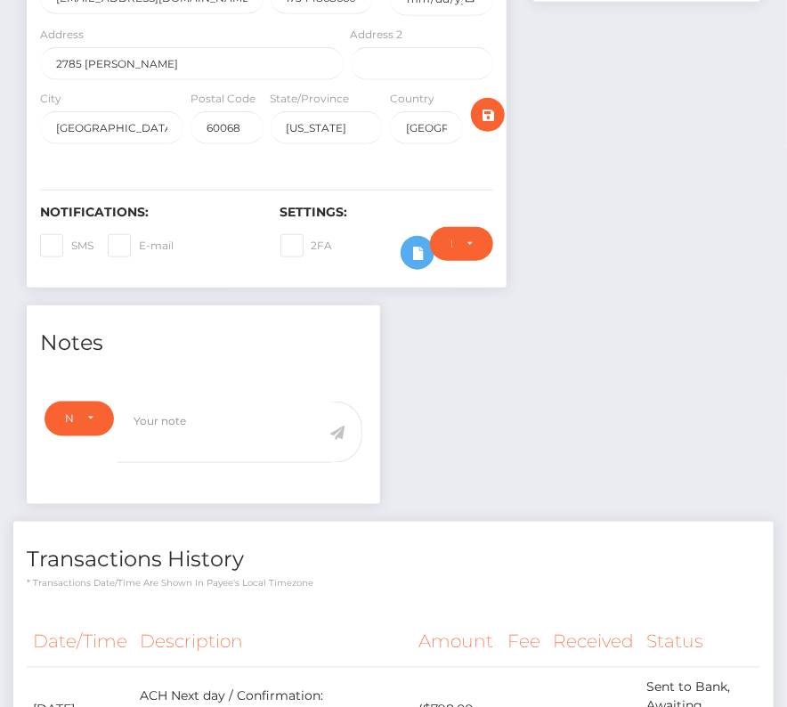
scroll to position [494, 0]
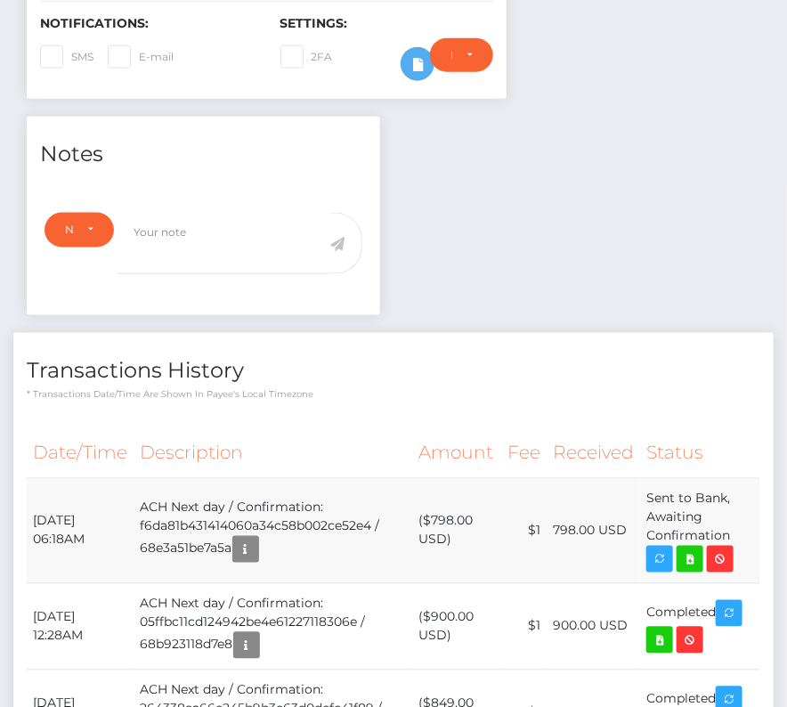
drag, startPoint x: 35, startPoint y: 509, endPoint x: 738, endPoint y: 547, distance: 704.3
click at [738, 547] on tr "[DATE] 06:18AM ACH Next day / Confirmation: f6da81b431414060a34c58b002ce52e4 / …" at bounding box center [394, 530] width 734 height 105
copy tbody "[DATE] 06:18AM ACH Next day / Confirmation: f6da81b431414060a34c58b002ce52e4 / …"
click at [689, 556] on icon at bounding box center [689, 559] width 21 height 22
click at [0, 0] on div "[PERSON_NAME] - ID: Star-388558 CLOSED ACTIVE E-mail USA" at bounding box center [393, 375] width 787 height 1553
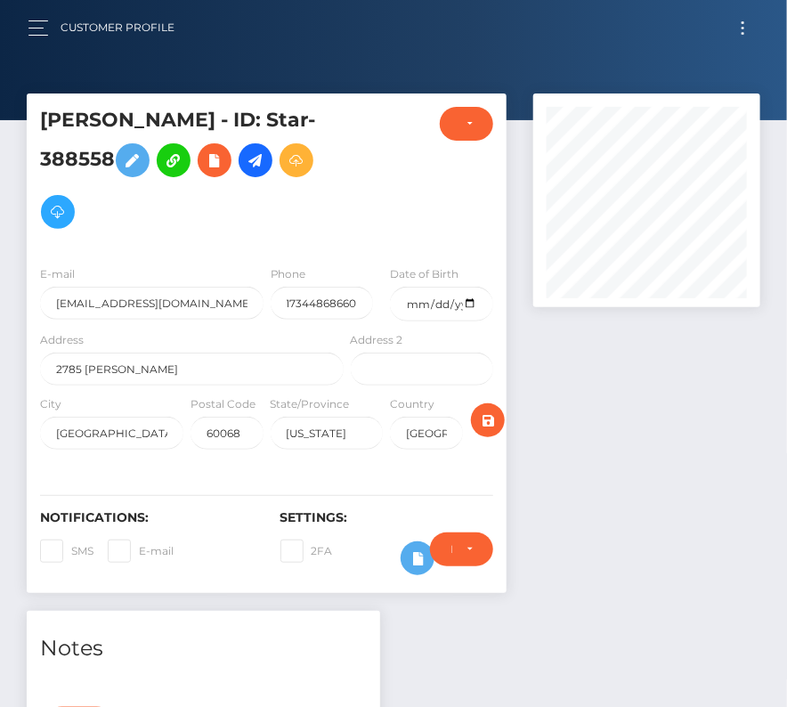
scroll to position [443, 0]
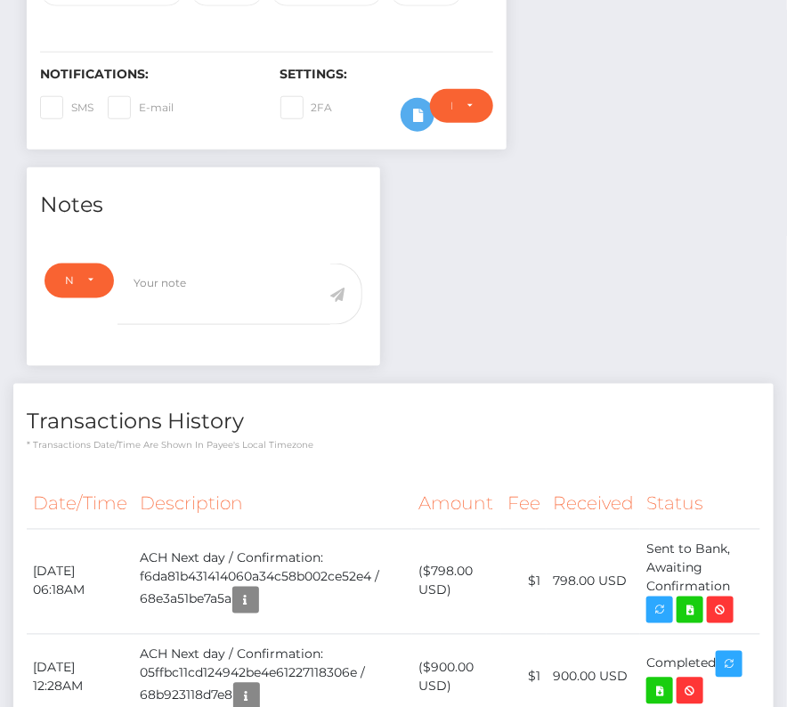
click at [615, 248] on div "Notes Note Type Compliance Clear Compliance General Note Type" at bounding box center [393, 641] width 760 height 948
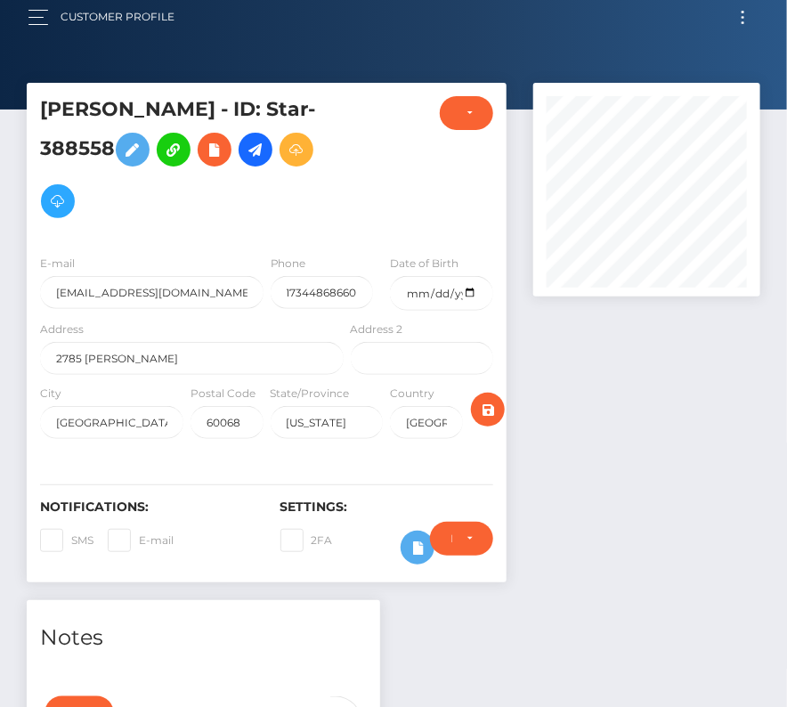
scroll to position [0, 0]
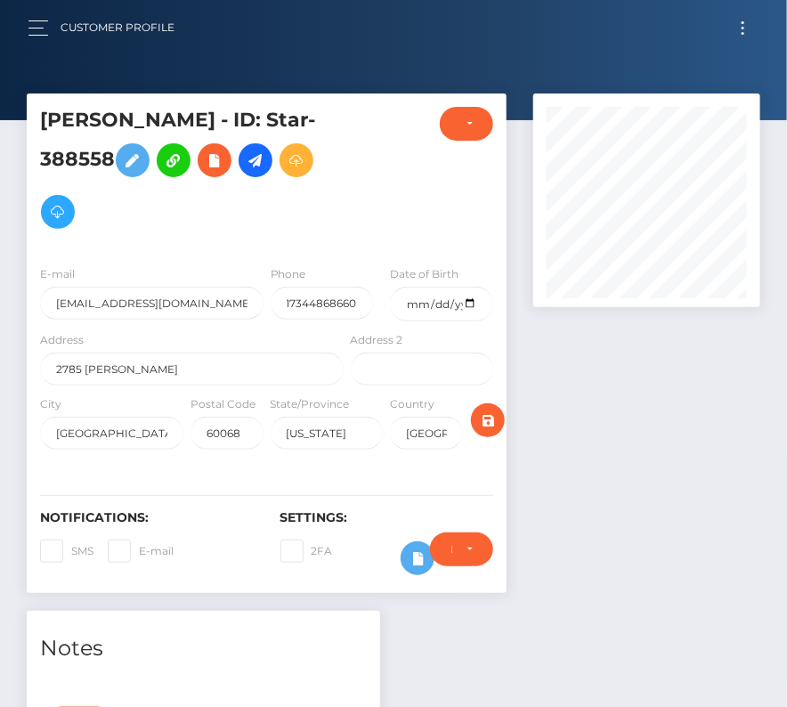
click at [735, 28] on button "Toggle navigation" at bounding box center [742, 28] width 33 height 24
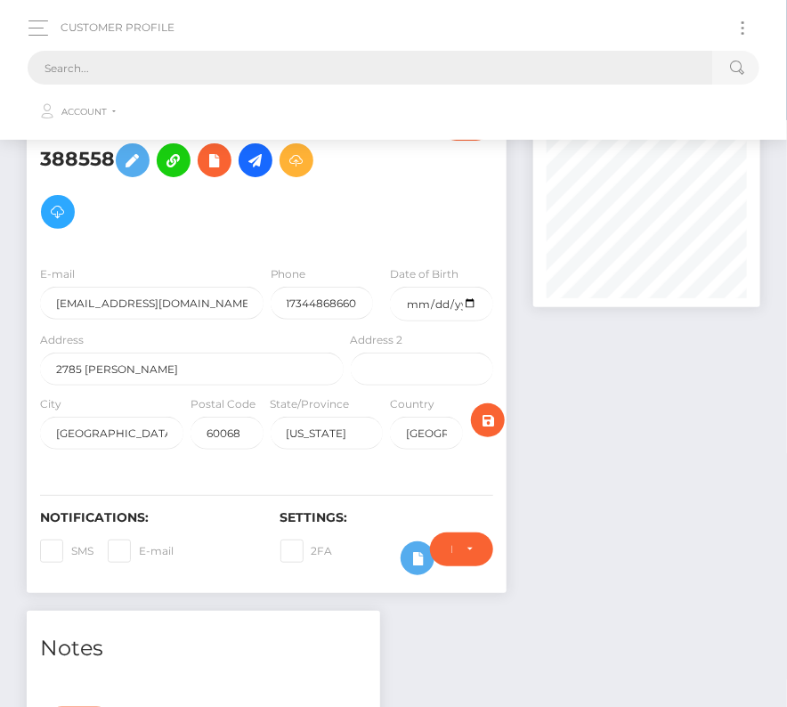
click at [368, 67] on input "text" at bounding box center [370, 68] width 685 height 34
paste input "194940"
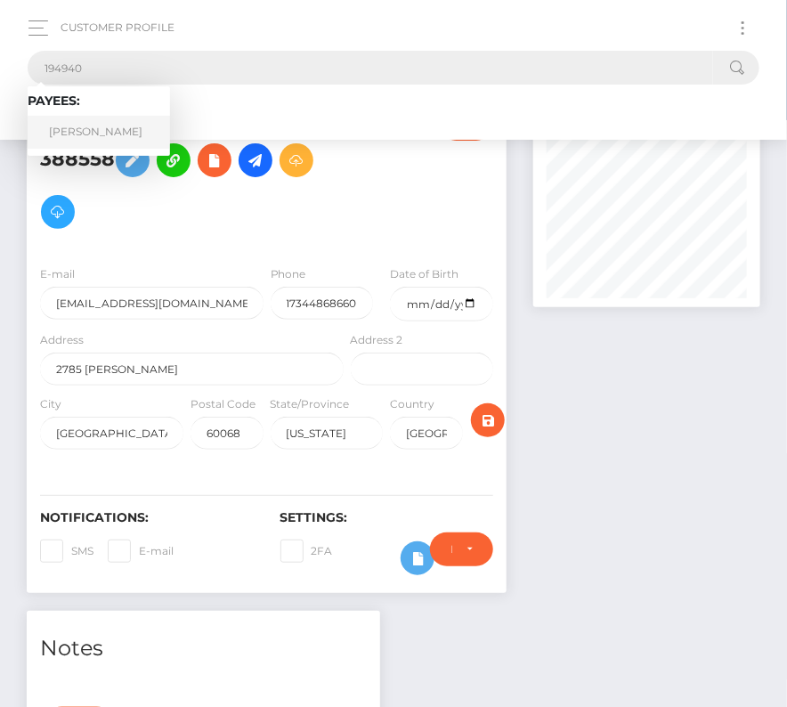
type input "194940"
click at [75, 133] on link "[PERSON_NAME]" at bounding box center [99, 132] width 142 height 33
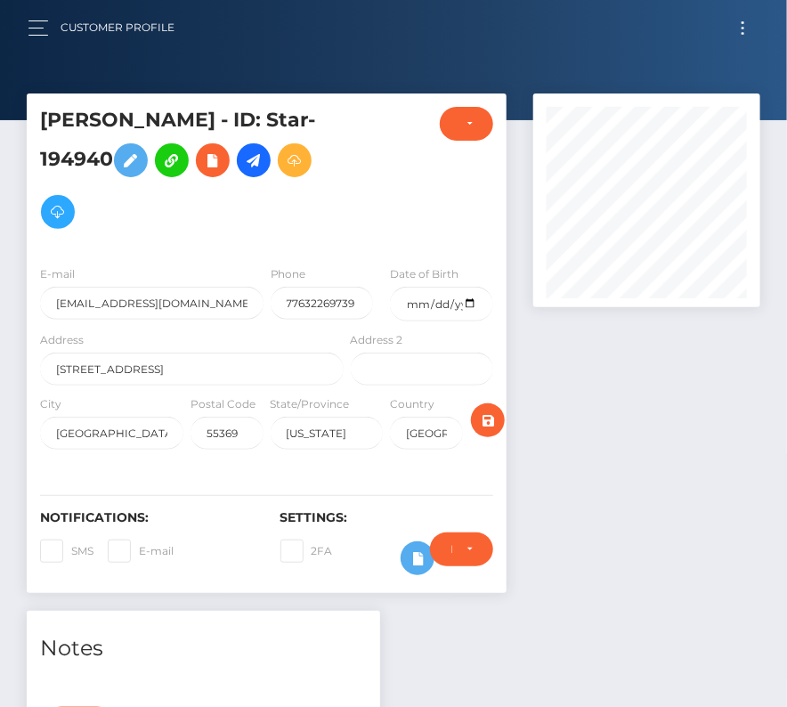
click at [280, 162] on h5 "[PERSON_NAME] - ID: Star-194940" at bounding box center [187, 172] width 294 height 131
click at [264, 162] on icon at bounding box center [253, 161] width 21 height 22
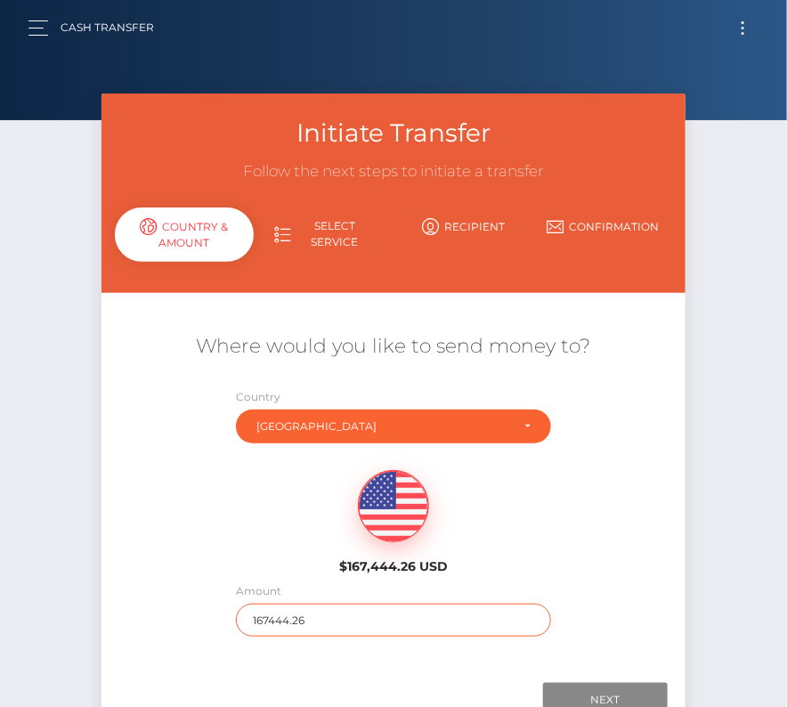
click at [322, 607] on input "167444.26" at bounding box center [393, 620] width 314 height 33
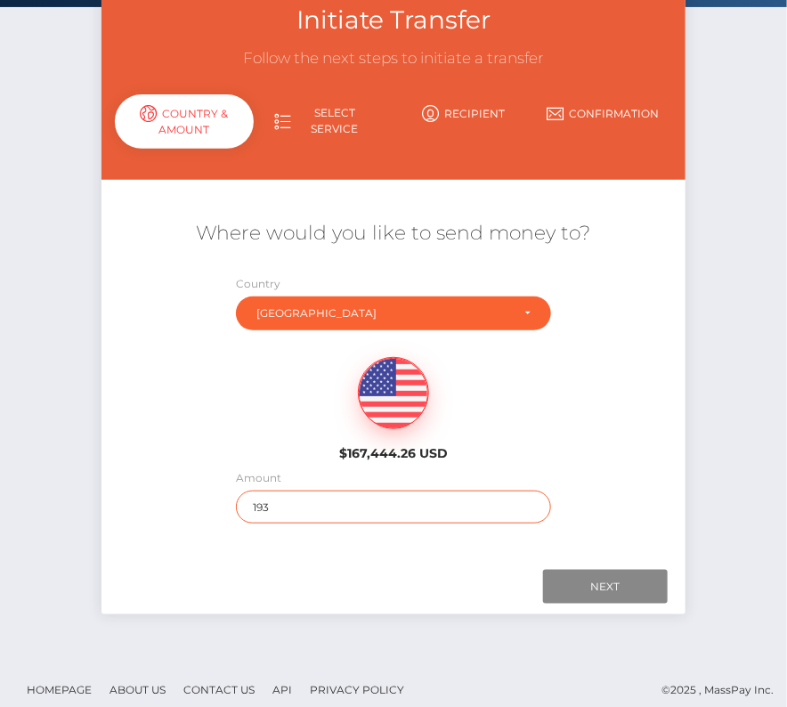
scroll to position [125, 0]
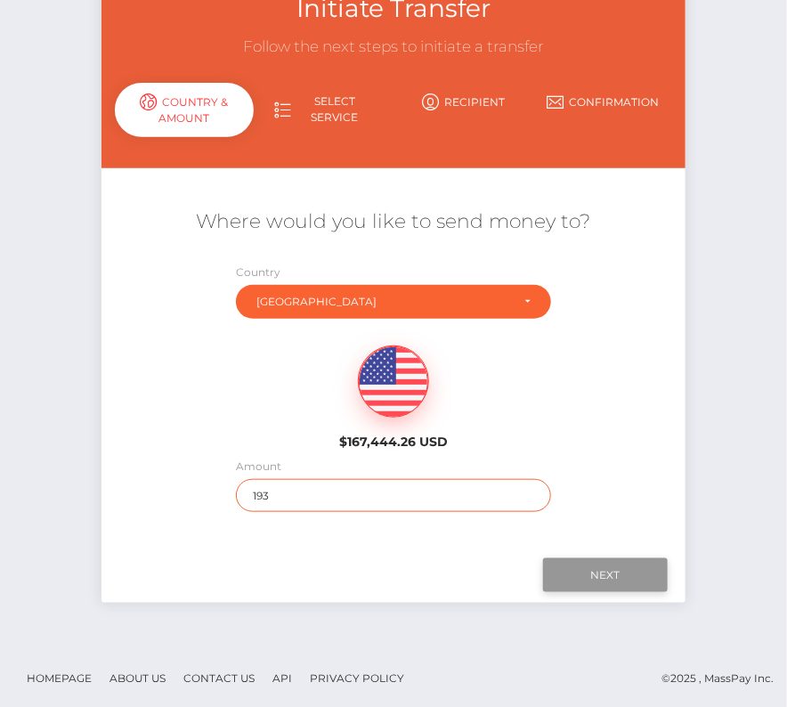
type input "193"
click at [570, 574] on input "Next" at bounding box center [605, 575] width 125 height 34
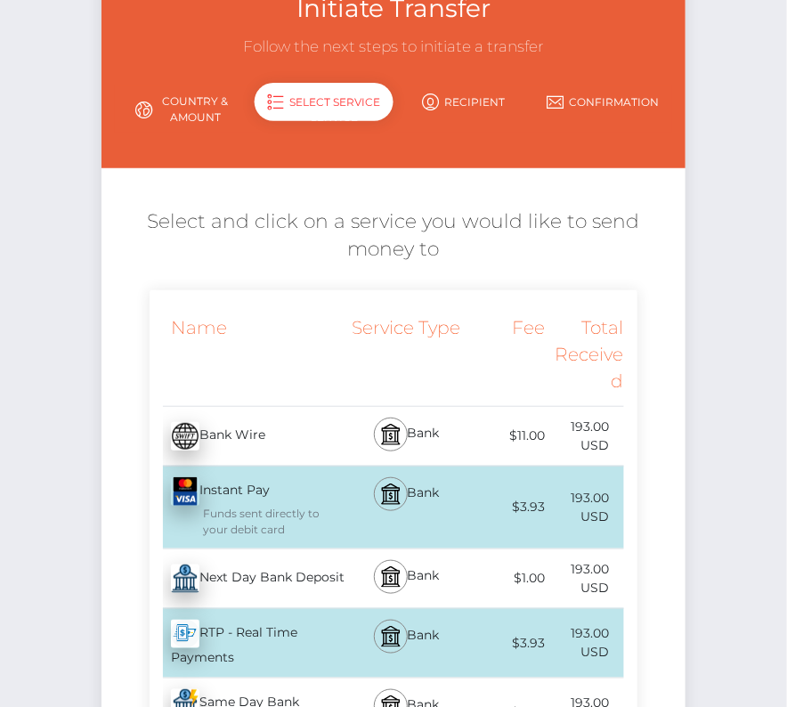
click at [248, 568] on div "Next Day Bank Deposit - USD" at bounding box center [249, 579] width 198 height 50
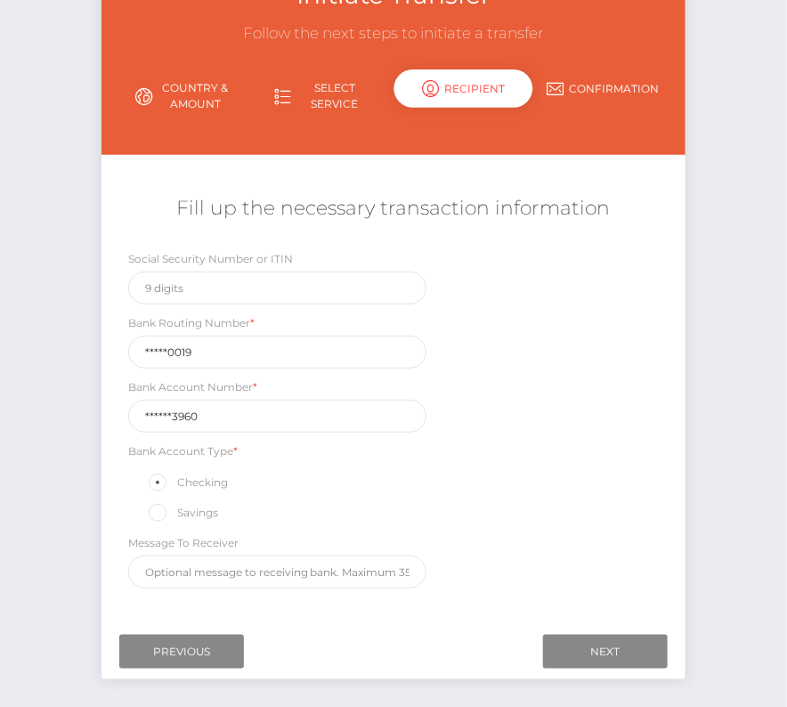
scroll to position [150, 0]
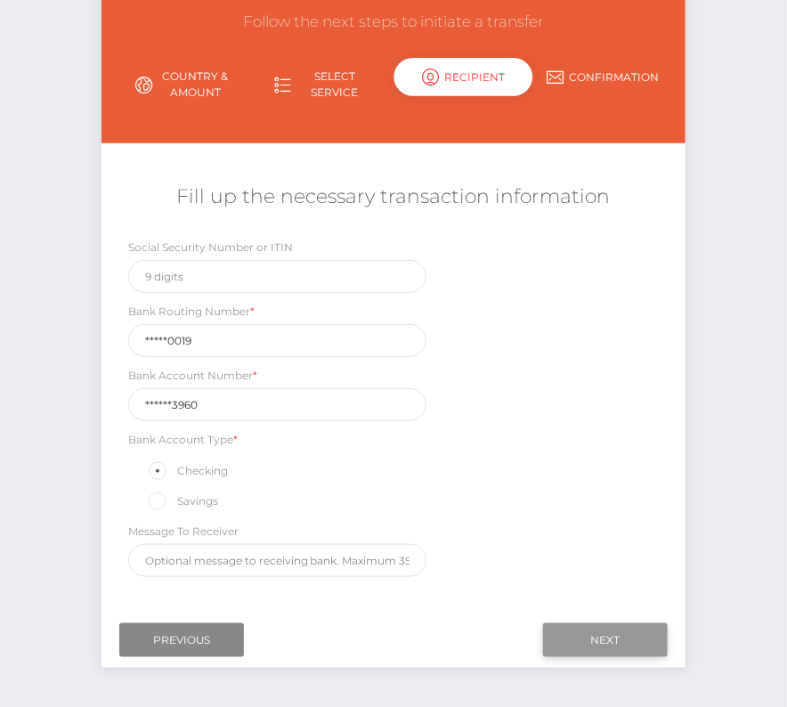
click at [588, 638] on input "Next" at bounding box center [605, 640] width 125 height 34
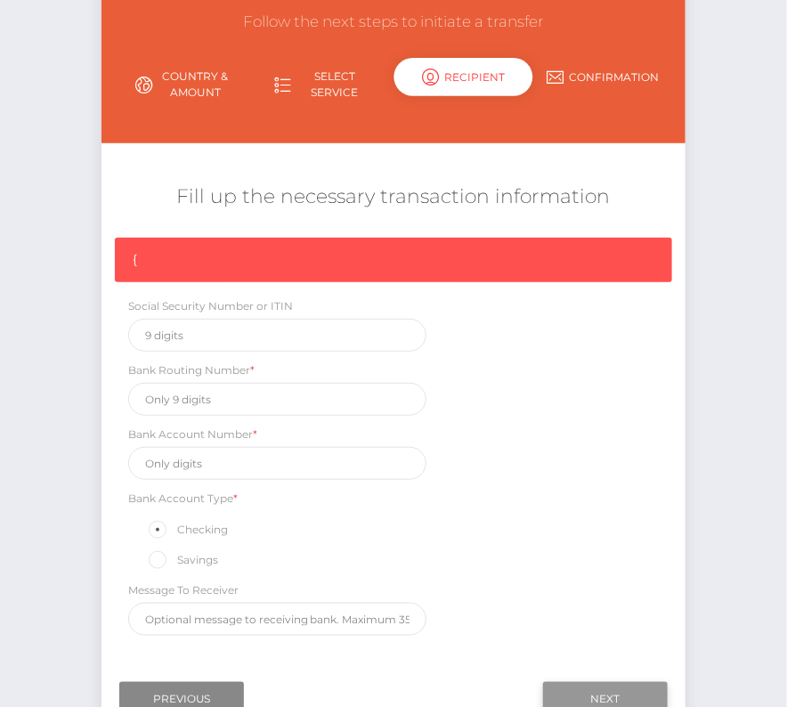
scroll to position [151, 0]
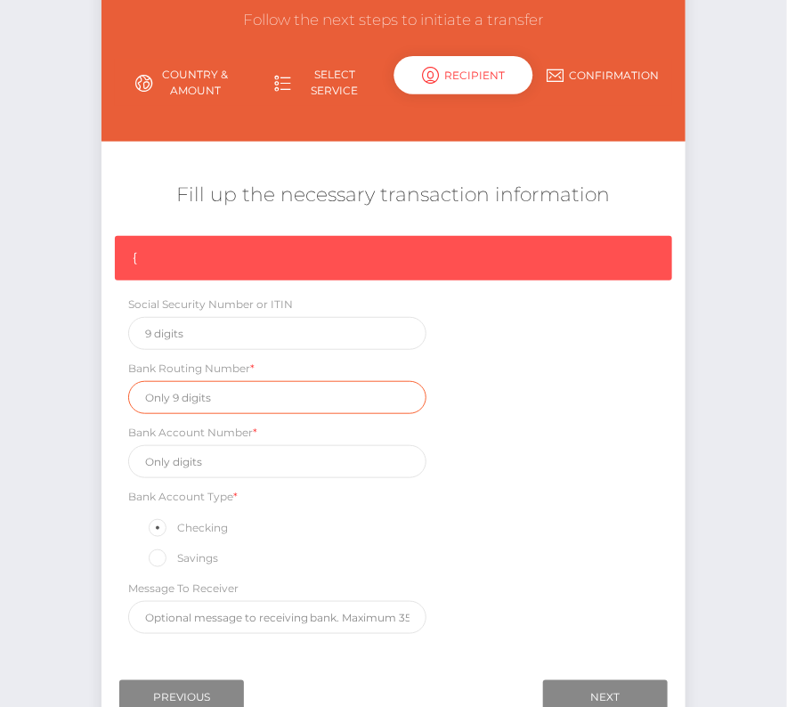
click at [178, 387] on input "text" at bounding box center [277, 397] width 299 height 33
paste input "091000019"
type input "091000019"
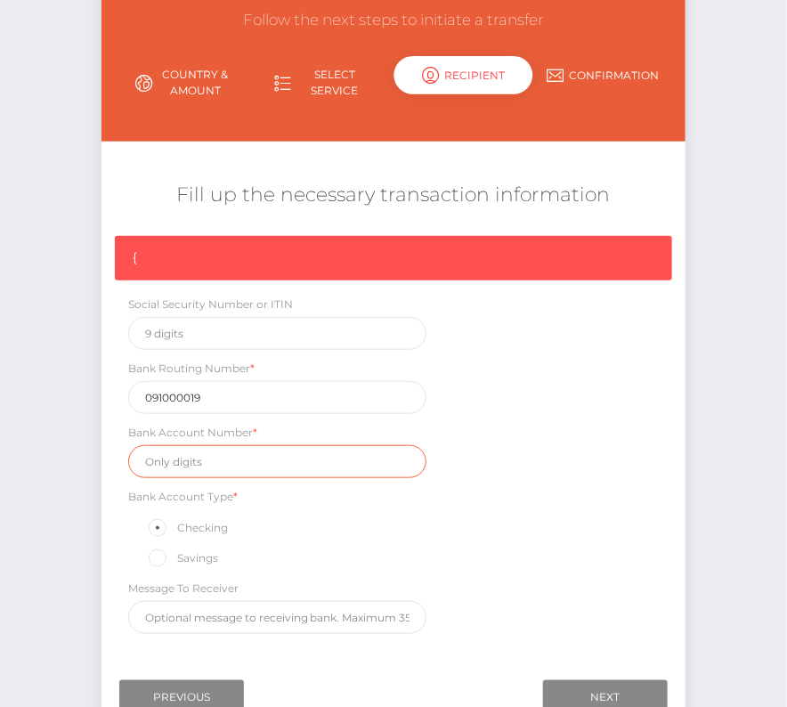
click at [175, 456] on input "text" at bounding box center [277, 461] width 299 height 33
paste input "9248053960"
type input "9248053960"
click at [526, 525] on div "{ Social Security Number or ITIN Bank Routing Number * 091000019 Bank Account N…" at bounding box center [393, 439] width 585 height 407
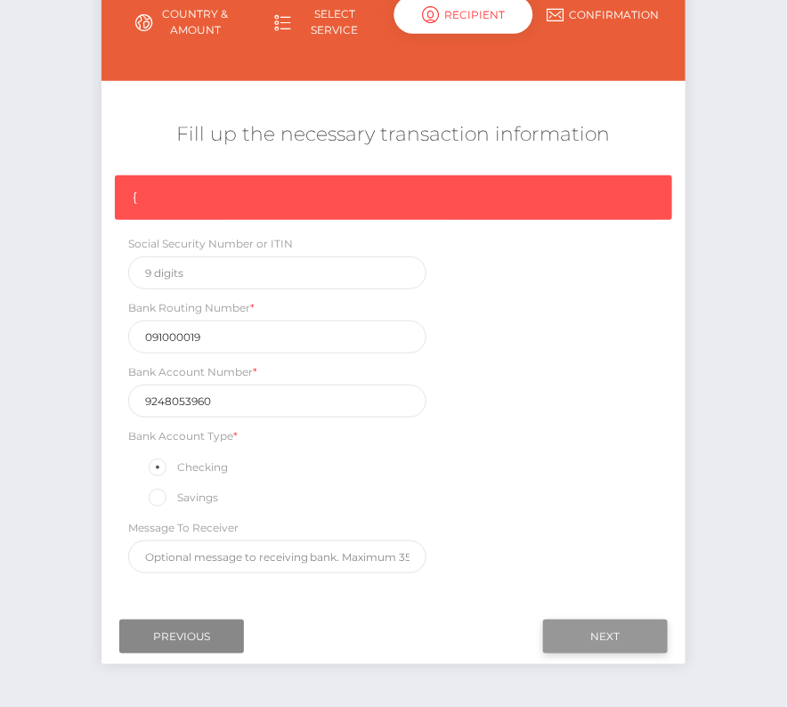
click at [589, 620] on input "Next" at bounding box center [605, 637] width 125 height 34
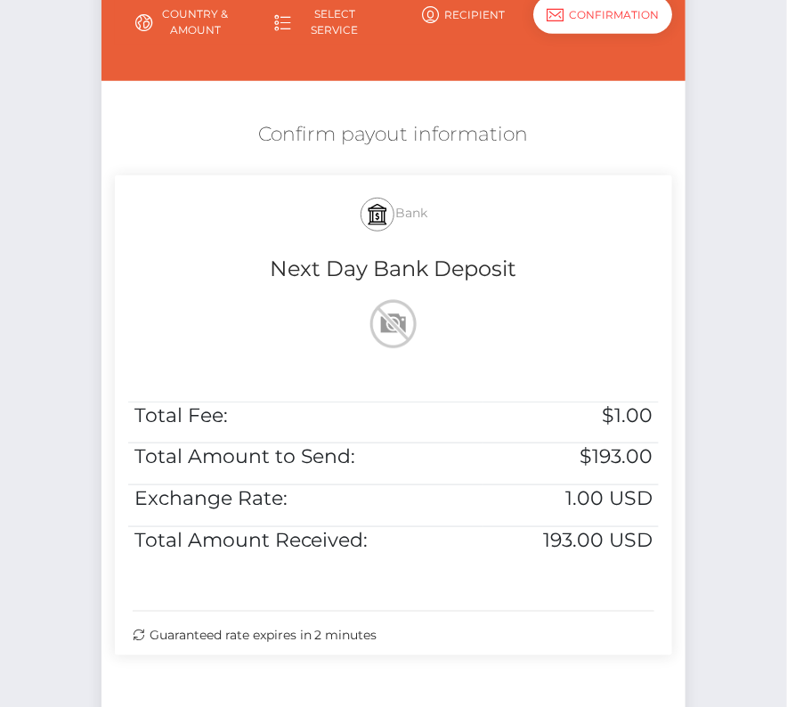
scroll to position [363, 0]
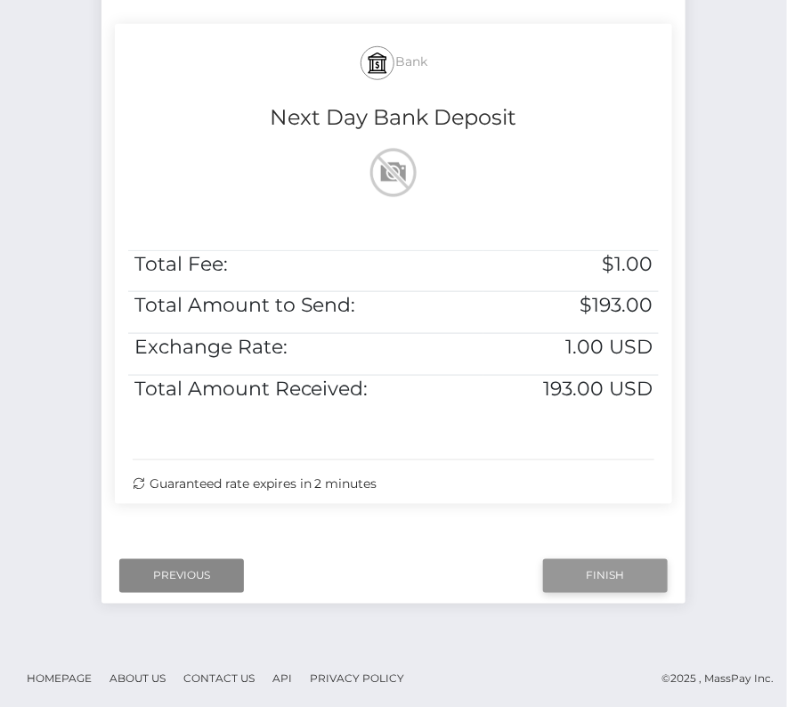
click at [579, 570] on input "Finish" at bounding box center [605, 576] width 125 height 34
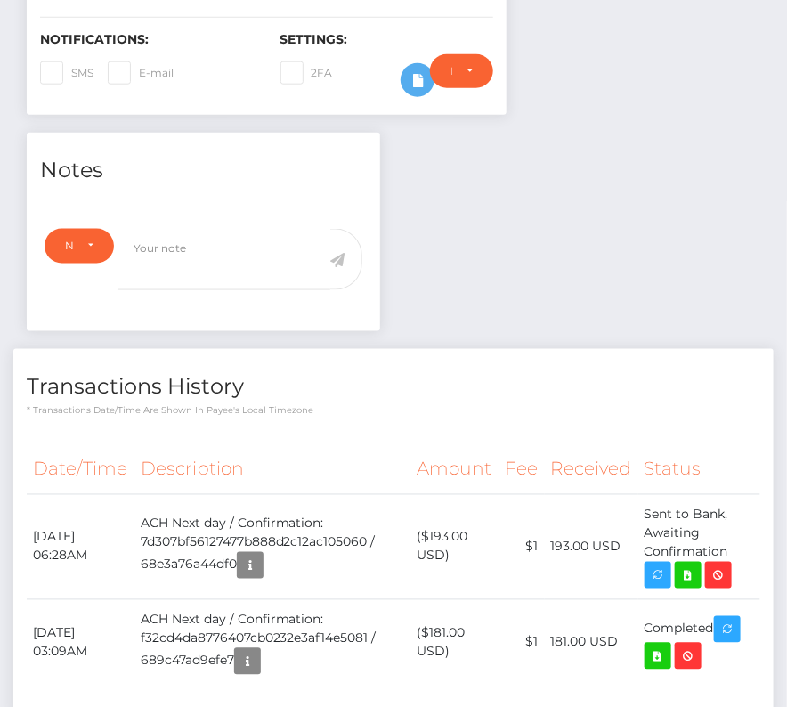
scroll to position [495, 0]
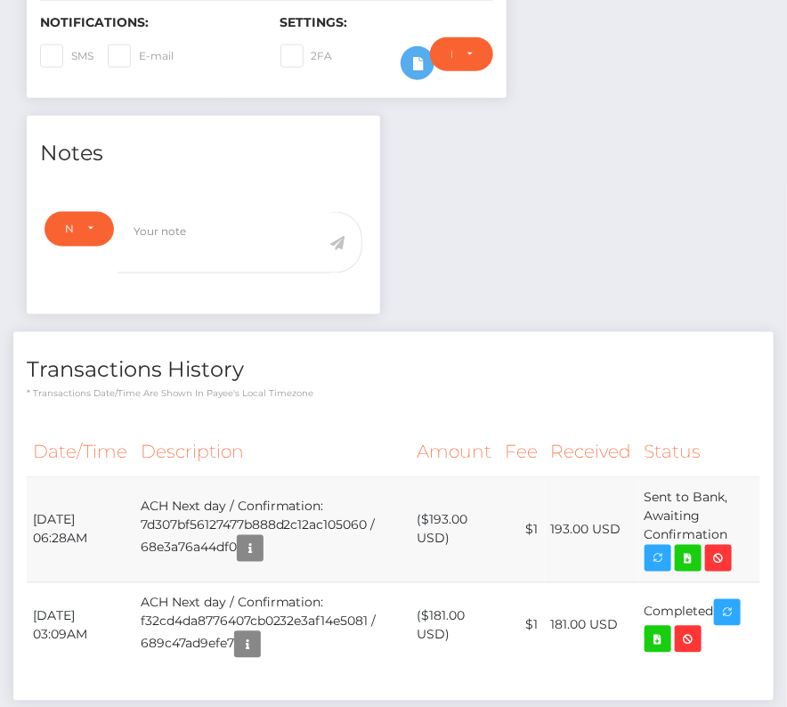
drag, startPoint x: 33, startPoint y: 513, endPoint x: 730, endPoint y: 531, distance: 697.3
click at [730, 531] on tr "[DATE] 06:28AM ACH Next day / Confirmation: 7d307bf56127477b888d2c12ac105060 / …" at bounding box center [394, 529] width 734 height 105
copy tr "[DATE] 06:28AM ACH Next day / Confirmation: 7d307bf56127477b888d2c12ac105060 / …"
click at [442, 215] on div "Notes Note Type Compliance Clear Compliance General Note Type" at bounding box center [393, 417] width 760 height 603
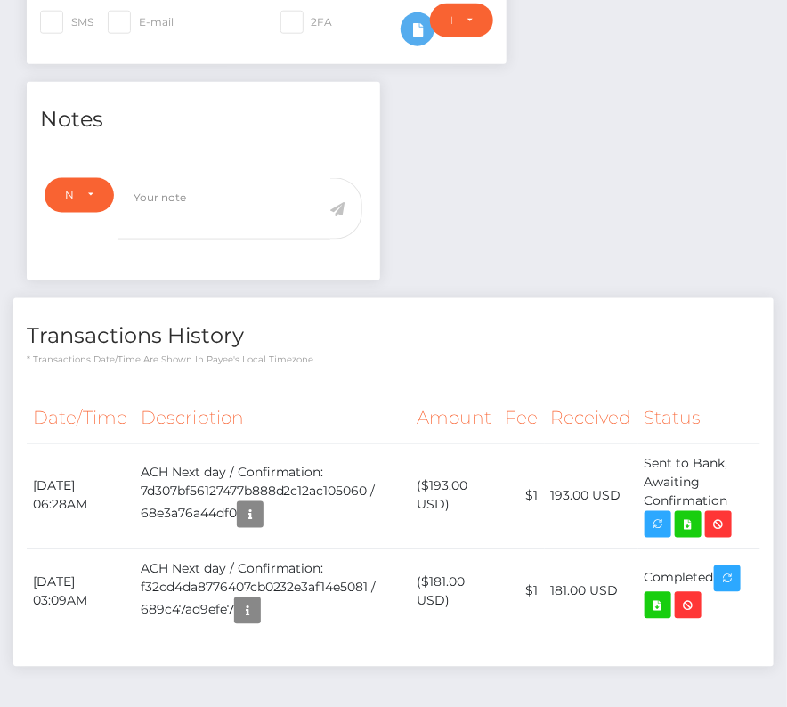
scroll to position [588, 0]
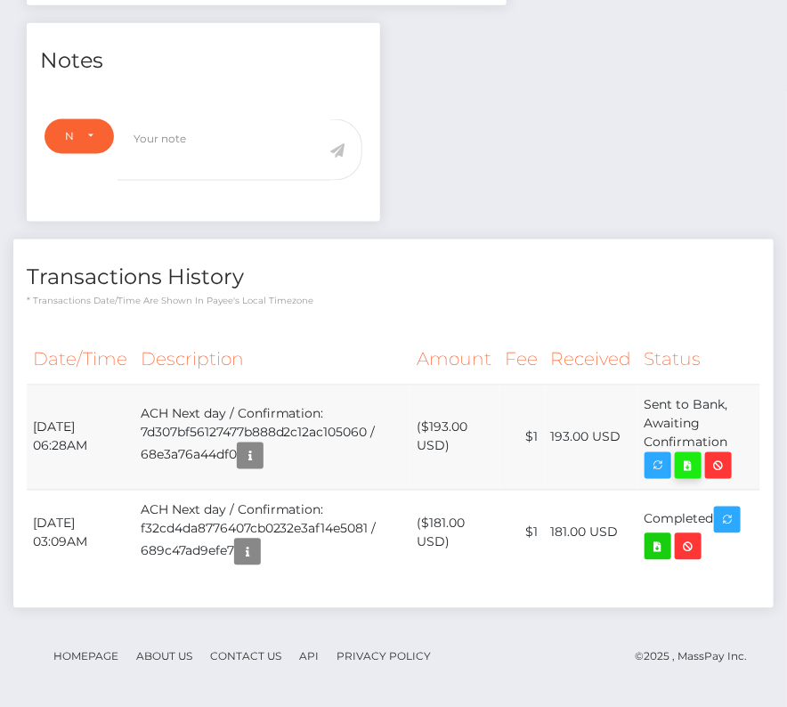
click at [687, 466] on icon at bounding box center [687, 466] width 21 height 22
click at [358, 336] on th "Description" at bounding box center [272, 360] width 276 height 49
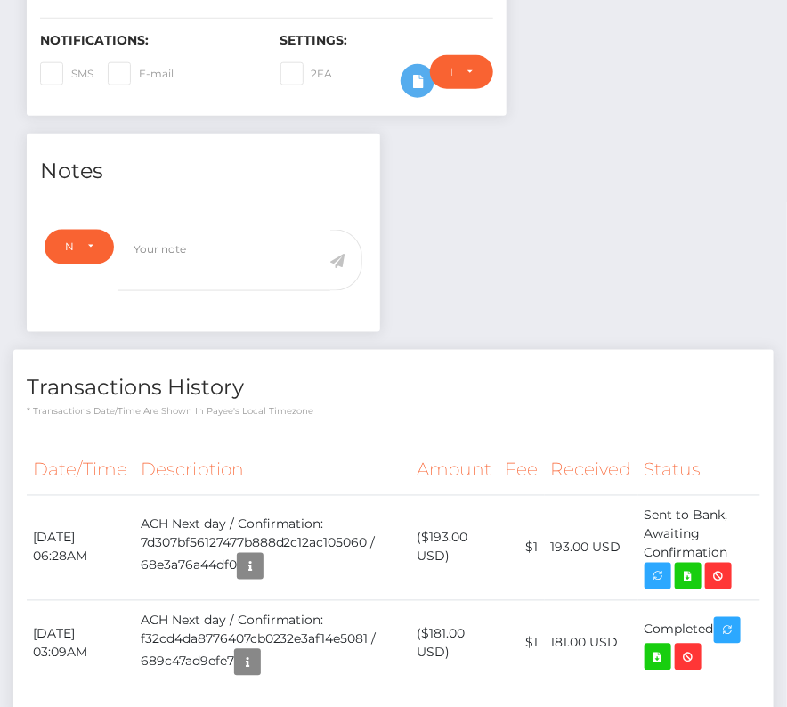
scroll to position [0, 0]
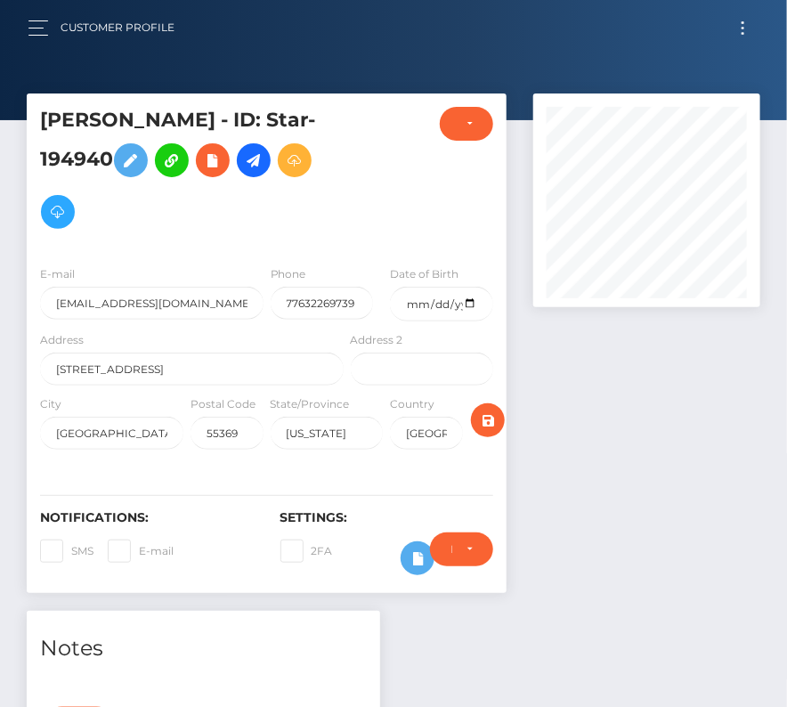
click at [750, 28] on button "Toggle navigation" at bounding box center [742, 28] width 33 height 24
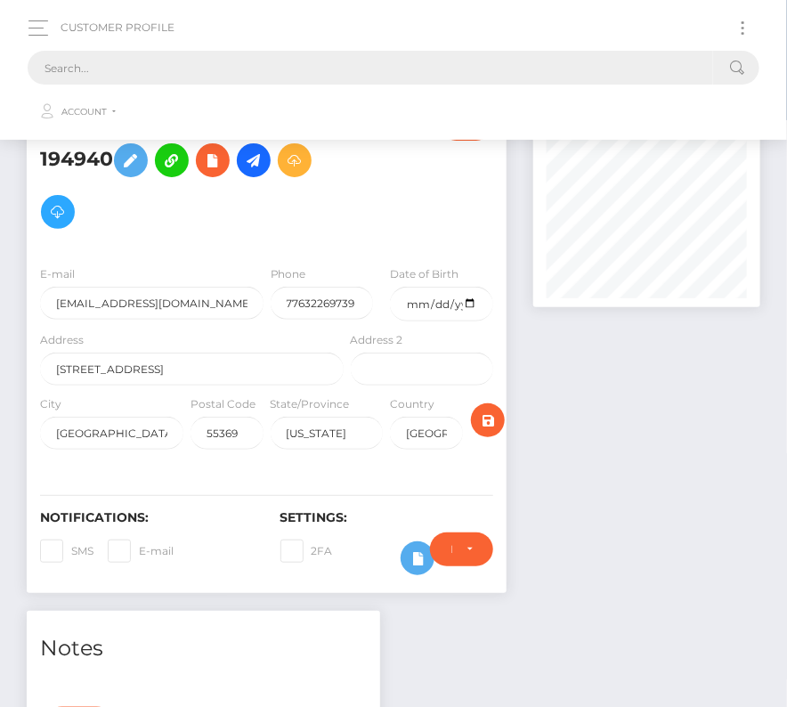
click at [413, 71] on input "text" at bounding box center [370, 68] width 685 height 34
paste input "1885449"
drag, startPoint x: 128, startPoint y: 66, endPoint x: 12, endPoint y: 68, distance: 115.7
click at [12, 68] on nav "Customer Profile 1885449 Loading... Loading..." at bounding box center [393, 70] width 787 height 140
paste input "text"
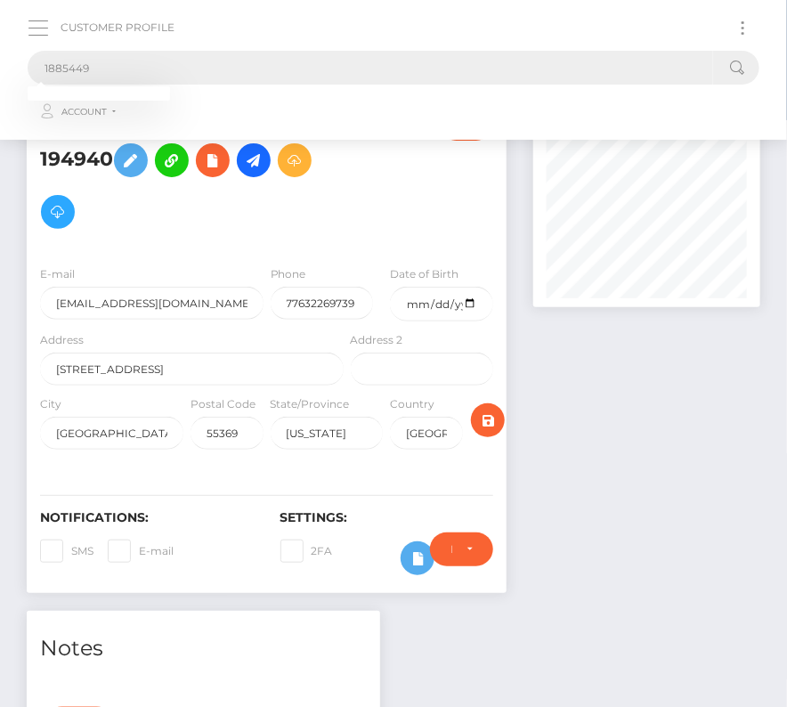
type input "1885449"
click at [29, 24] on button "button" at bounding box center [44, 28] width 33 height 24
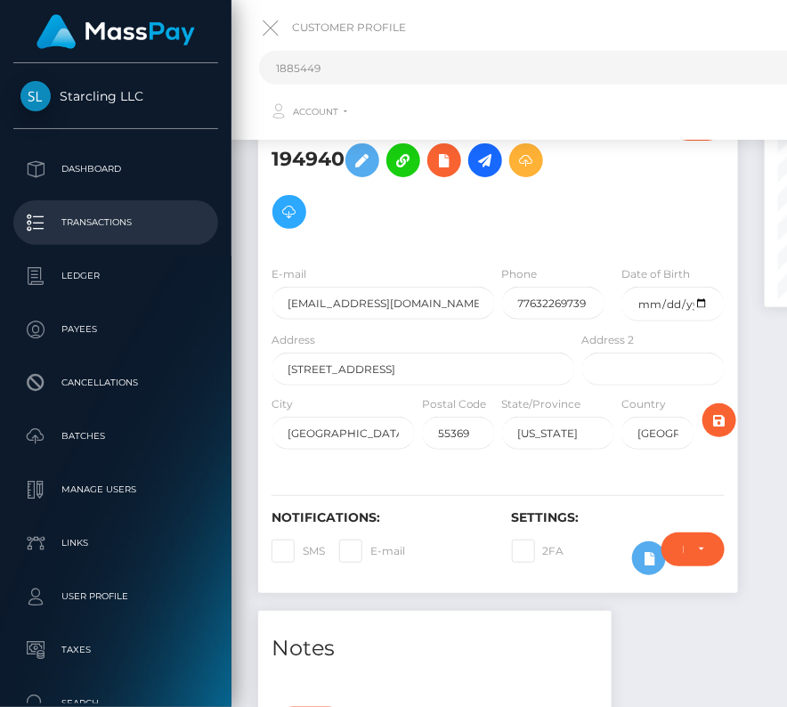
click at [116, 225] on p "Transactions" at bounding box center [115, 222] width 191 height 27
